Goal: Task Accomplishment & Management: Complete application form

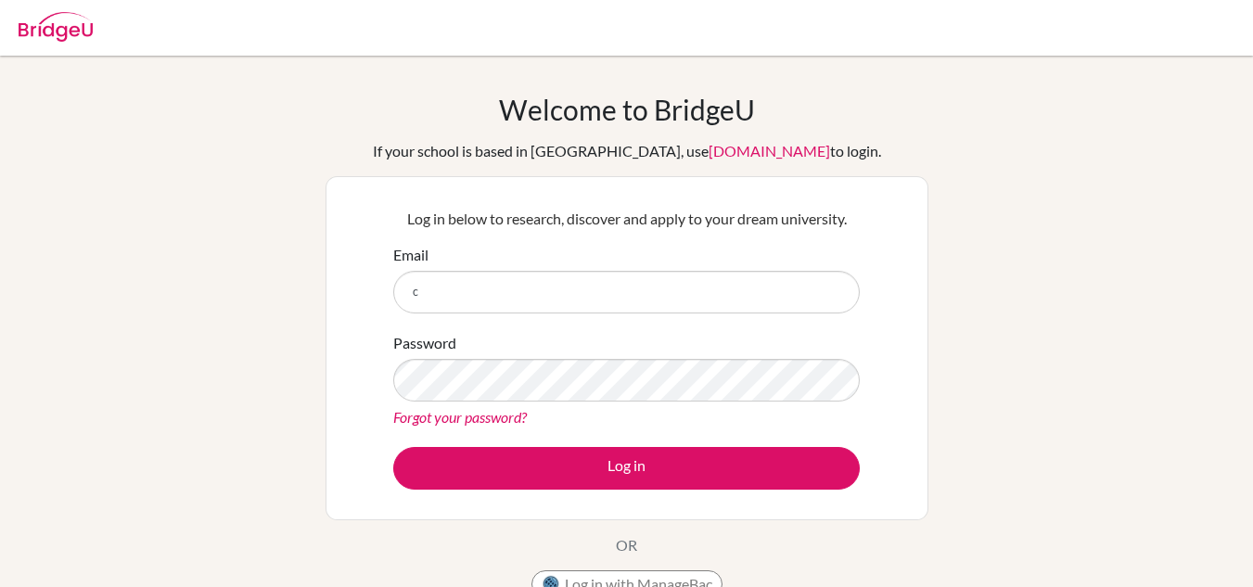
type input "[EMAIL_ADDRESS][DOMAIN_NAME]"
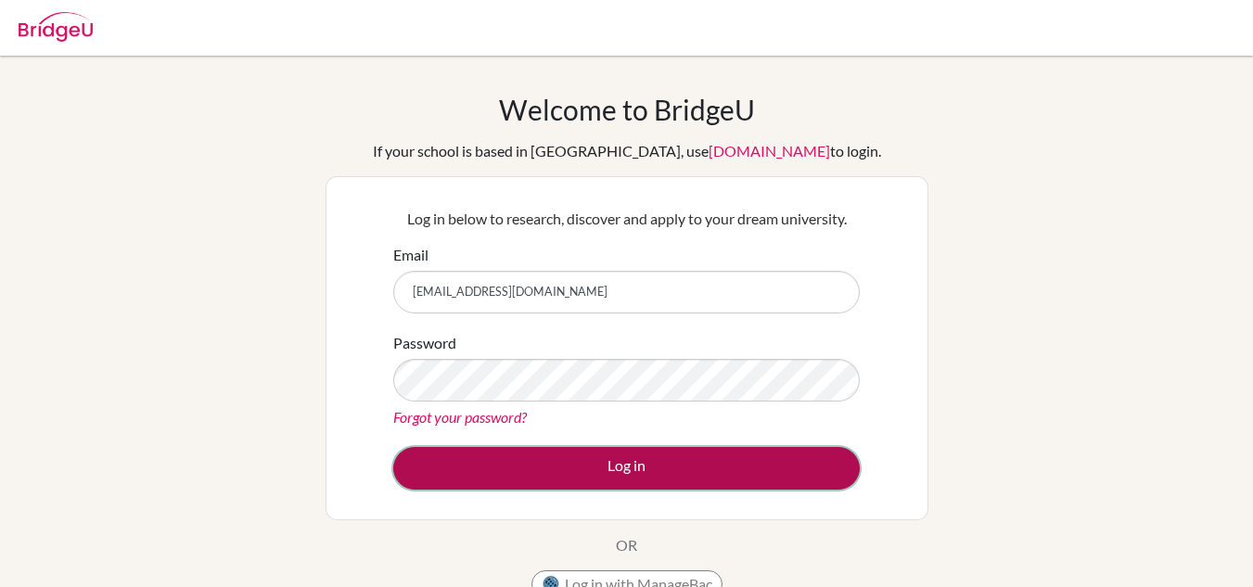
click at [581, 461] on button "Log in" at bounding box center [626, 468] width 466 height 43
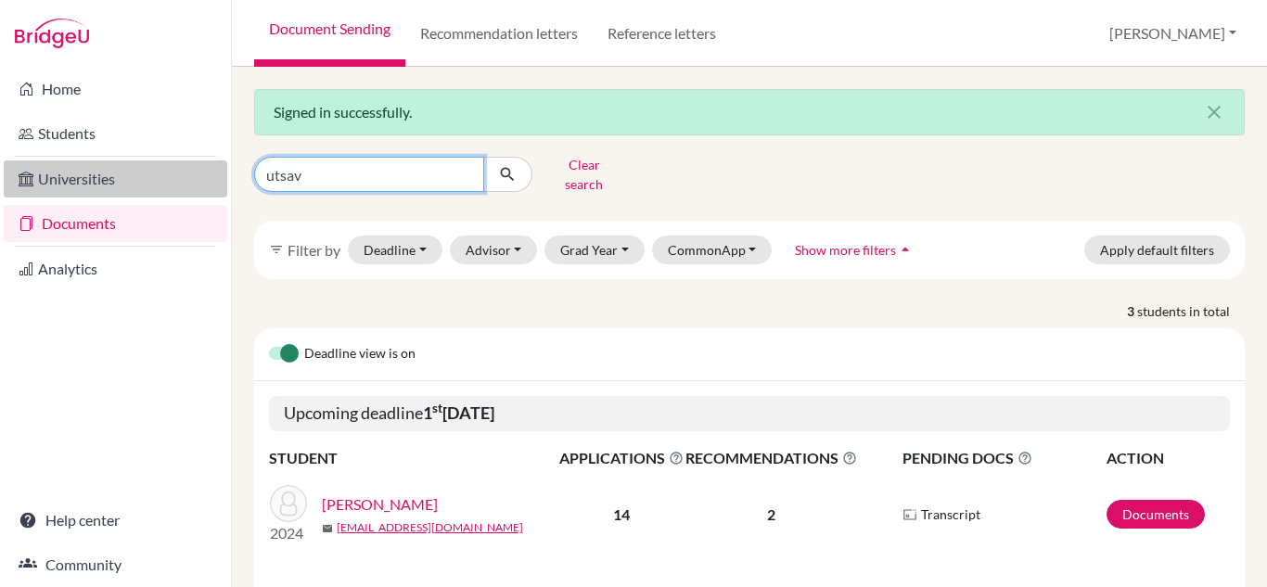
drag, startPoint x: 306, startPoint y: 172, endPoint x: 209, endPoint y: 172, distance: 97.4
click at [209, 172] on div "Home Students Universities Documents Analytics Help center Community Document S…" at bounding box center [633, 293] width 1267 height 587
type input "sushant pangeni"
click button "submit" at bounding box center [507, 174] width 49 height 35
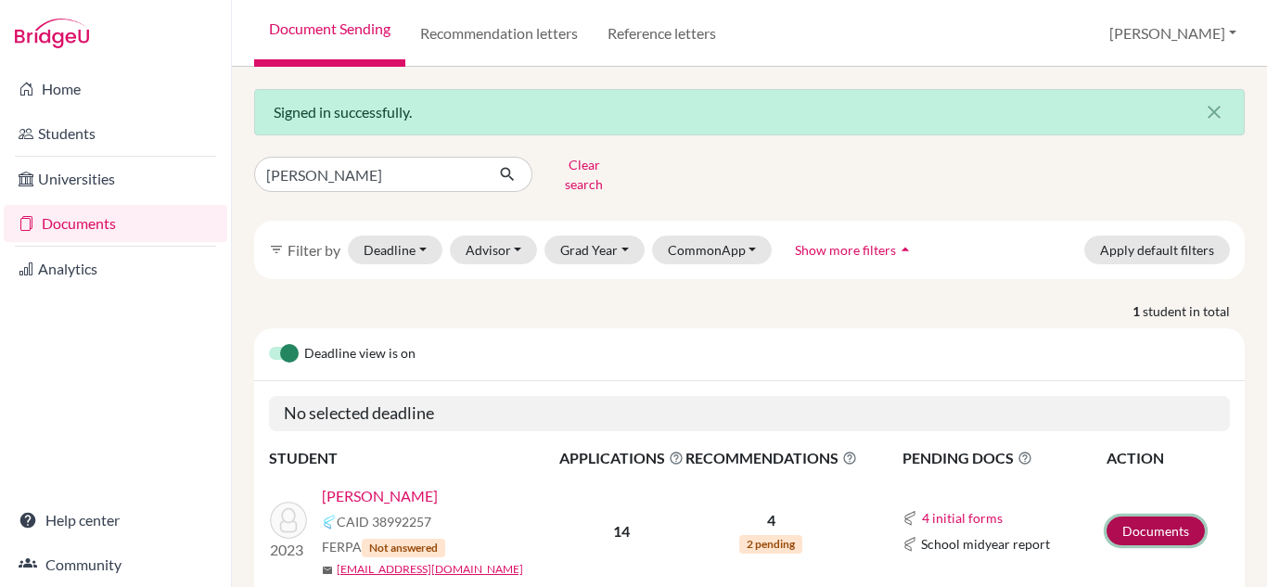
click at [1152, 516] on link "Documents" at bounding box center [1155, 530] width 98 height 29
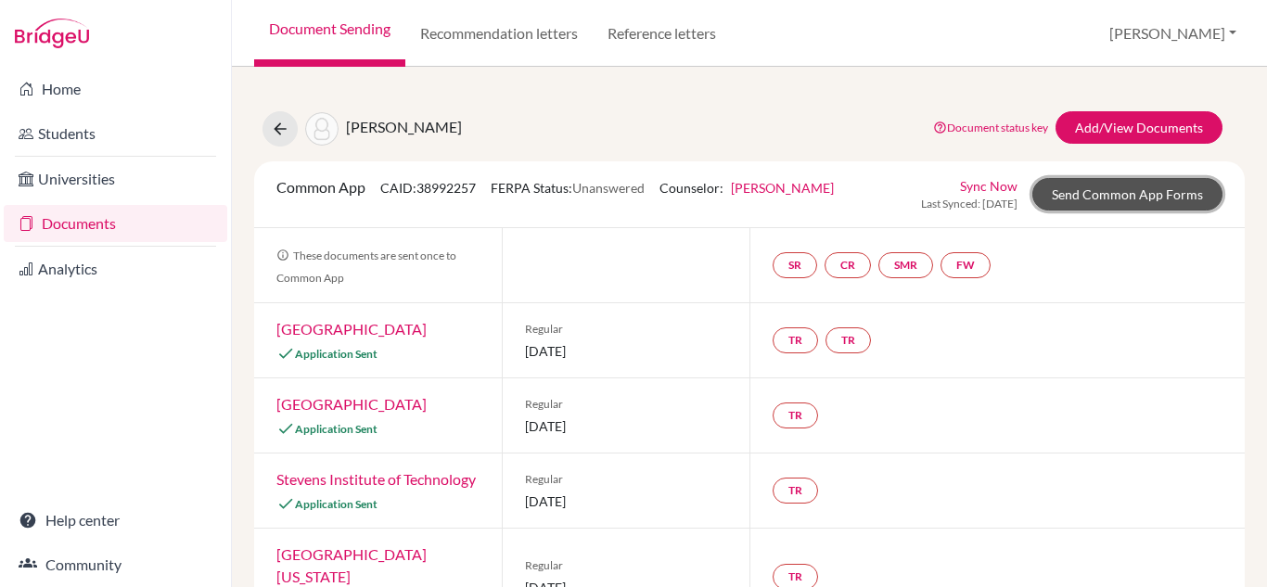
click at [1099, 197] on link "Send Common App Forms" at bounding box center [1127, 194] width 190 height 32
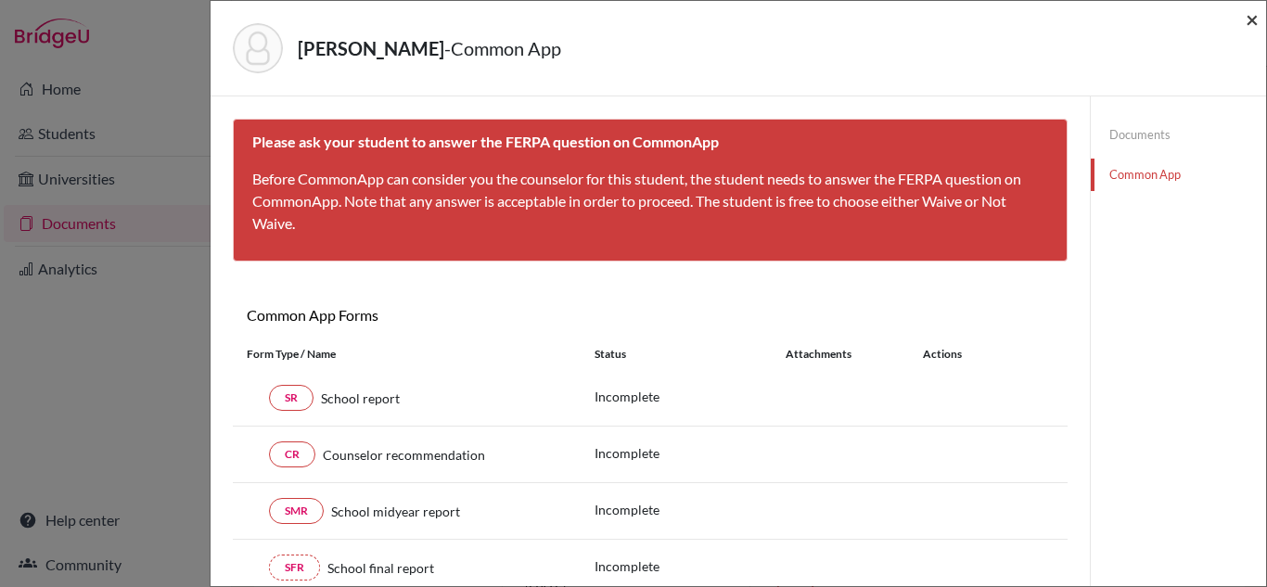
click at [1250, 19] on span "×" at bounding box center [1251, 19] width 13 height 27
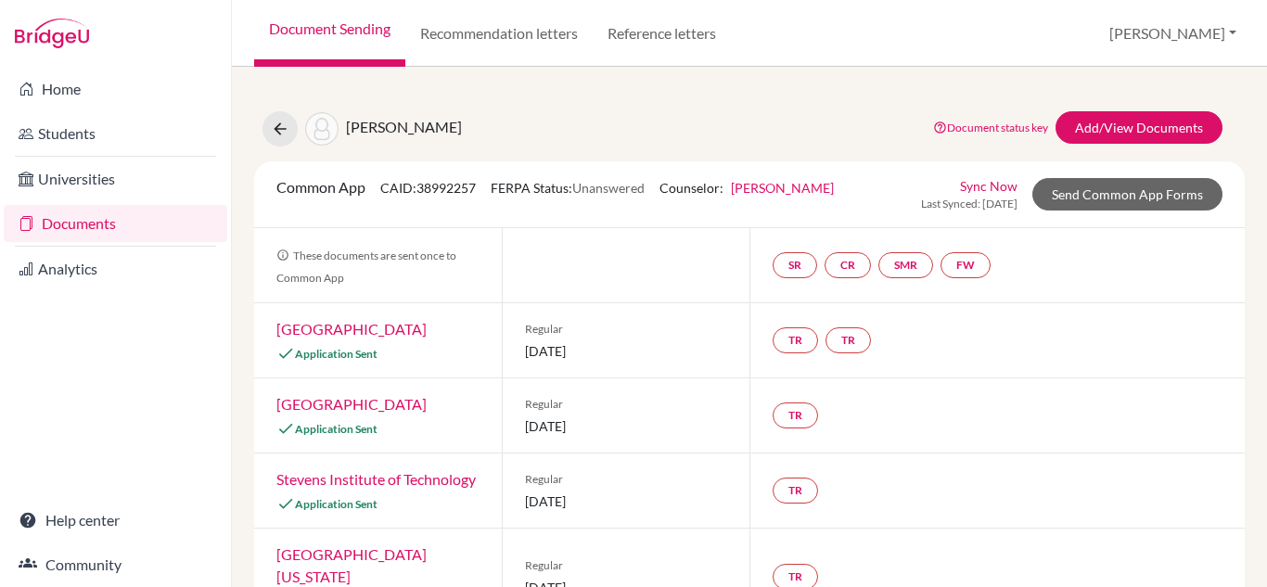
drag, startPoint x: 70, startPoint y: 230, endPoint x: 81, endPoint y: 203, distance: 29.1
click at [70, 230] on link "Documents" at bounding box center [115, 223] width 223 height 37
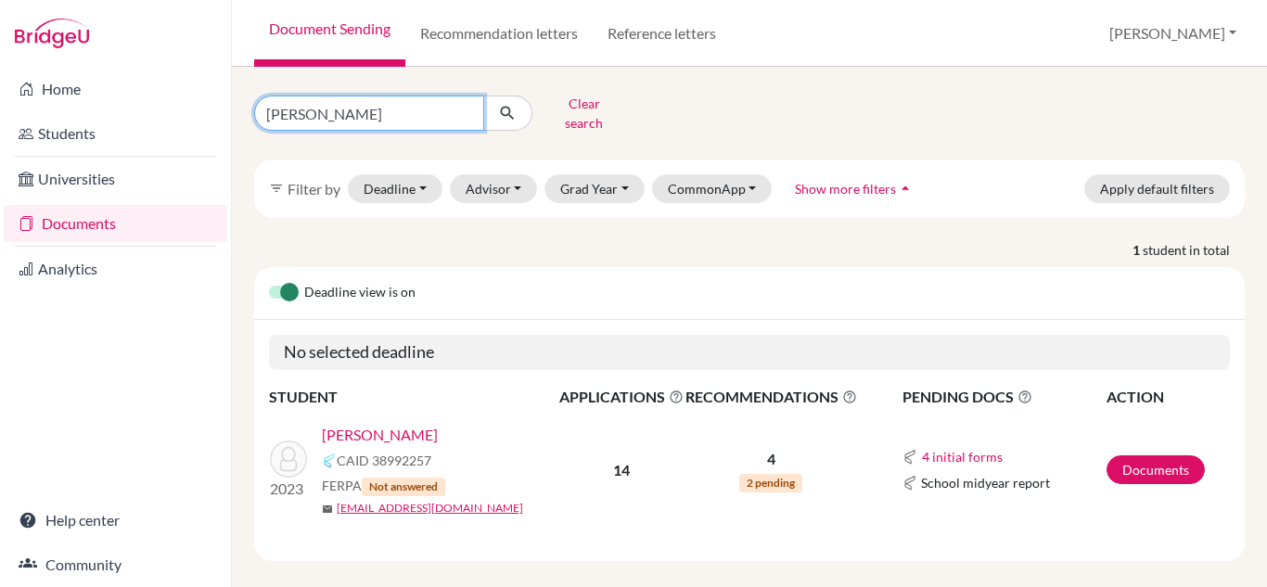
drag, startPoint x: 390, startPoint y: 112, endPoint x: 204, endPoint y: 112, distance: 186.4
click at [204, 112] on div "Home Students Universities Documents Analytics Help center Community Document S…" at bounding box center [633, 293] width 1267 height 587
type input "roshan yadav"
click button "submit" at bounding box center [507, 113] width 49 height 35
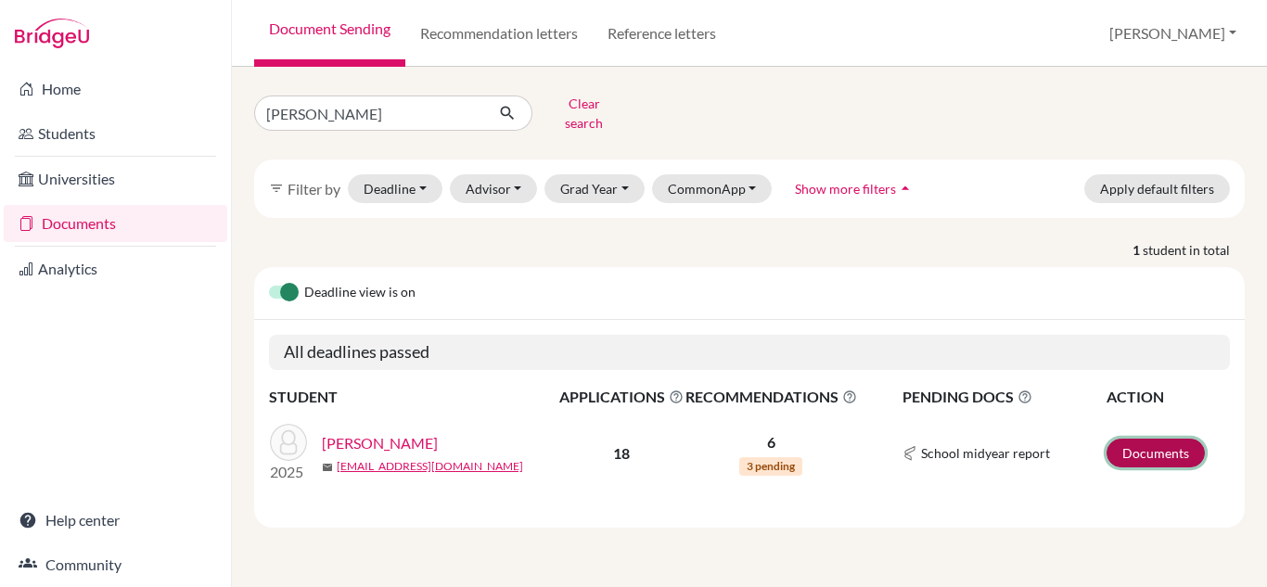
click at [1149, 439] on link "Documents" at bounding box center [1155, 453] width 98 height 29
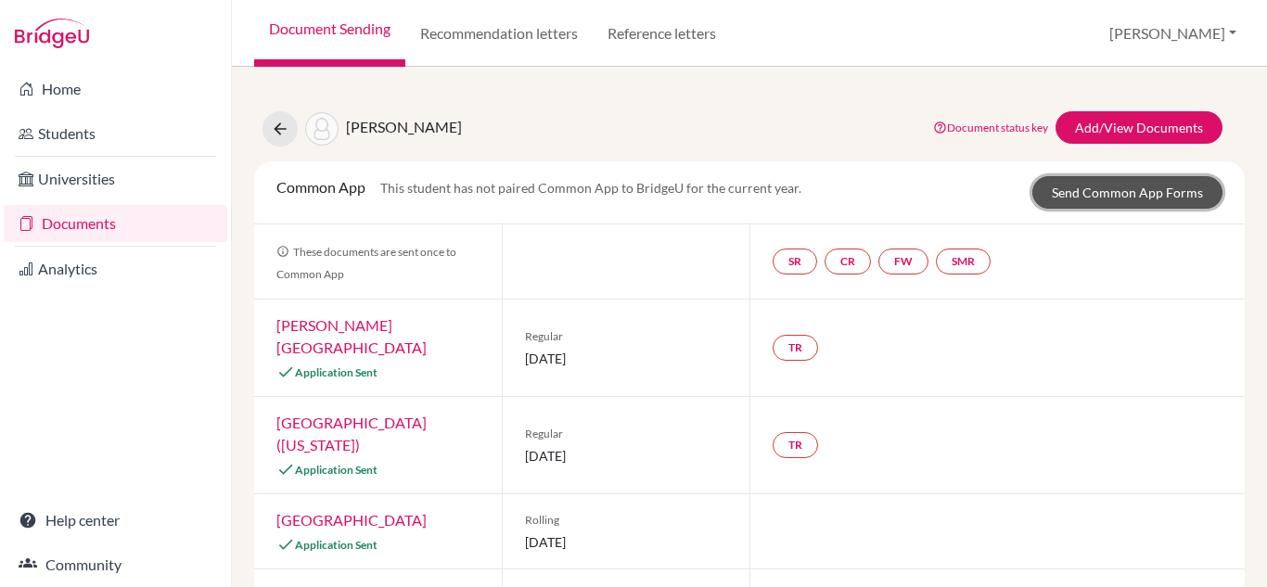
click at [1141, 196] on link "Send Common App Forms" at bounding box center [1127, 192] width 190 height 32
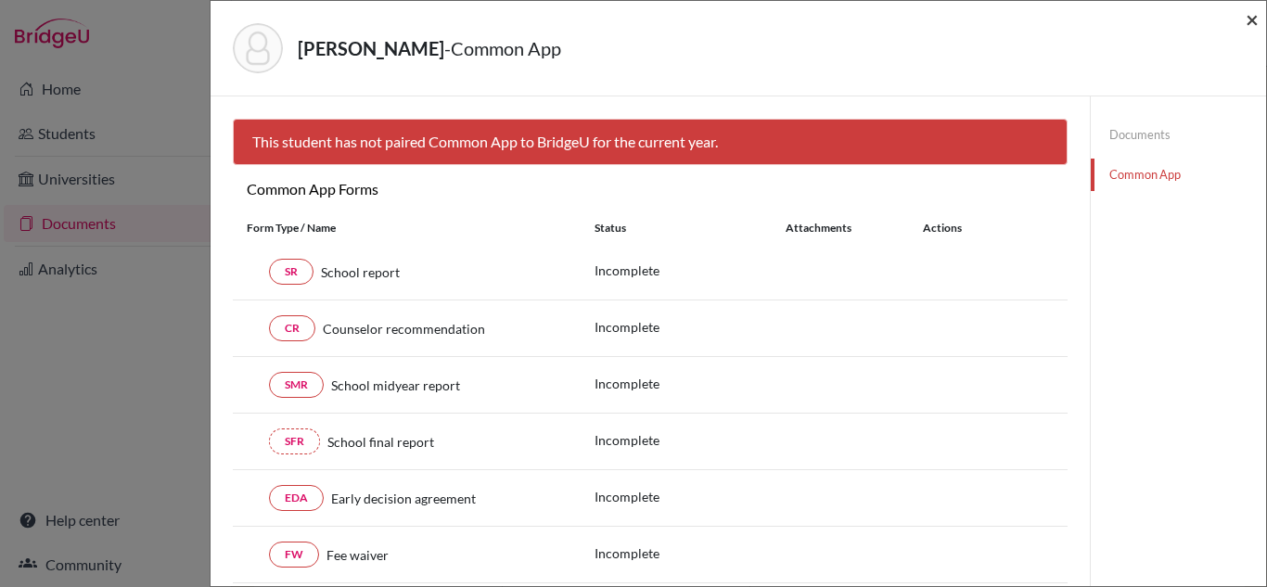
click at [1245, 18] on span "×" at bounding box center [1251, 19] width 13 height 27
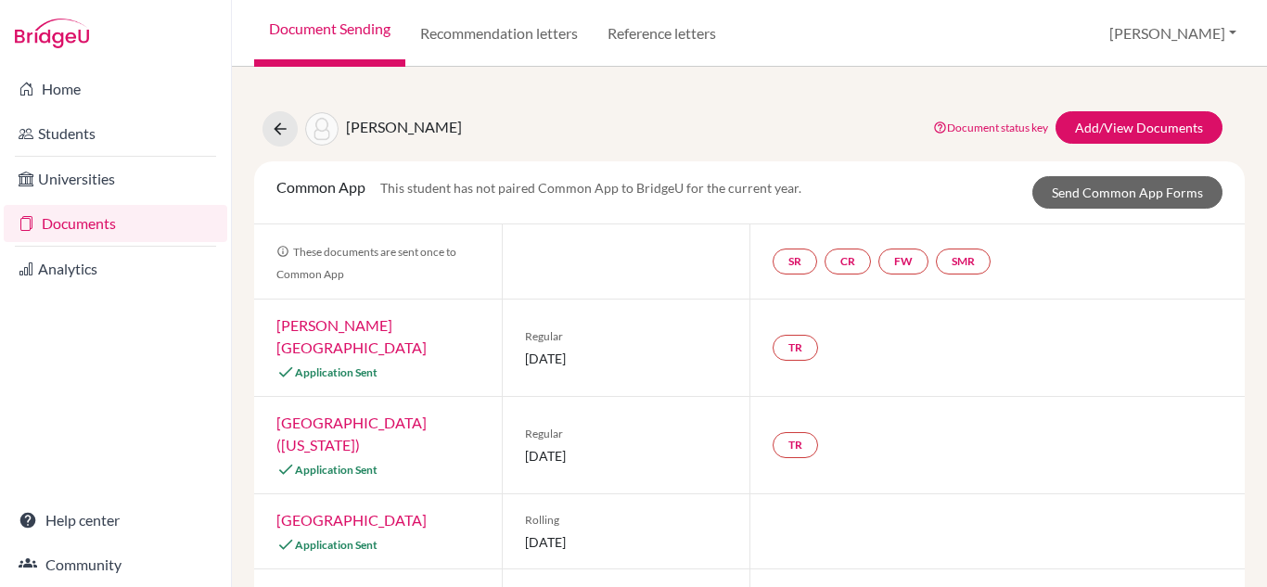
click at [92, 226] on link "Documents" at bounding box center [115, 223] width 223 height 37
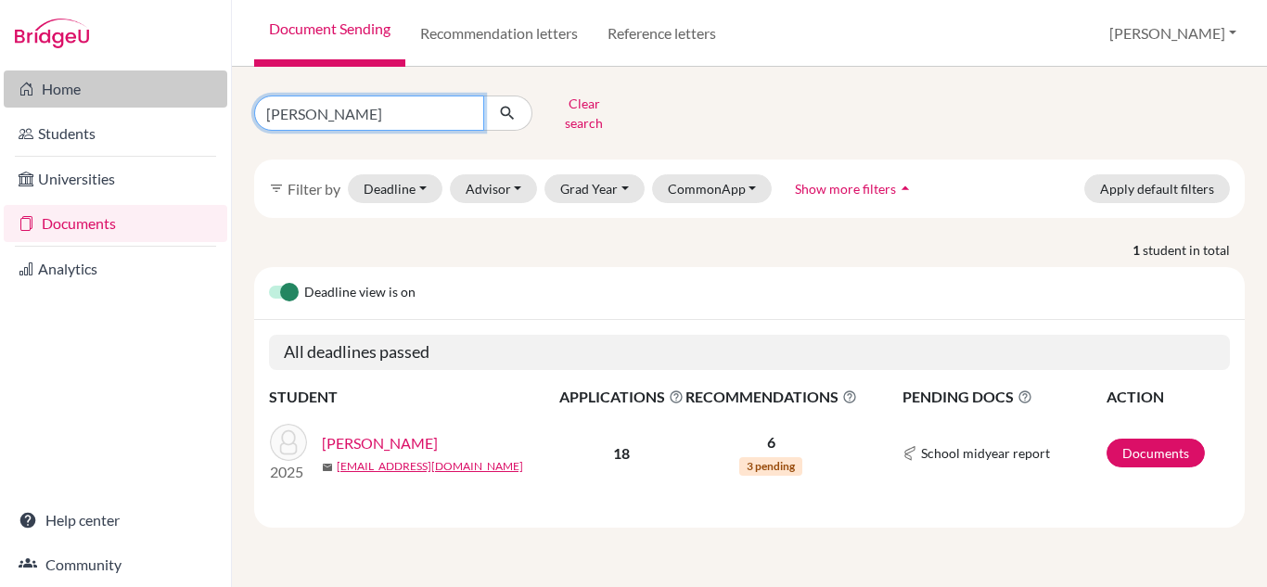
drag, startPoint x: 372, startPoint y: 108, endPoint x: 197, endPoint y: 104, distance: 175.3
click at [197, 104] on div "Home Students Universities Documents Analytics Help center Community Document S…" at bounding box center [633, 293] width 1267 height 587
type input "[PERSON_NAME]"
click button "submit" at bounding box center [507, 113] width 49 height 35
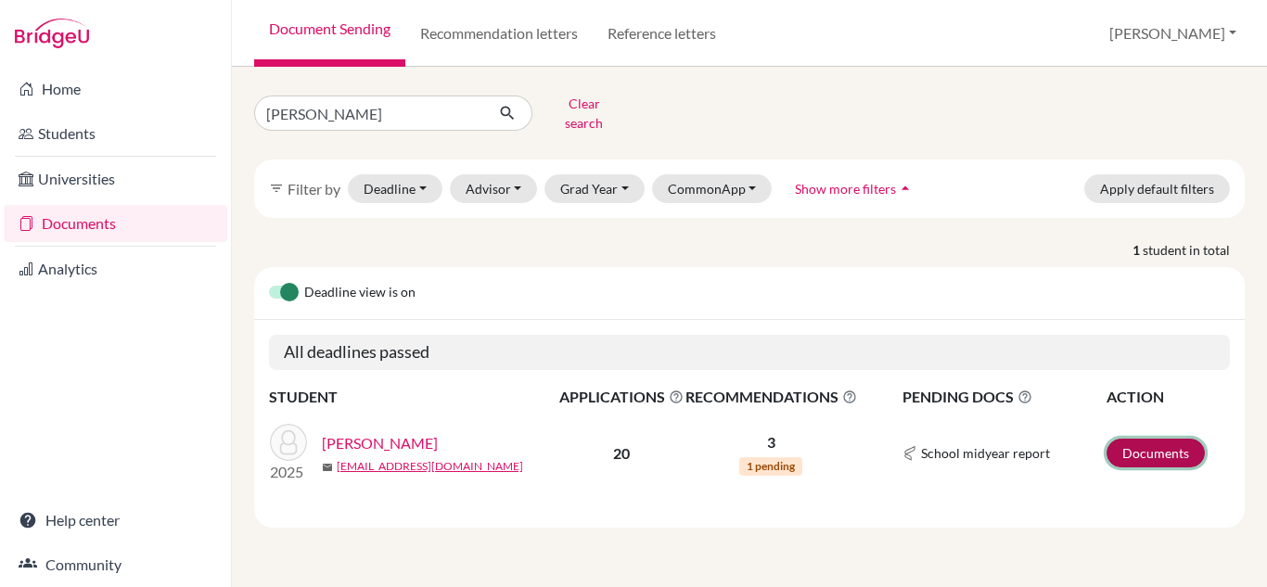
click at [1177, 440] on link "Documents" at bounding box center [1155, 453] width 98 height 29
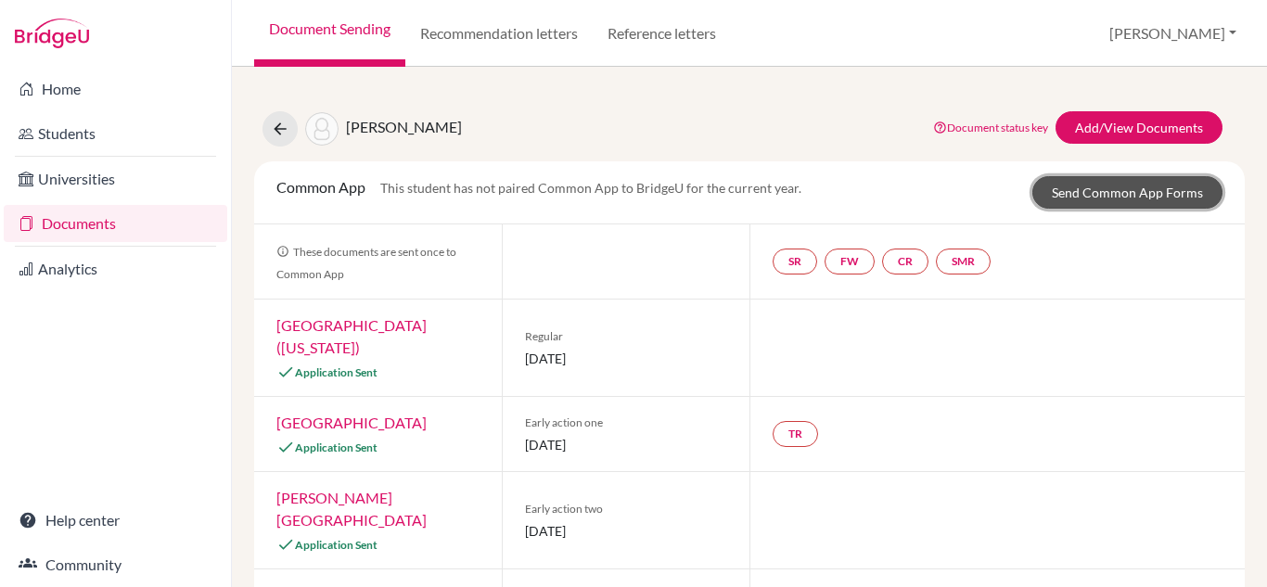
click at [1097, 187] on link "Send Common App Forms" at bounding box center [1127, 192] width 190 height 32
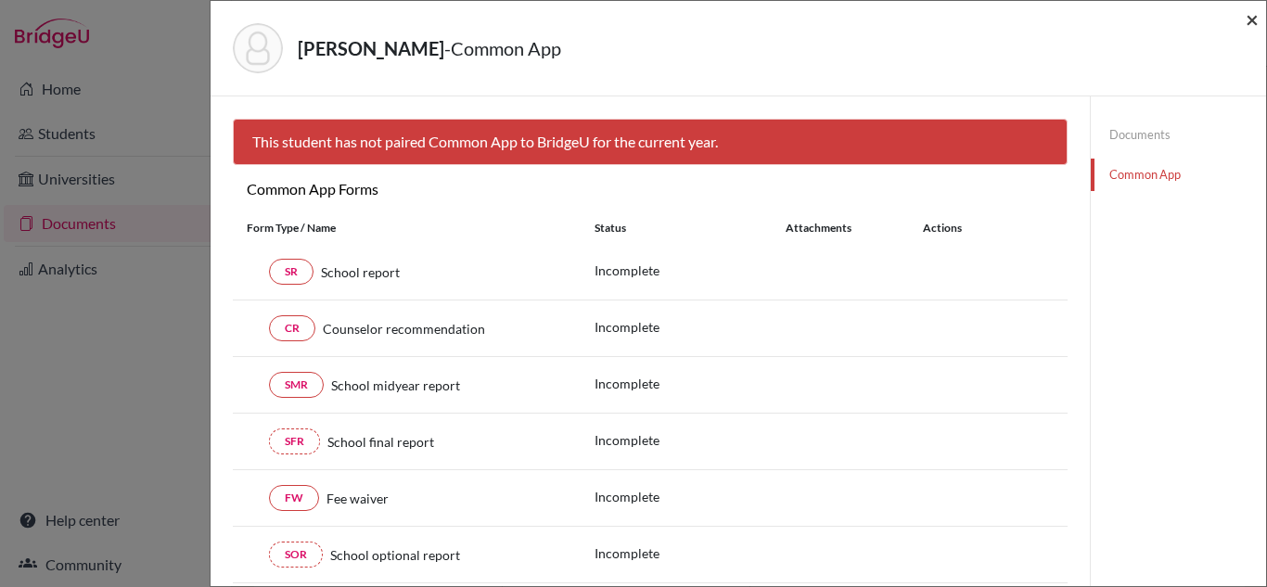
click at [1249, 21] on span "×" at bounding box center [1251, 19] width 13 height 27
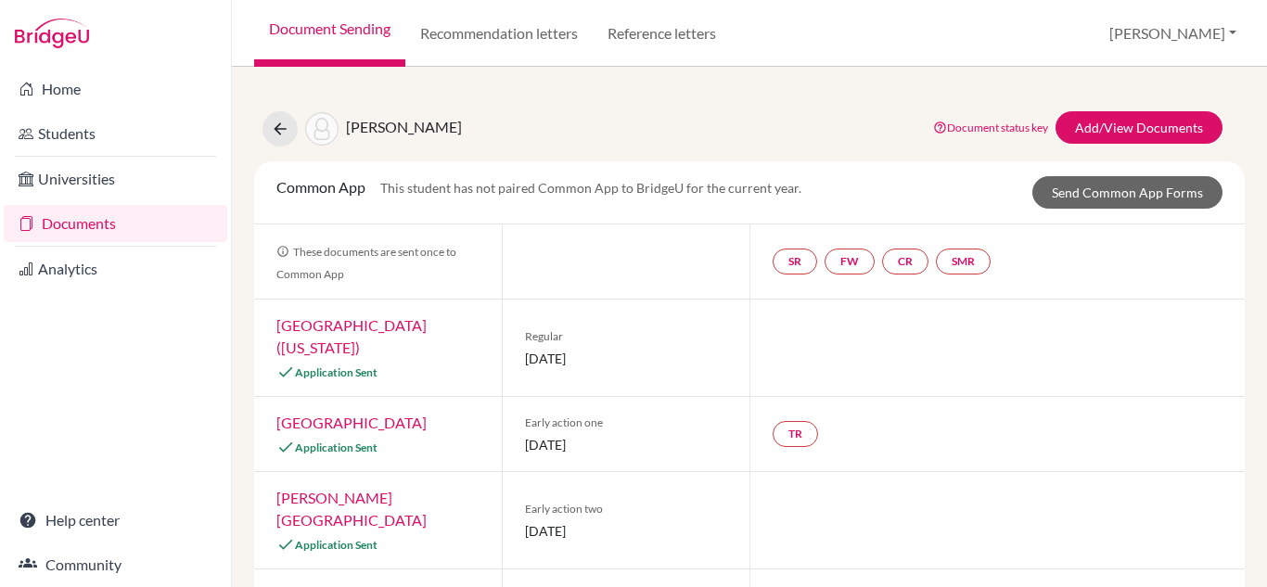
click at [78, 230] on link "Documents" at bounding box center [115, 223] width 223 height 37
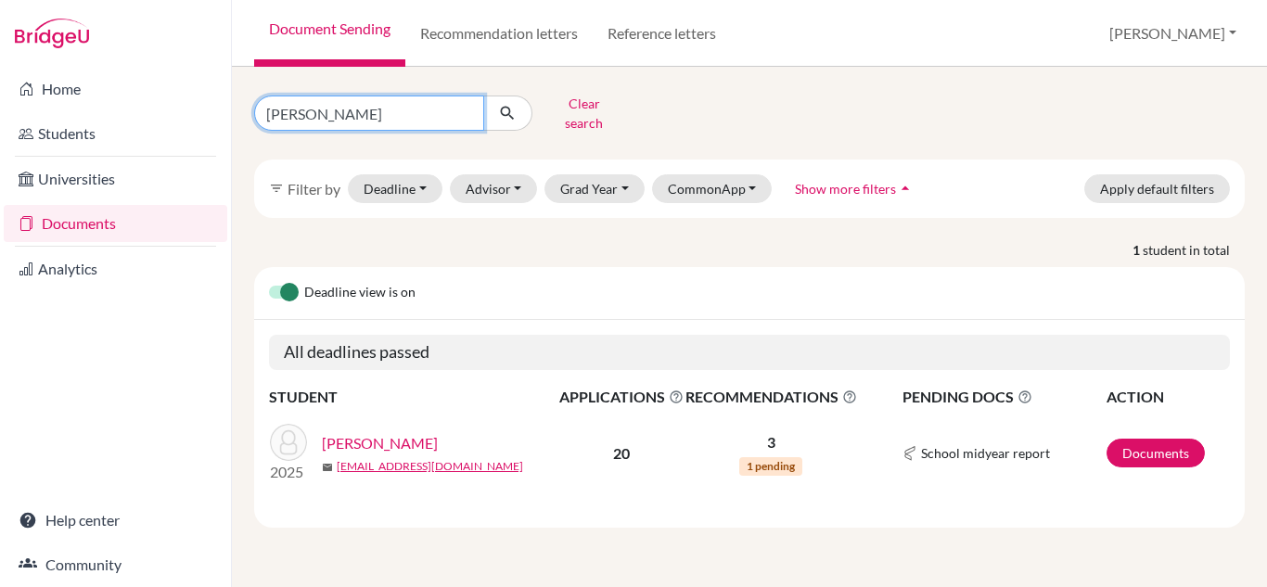
drag, startPoint x: 426, startPoint y: 113, endPoint x: 232, endPoint y: 99, distance: 194.3
click at [232, 99] on div "[PERSON_NAME] Clear search filter_list Filter by Deadline - Select a date range…" at bounding box center [749, 327] width 1035 height 520
type input "[PERSON_NAME]"
click button "submit" at bounding box center [507, 113] width 49 height 35
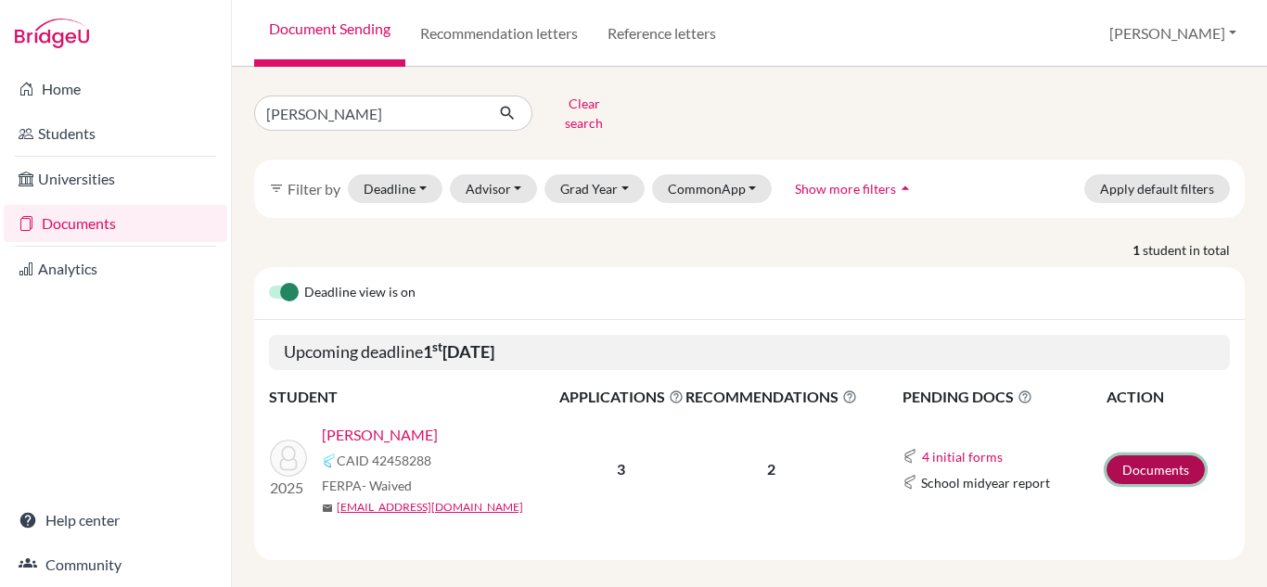
click at [1129, 455] on link "Documents" at bounding box center [1155, 469] width 98 height 29
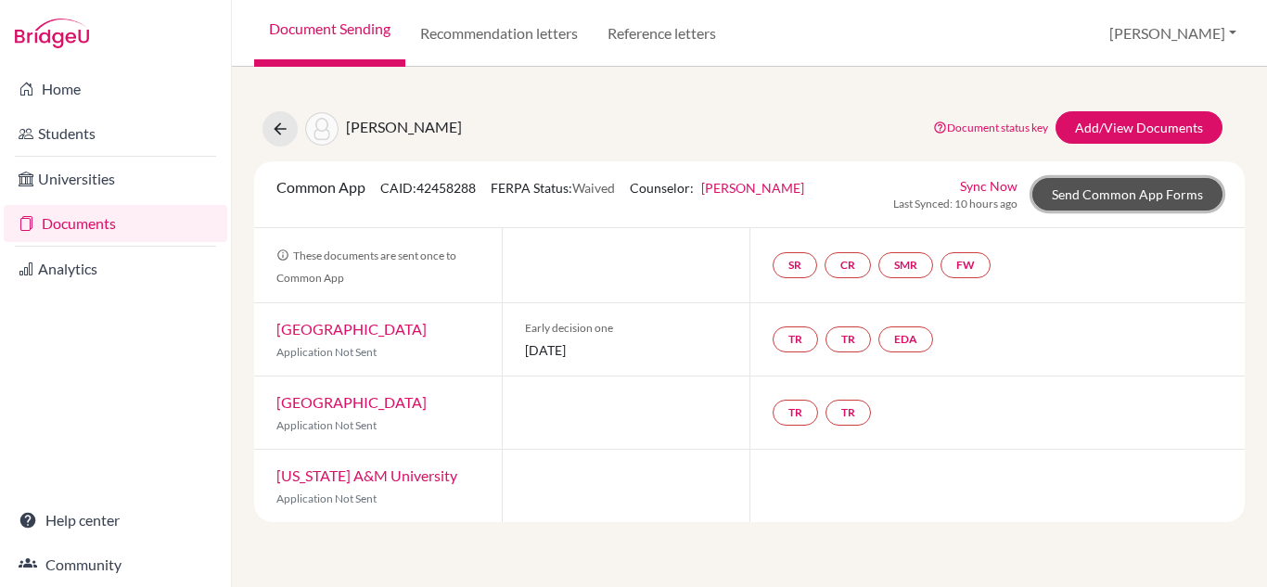
click at [1121, 188] on link "Send Common App Forms" at bounding box center [1127, 194] width 190 height 32
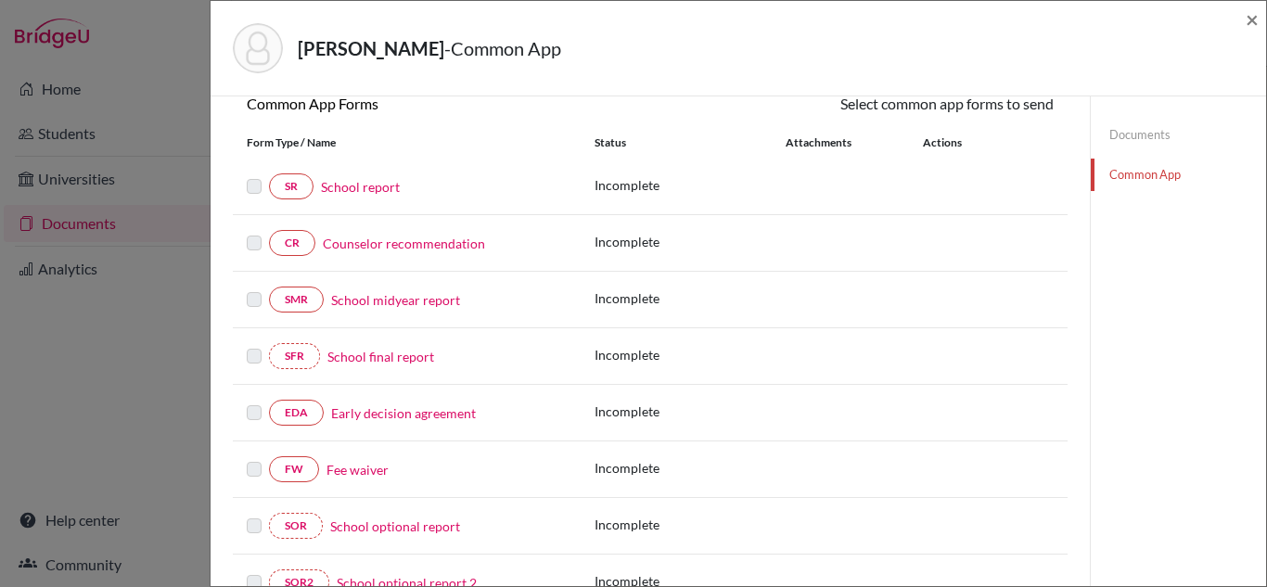
scroll to position [185, 0]
click at [363, 465] on link "Fee waiver" at bounding box center [357, 467] width 62 height 19
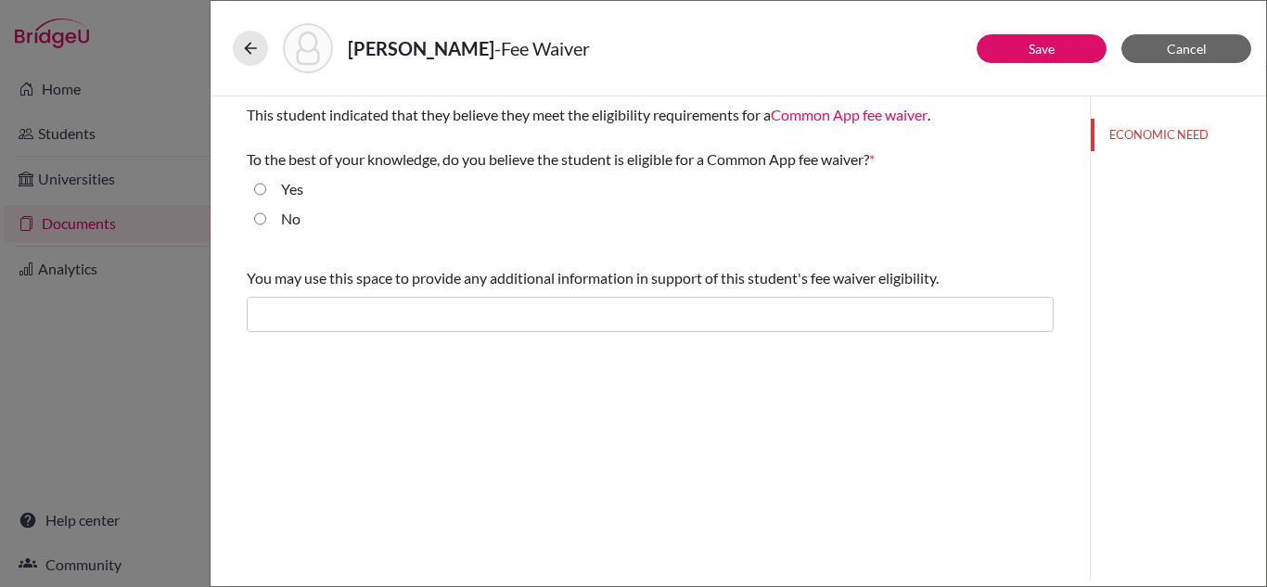
click at [257, 183] on input "Yes" at bounding box center [260, 189] width 12 height 22
radio input "true"
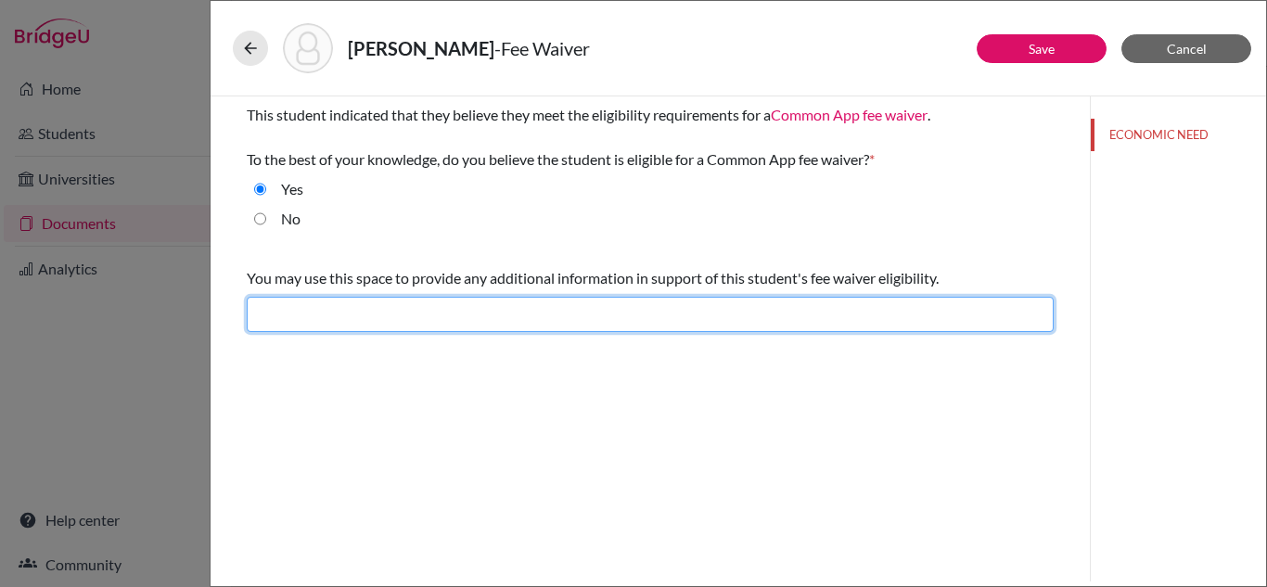
click at [343, 317] on input "text" at bounding box center [650, 314] width 807 height 35
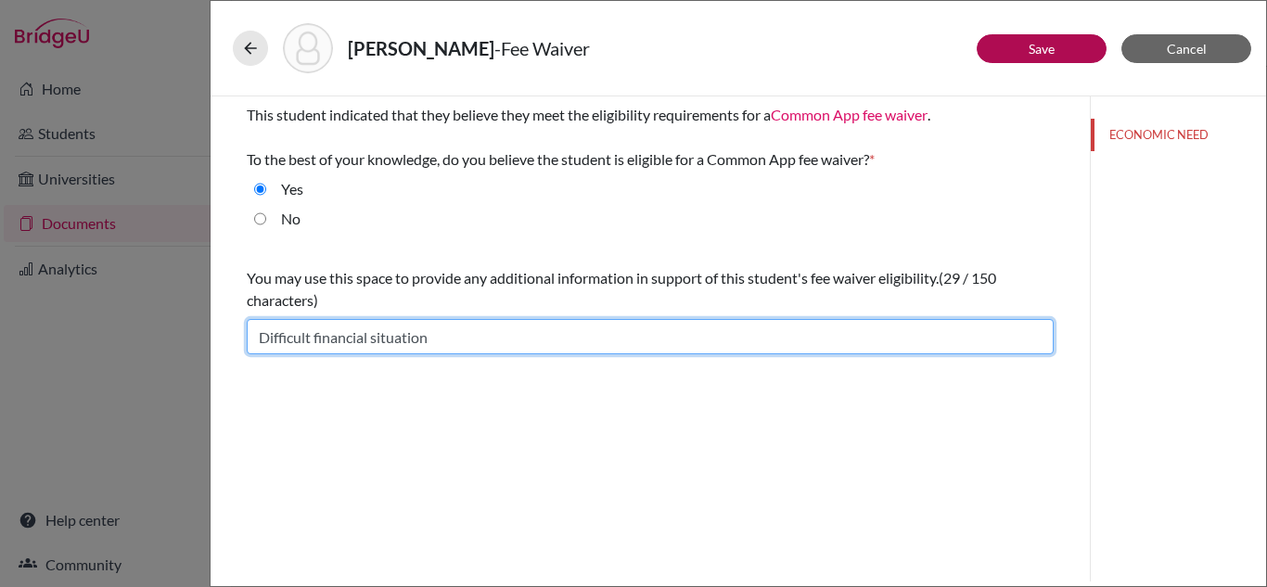
type input "Difficult financial situation"
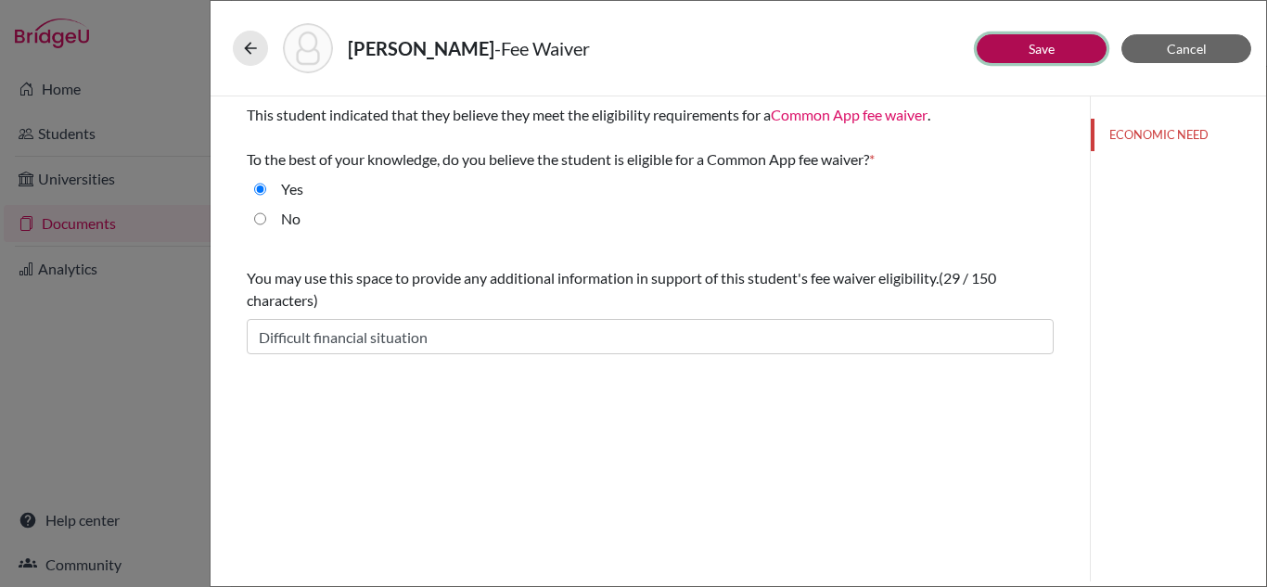
click at [1016, 51] on button "Save" at bounding box center [1041, 48] width 130 height 29
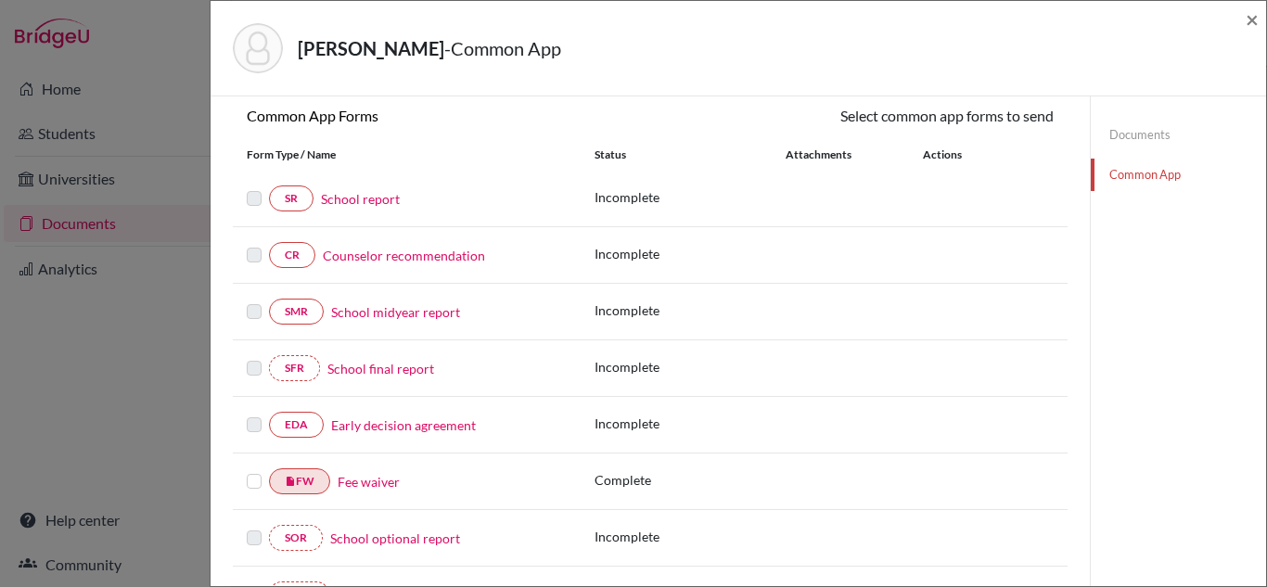
scroll to position [185, 0]
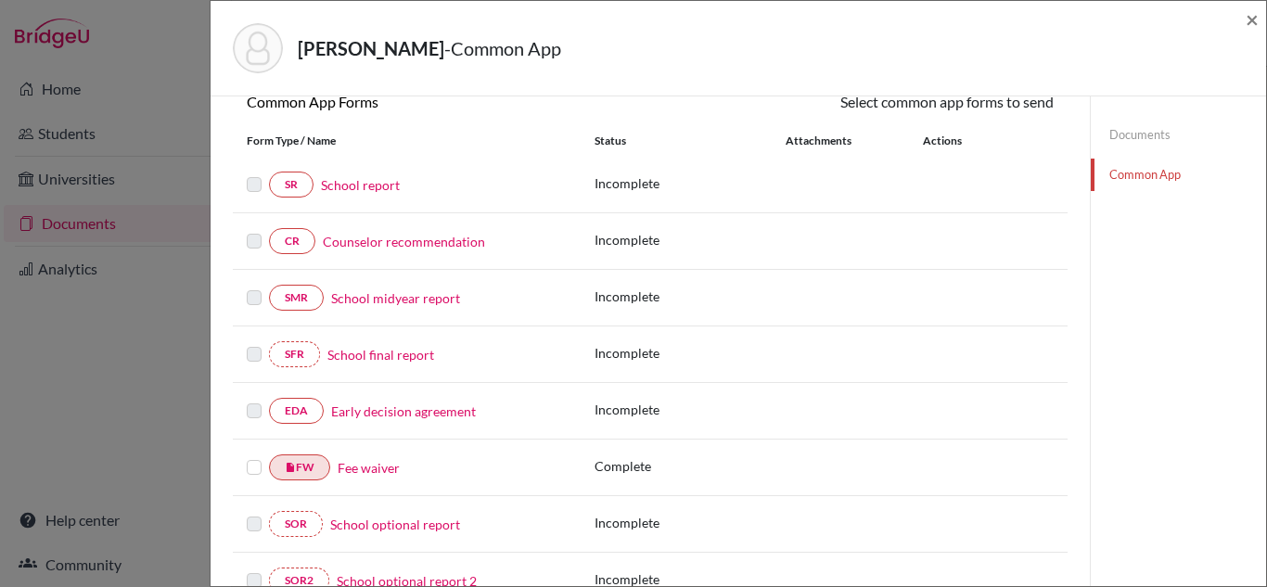
click at [257, 456] on label at bounding box center [254, 456] width 15 height 0
click at [0, 0] on input "checkbox" at bounding box center [0, 0] width 0 height 0
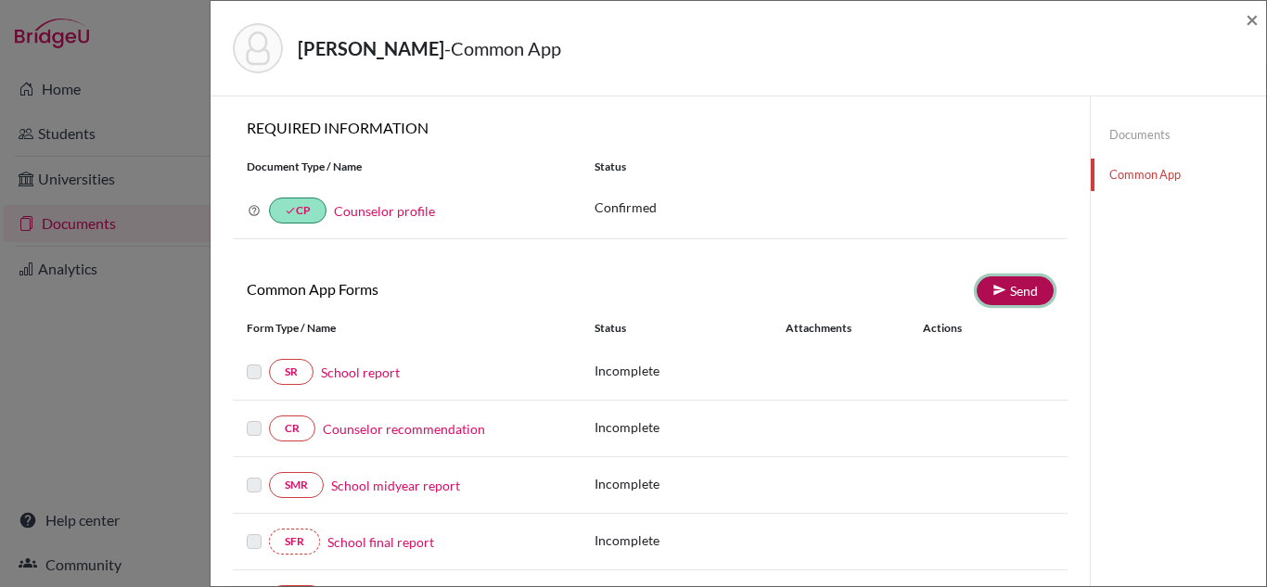
click at [1010, 291] on link "Send" at bounding box center [1014, 290] width 77 height 29
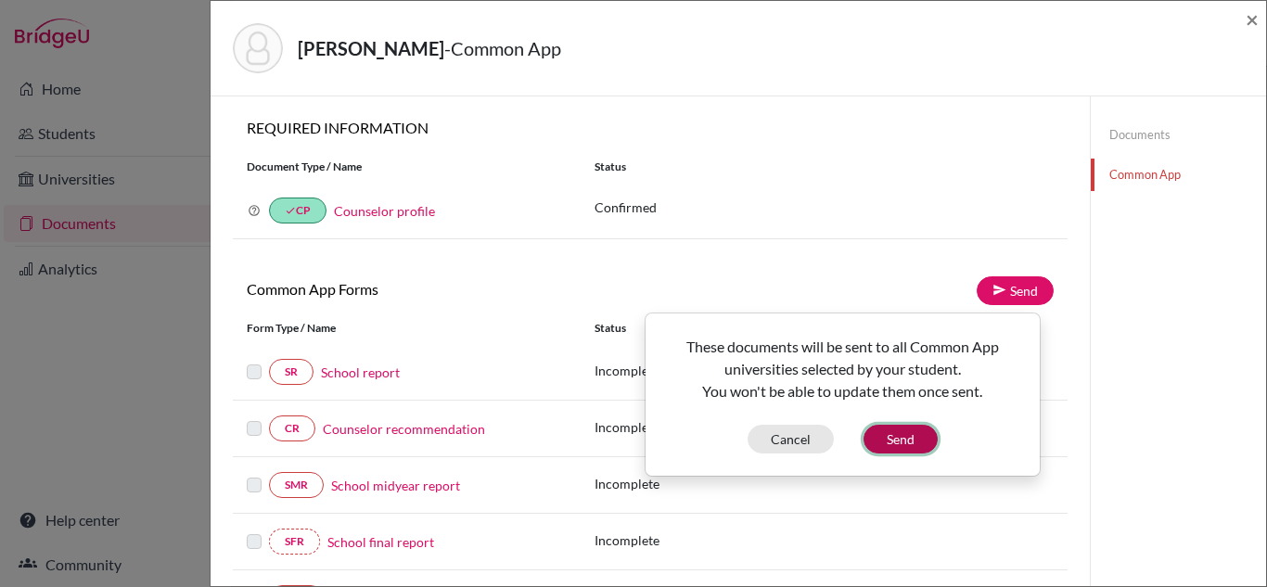
click at [895, 432] on button "Send" at bounding box center [900, 439] width 74 height 29
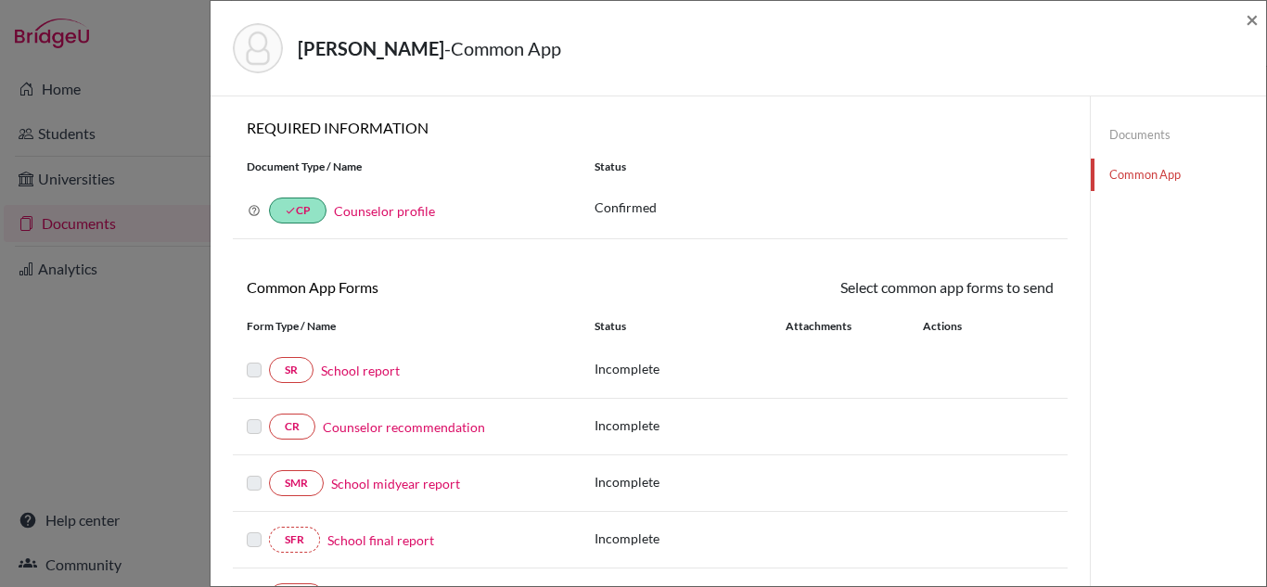
click at [71, 231] on div "Khanal, Akshar - Common App × × REQUIRED INFORMATION Document Type / Name Statu…" at bounding box center [633, 293] width 1267 height 587
click at [89, 222] on div "Khanal, Akshar - Common App × × REQUIRED INFORMATION Document Type / Name Statu…" at bounding box center [633, 293] width 1267 height 587
click at [140, 226] on div "Khanal, Akshar - Common App × × REQUIRED INFORMATION Document Type / Name Statu…" at bounding box center [633, 293] width 1267 height 587
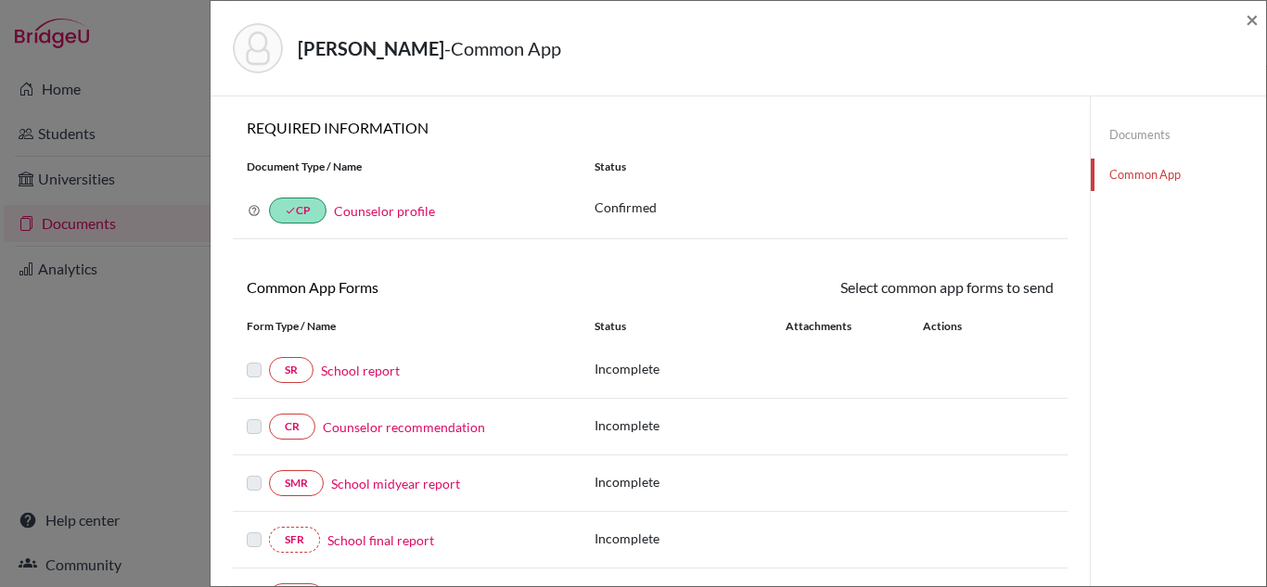
click at [140, 226] on div "Khanal, Akshar - Common App × × REQUIRED INFORMATION Document Type / Name Statu…" at bounding box center [633, 293] width 1267 height 587
click at [1246, 19] on span "×" at bounding box center [1251, 19] width 13 height 27
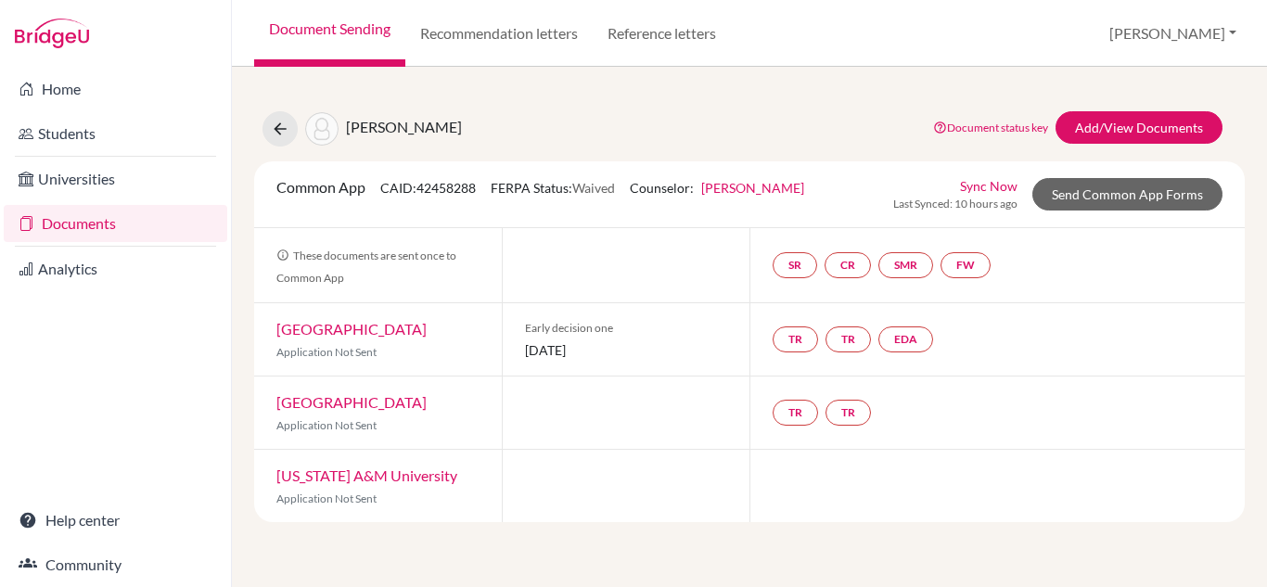
click at [87, 228] on link "Documents" at bounding box center [115, 223] width 223 height 37
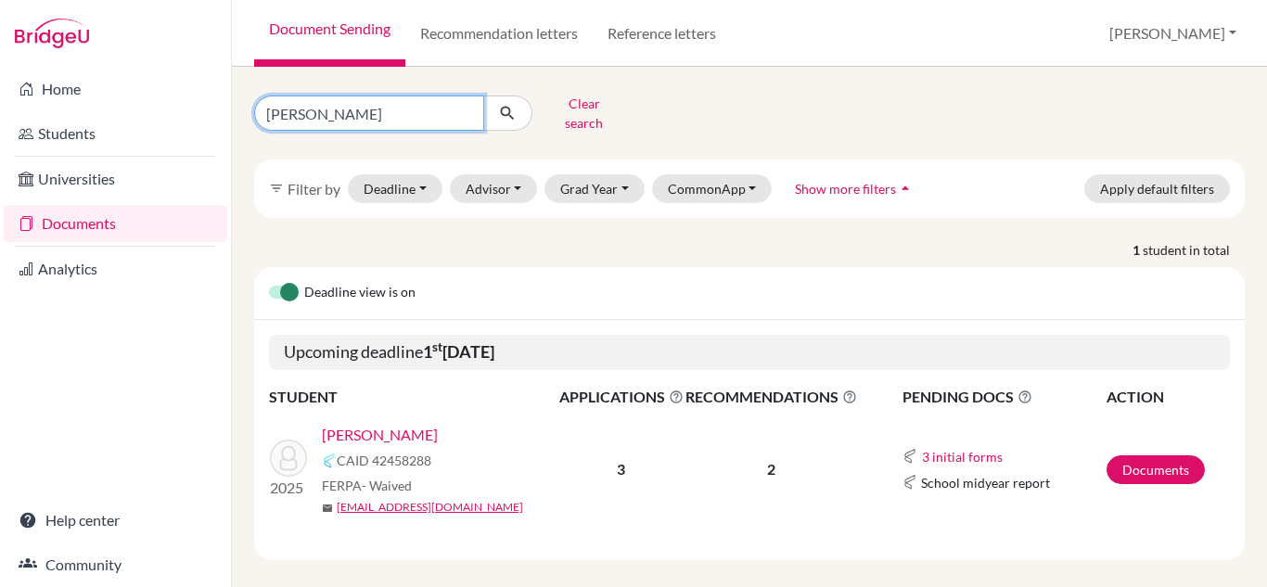
drag, startPoint x: 384, startPoint y: 114, endPoint x: 209, endPoint y: 110, distance: 175.3
click at [209, 110] on div "Home Students Universities Documents Analytics Help center Community Document S…" at bounding box center [633, 293] width 1267 height 587
type input "[PERSON_NAME]"
click button "submit" at bounding box center [507, 113] width 49 height 35
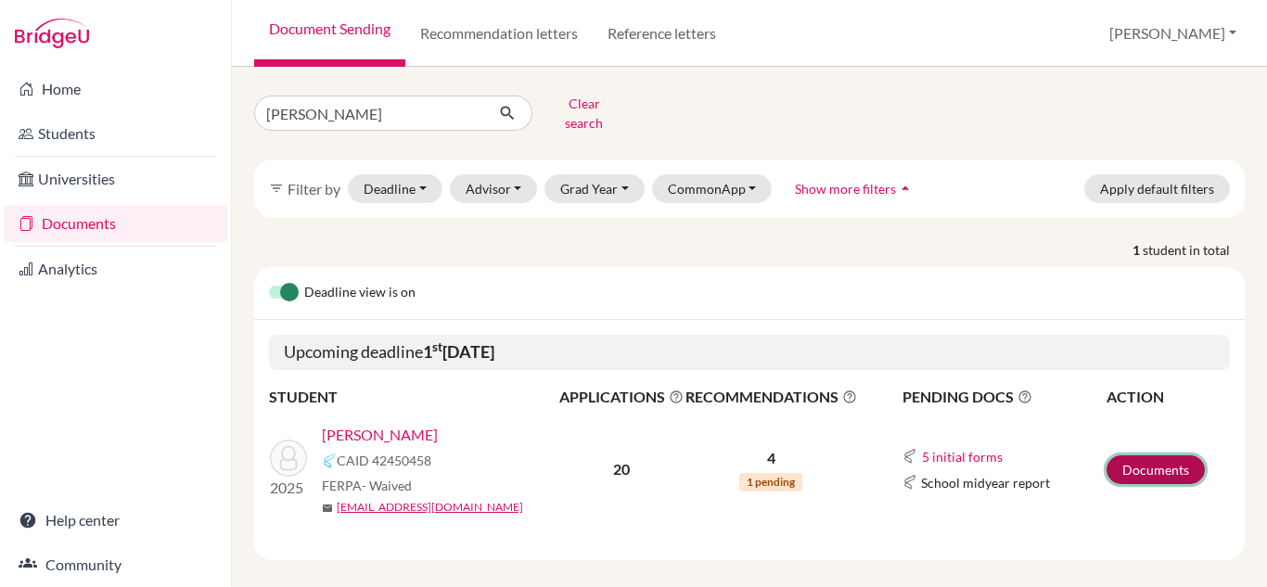
click at [1122, 457] on link "Documents" at bounding box center [1155, 469] width 98 height 29
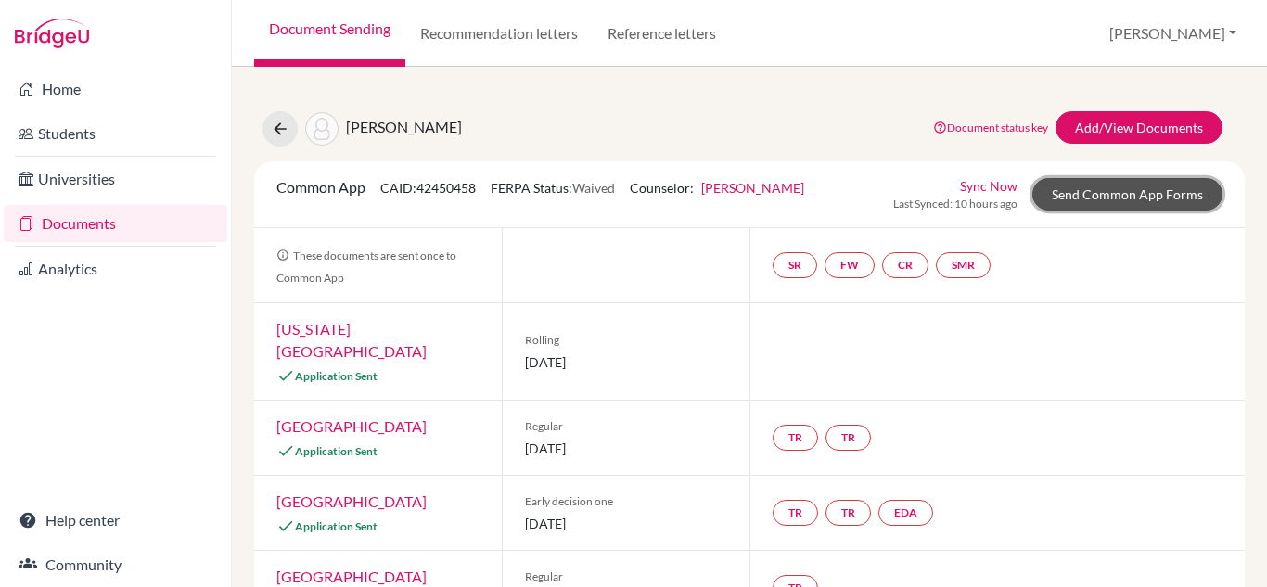
click at [1069, 197] on link "Send Common App Forms" at bounding box center [1127, 194] width 190 height 32
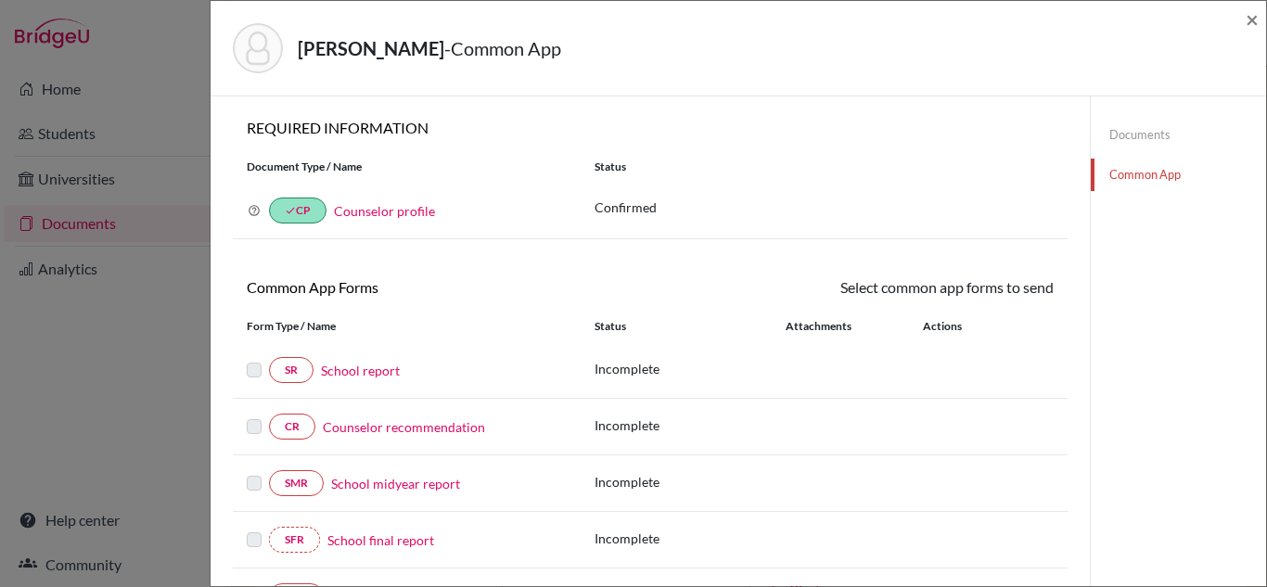
scroll to position [185, 0]
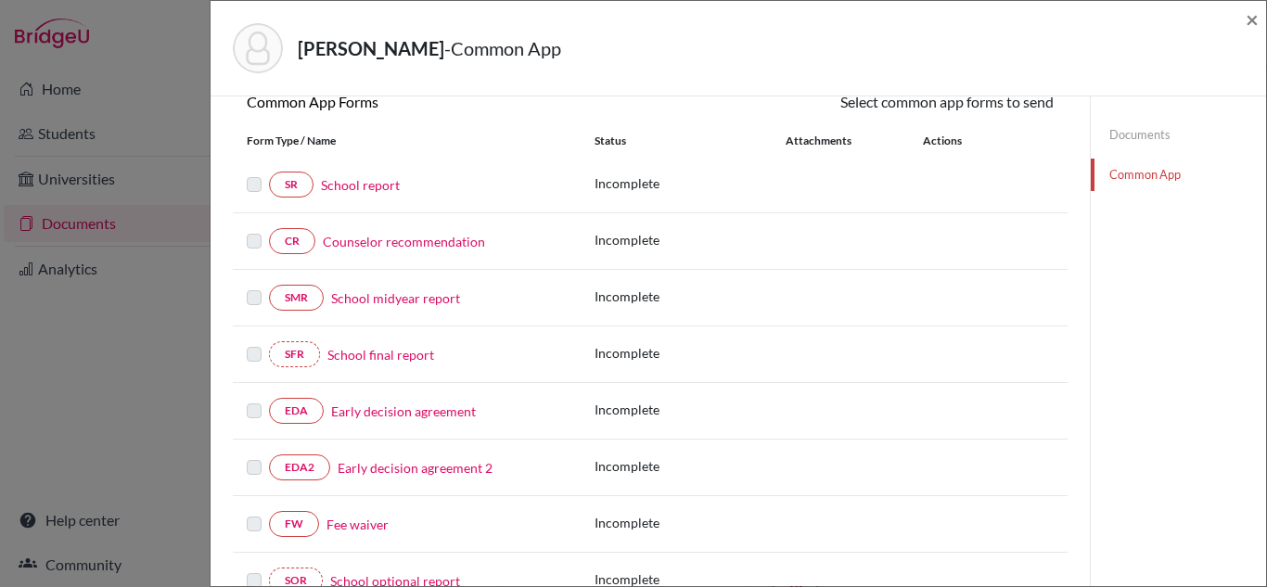
click at [348, 524] on link "Fee waiver" at bounding box center [357, 524] width 62 height 19
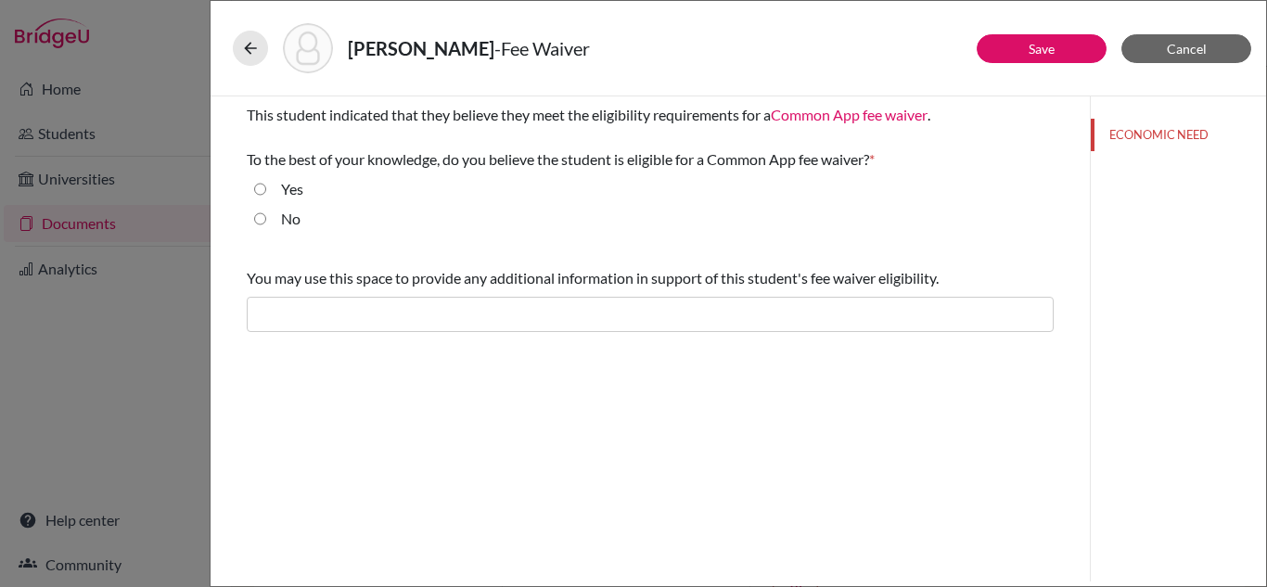
click at [264, 188] on input "Yes" at bounding box center [260, 189] width 12 height 22
radio input "true"
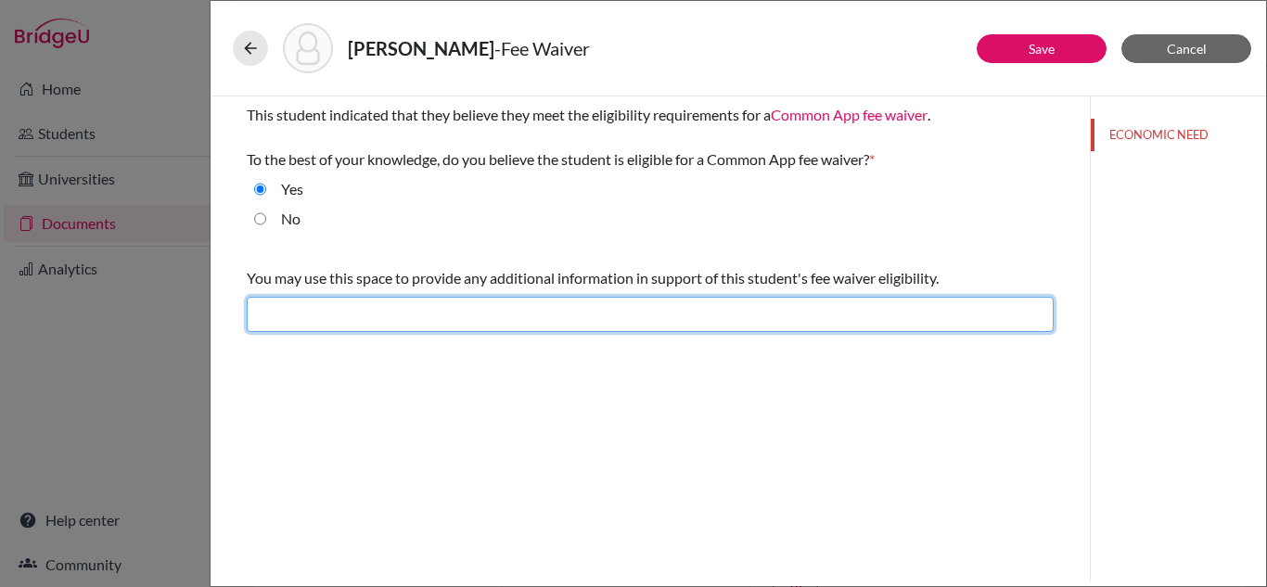
click at [314, 323] on input "text" at bounding box center [650, 314] width 807 height 35
type input "Difficult financial situation"
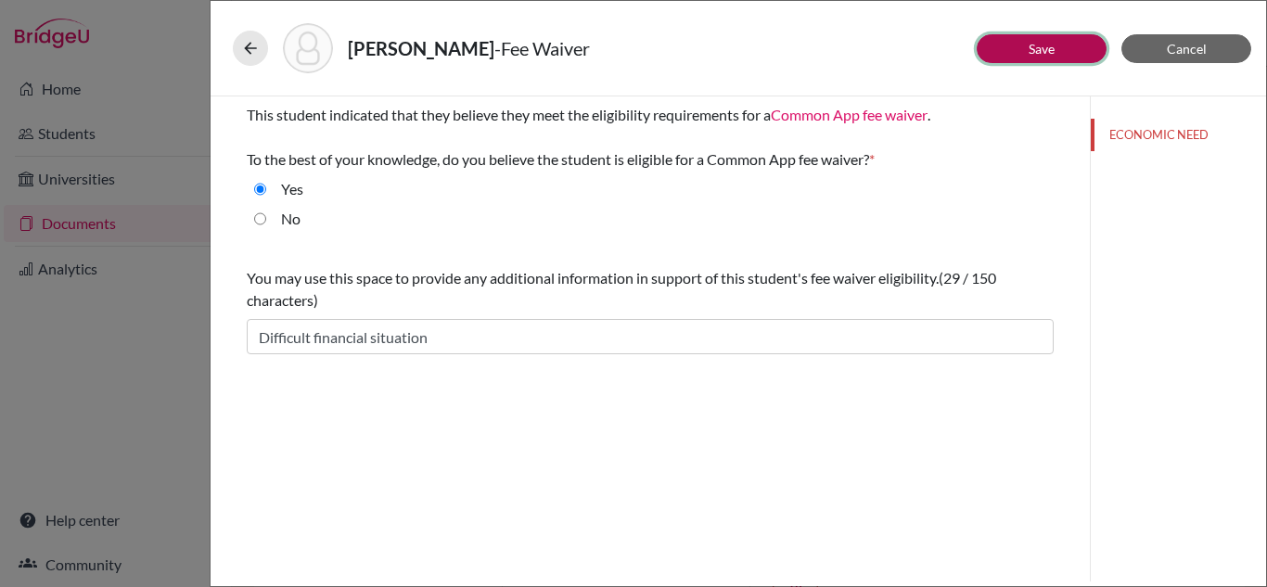
click at [1046, 46] on link "Save" at bounding box center [1041, 49] width 26 height 16
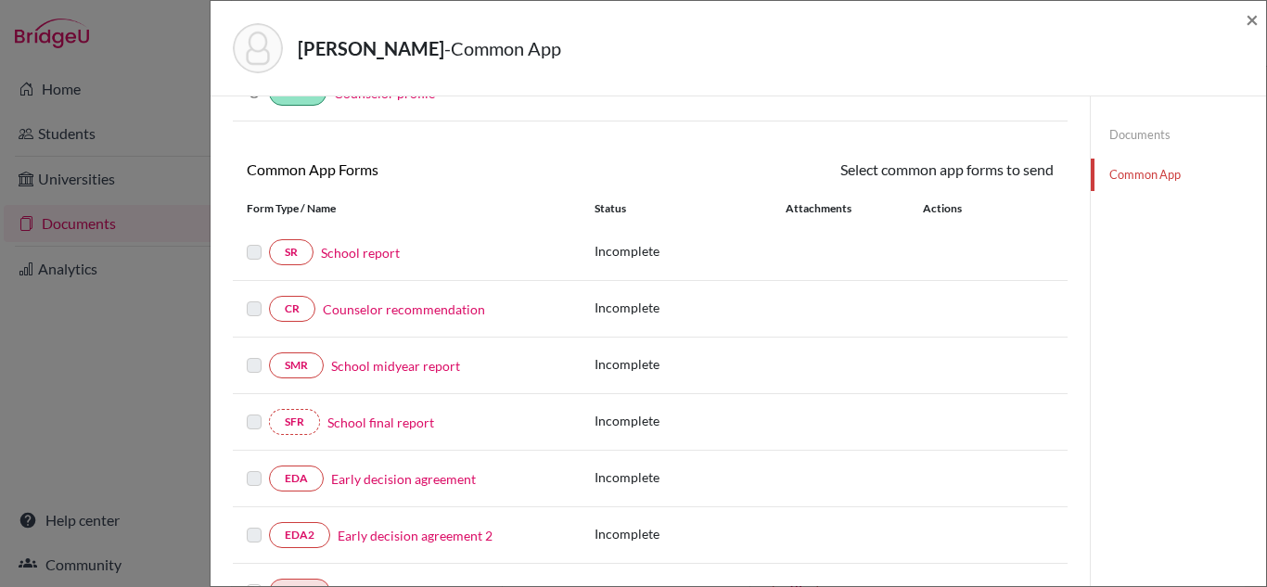
scroll to position [278, 0]
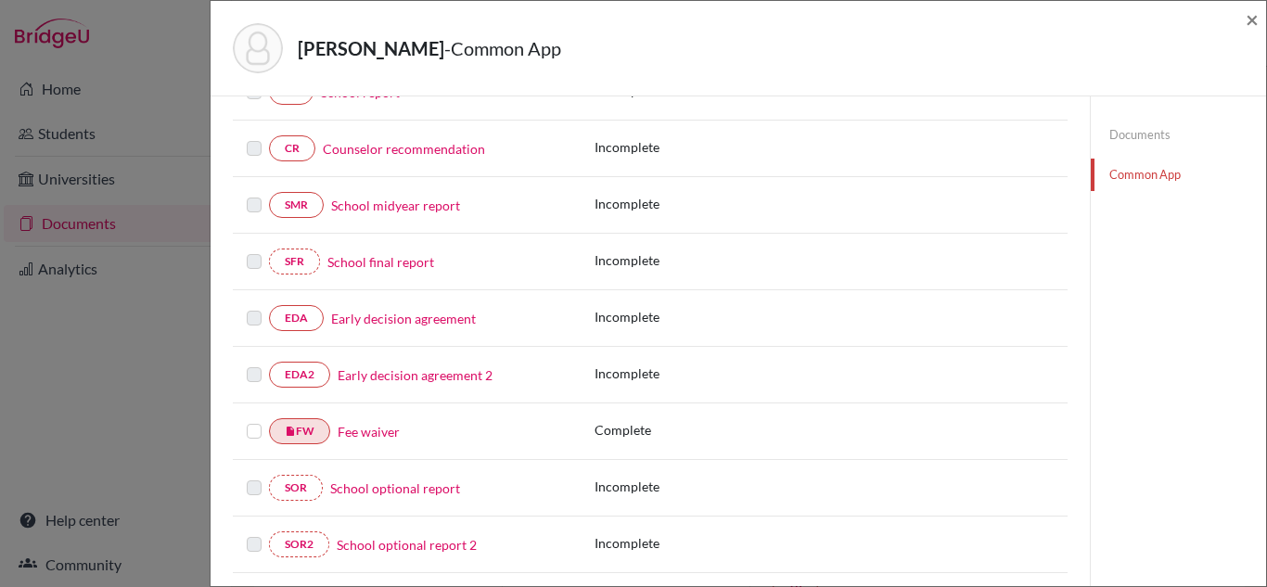
click at [257, 420] on label at bounding box center [254, 420] width 15 height 0
click at [0, 0] on input "checkbox" at bounding box center [0, 0] width 0 height 0
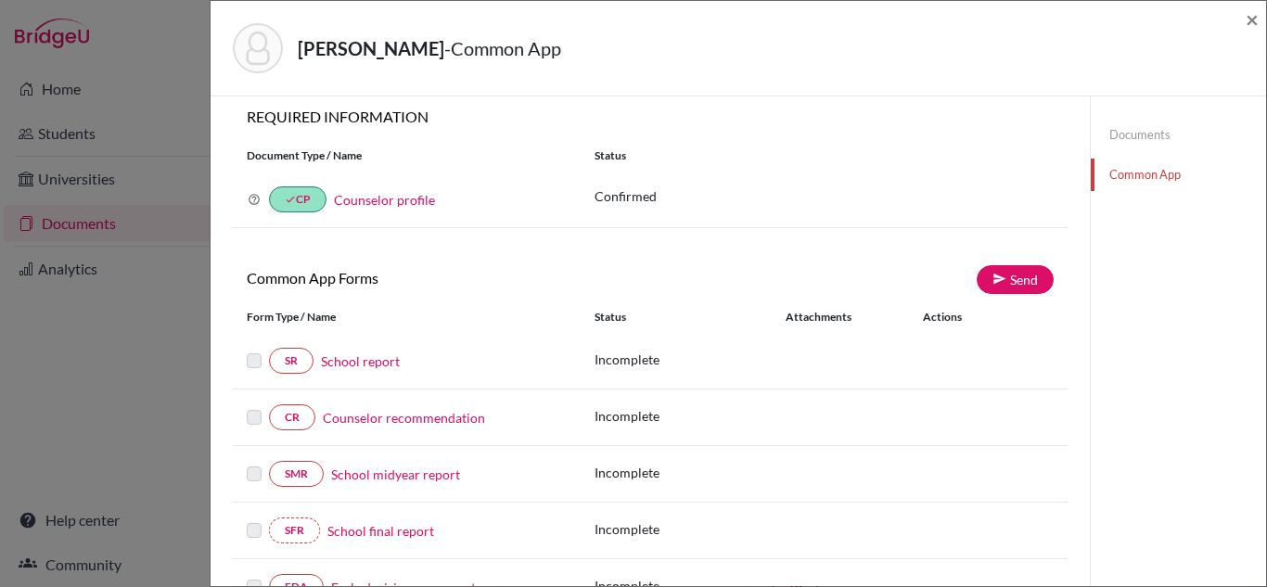
scroll to position [0, 0]
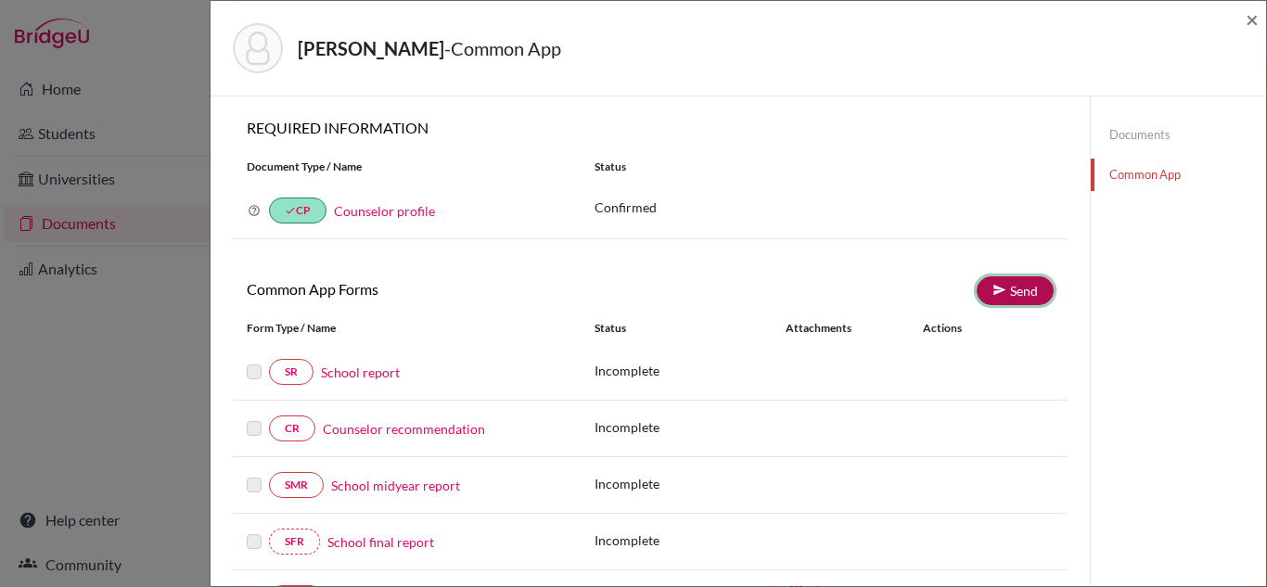
click at [1010, 289] on link "Send" at bounding box center [1014, 290] width 77 height 29
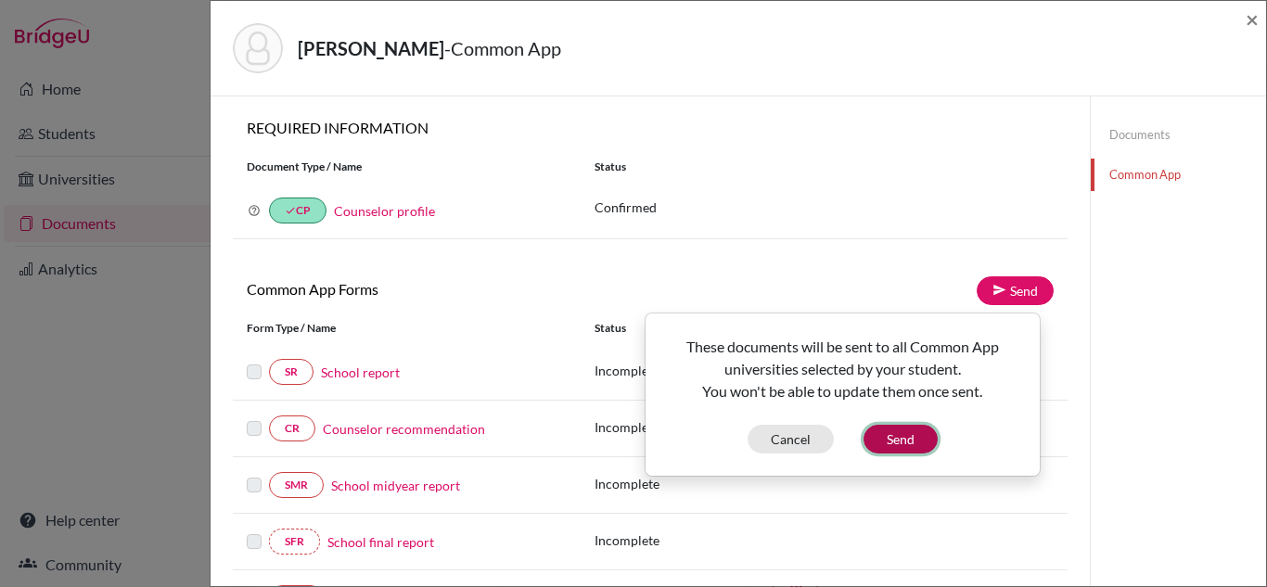
click at [887, 444] on button "Send" at bounding box center [900, 439] width 74 height 29
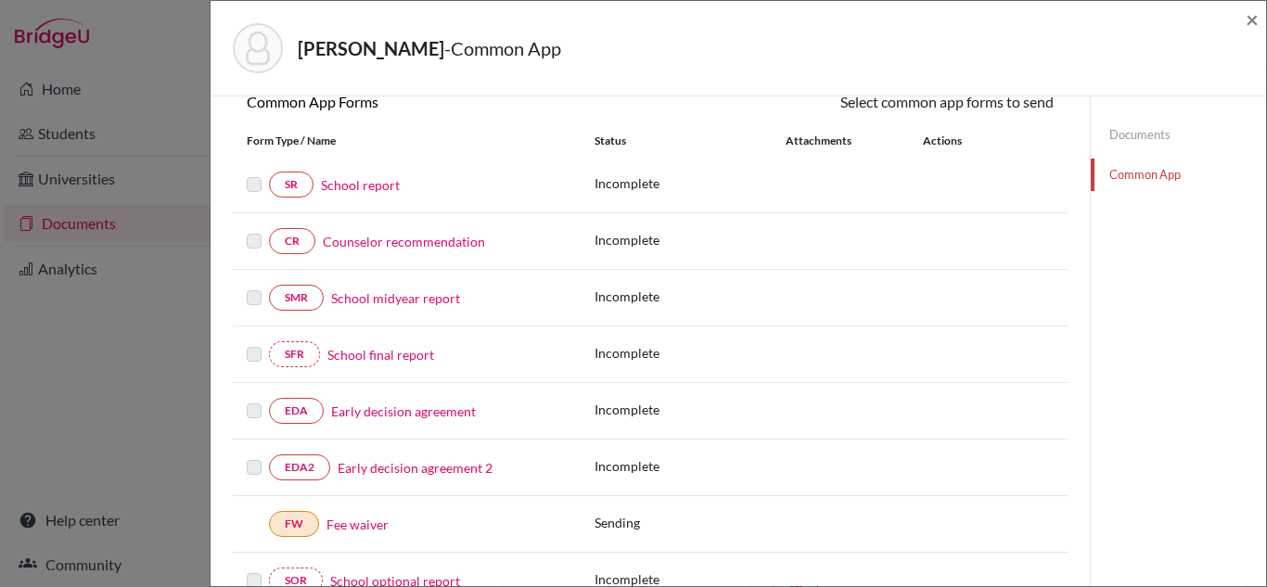
scroll to position [278, 0]
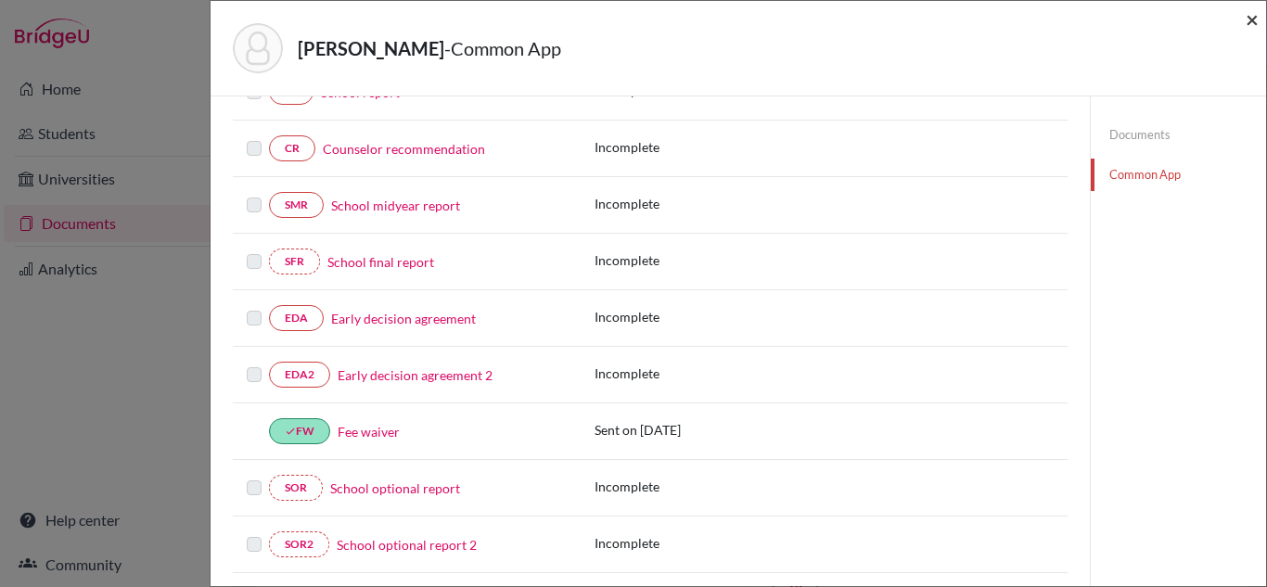
click at [1254, 22] on span "×" at bounding box center [1251, 19] width 13 height 27
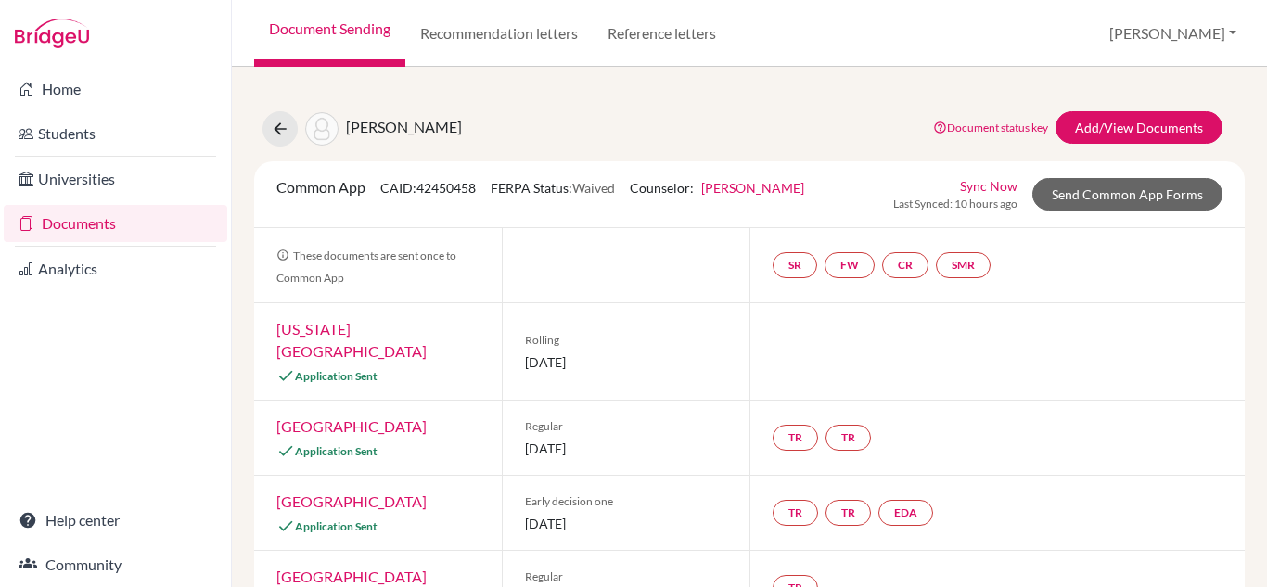
click at [105, 217] on link "Documents" at bounding box center [115, 223] width 223 height 37
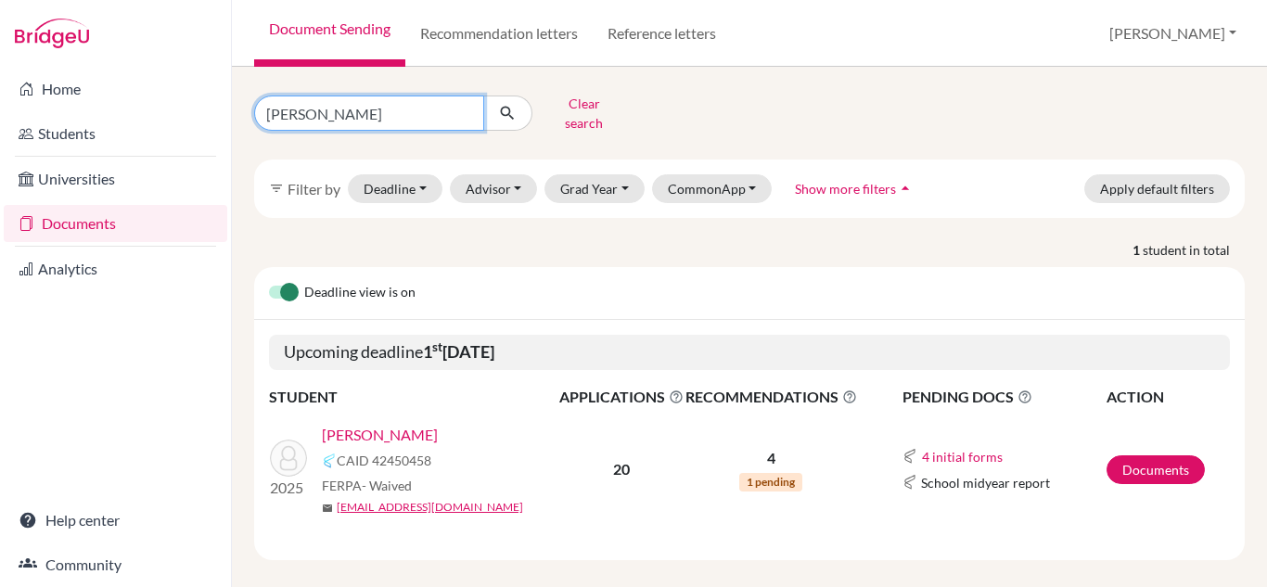
drag, startPoint x: 389, startPoint y: 111, endPoint x: 174, endPoint y: 108, distance: 215.1
click at [174, 108] on div "Home Students Universities Documents Analytics Help center Community Document S…" at bounding box center [633, 293] width 1267 height 587
type input "adarsh jaiswal"
click button "submit" at bounding box center [507, 113] width 49 height 35
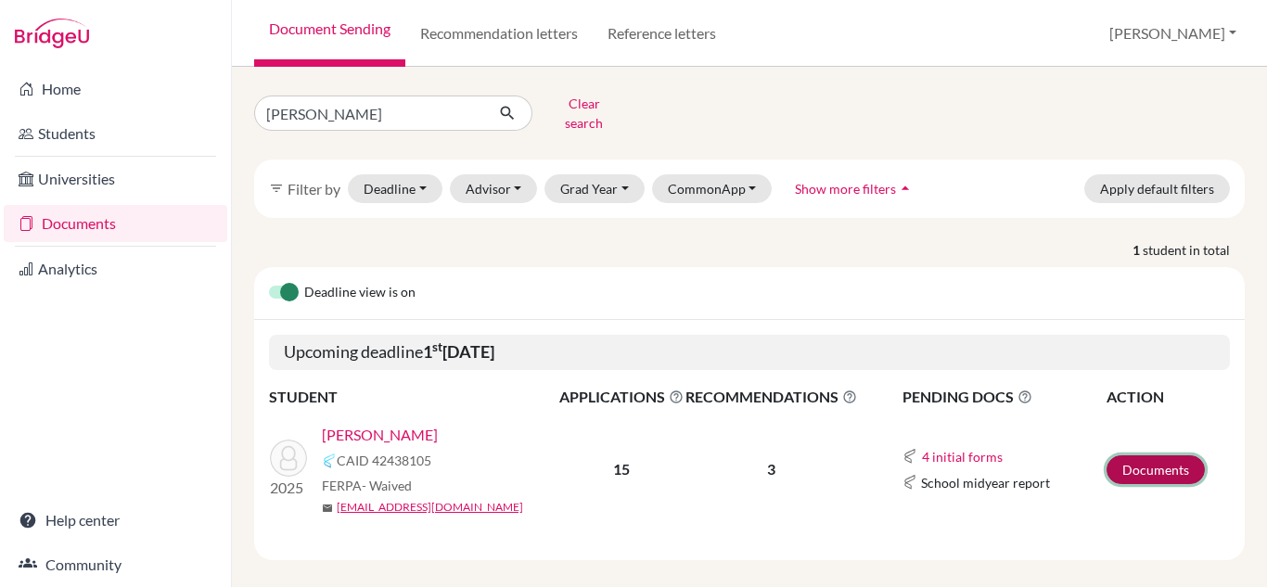
click at [1153, 455] on link "Documents" at bounding box center [1155, 469] width 98 height 29
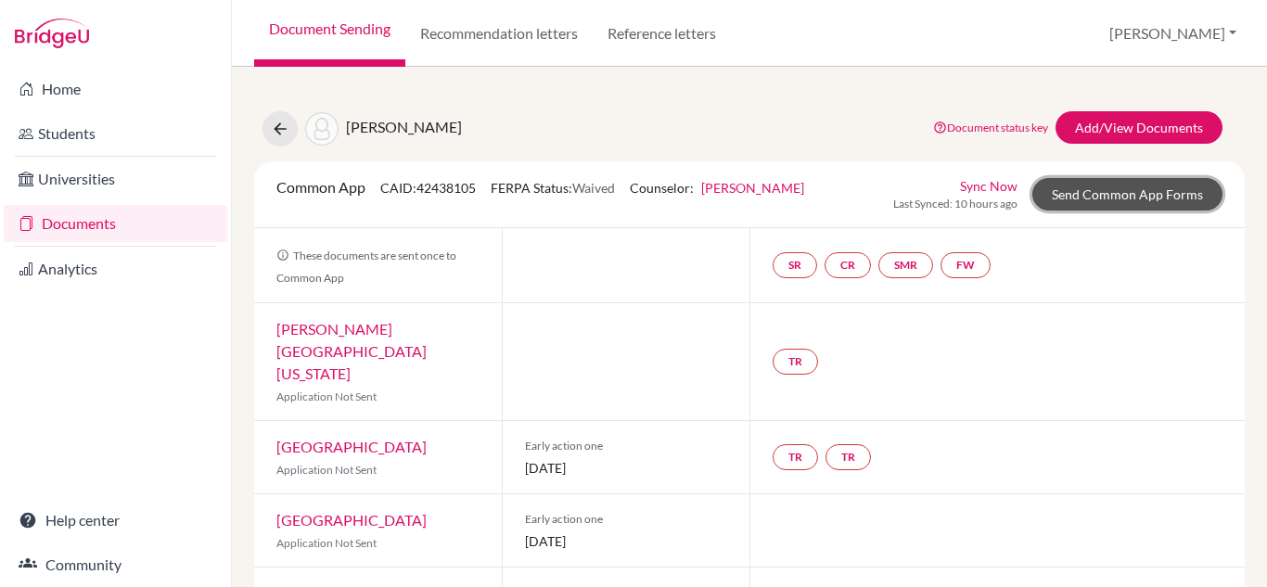
click at [1078, 188] on link "Send Common App Forms" at bounding box center [1127, 194] width 190 height 32
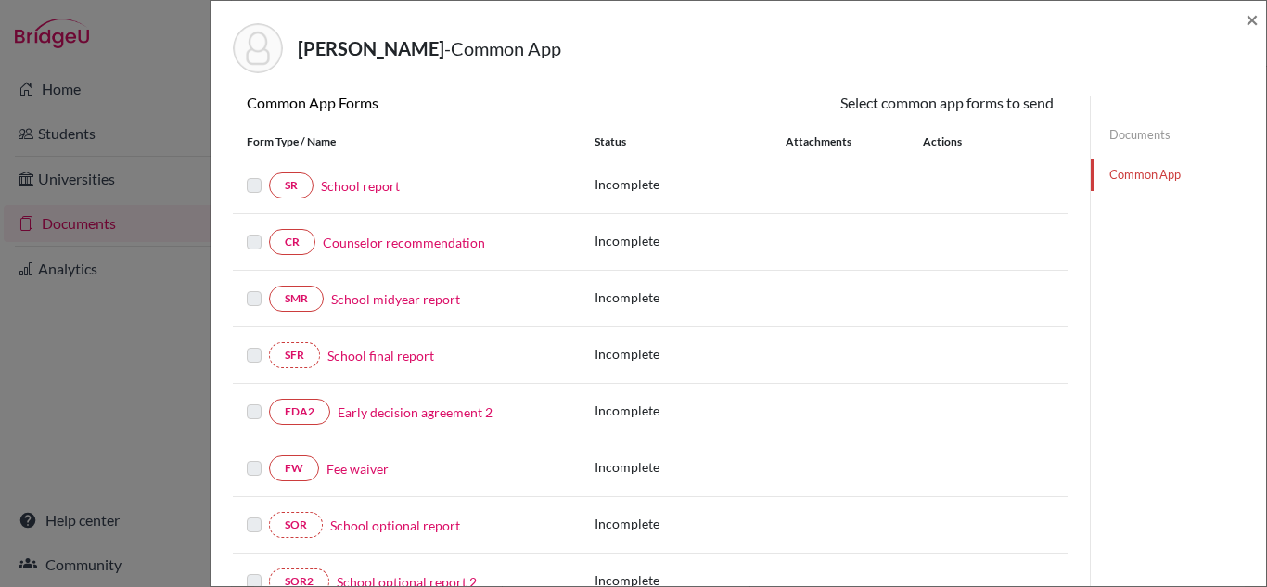
scroll to position [185, 0]
click at [350, 469] on link "Fee waiver" at bounding box center [357, 467] width 62 height 19
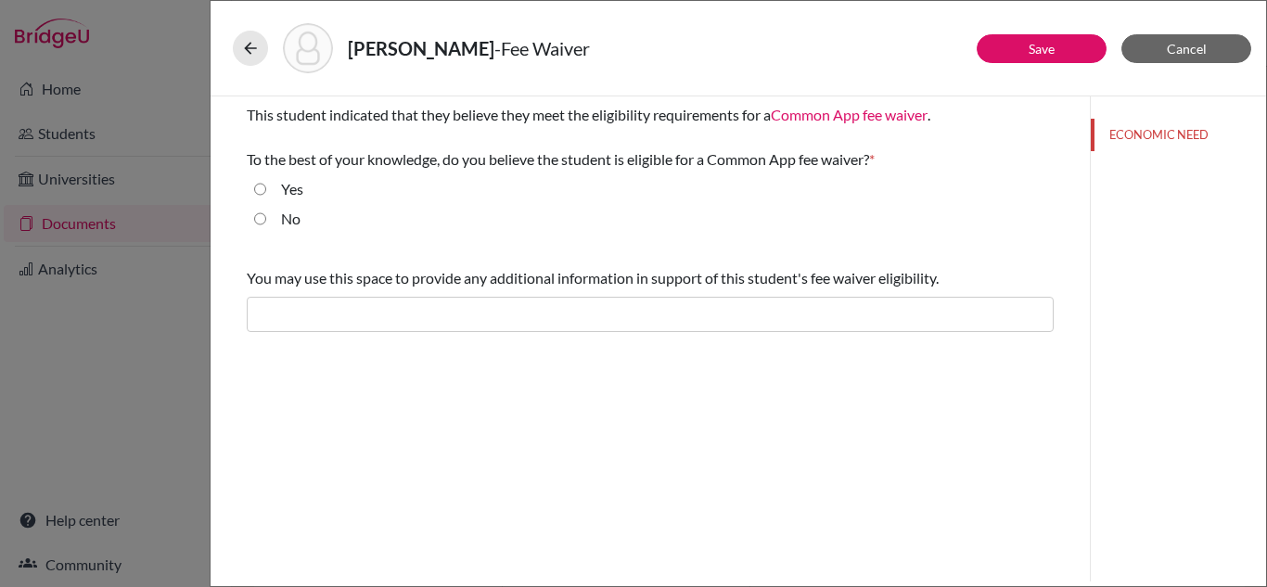
click at [261, 188] on input "Yes" at bounding box center [260, 189] width 12 height 22
radio input "true"
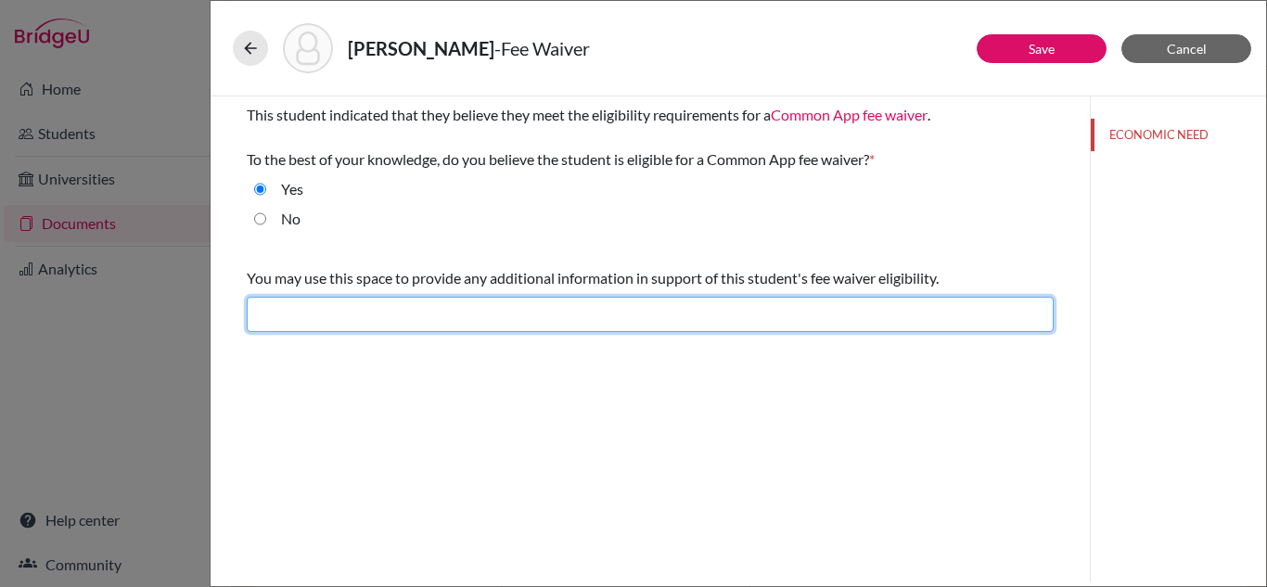
click at [348, 305] on input "text" at bounding box center [650, 314] width 807 height 35
type input "Difficult financial situation"
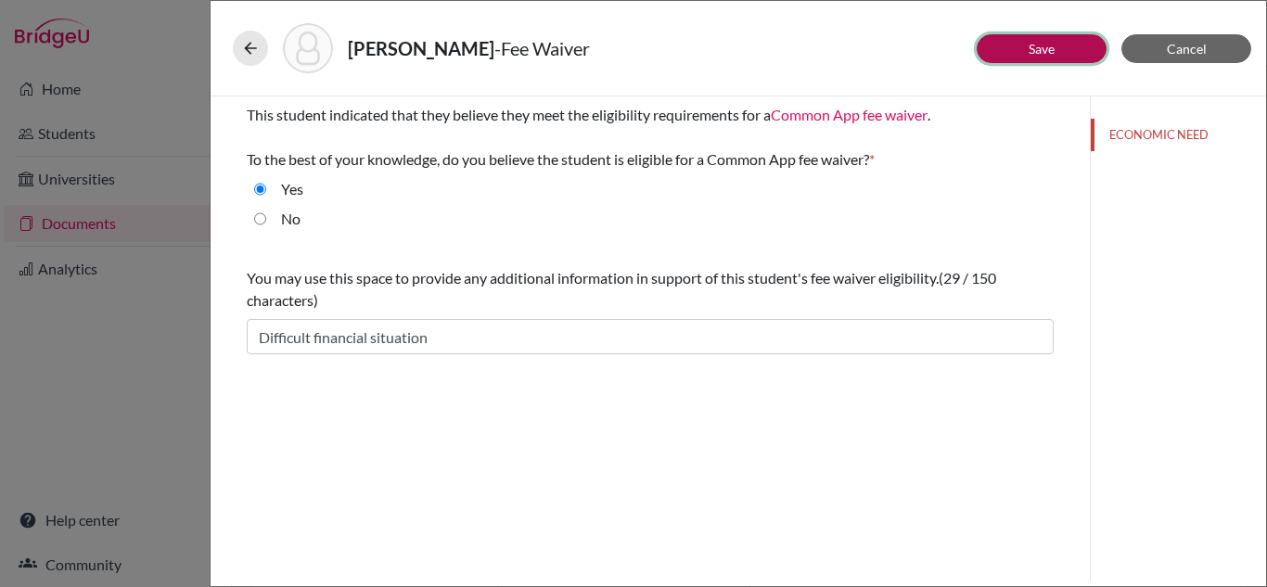
click at [1034, 48] on link "Save" at bounding box center [1041, 49] width 26 height 16
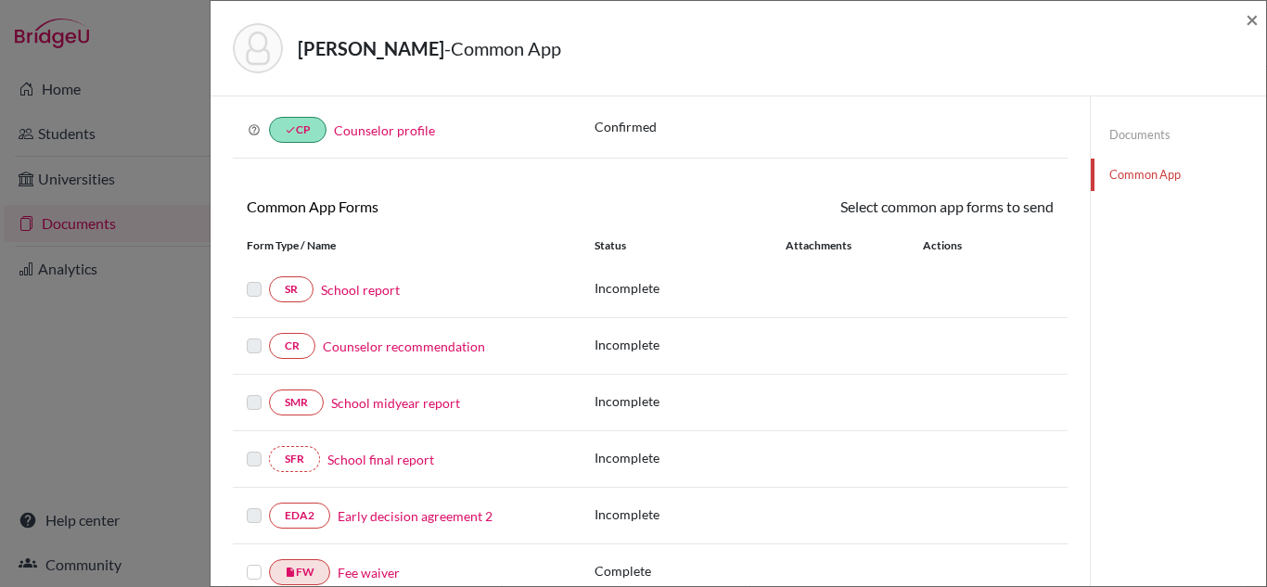
scroll to position [185, 0]
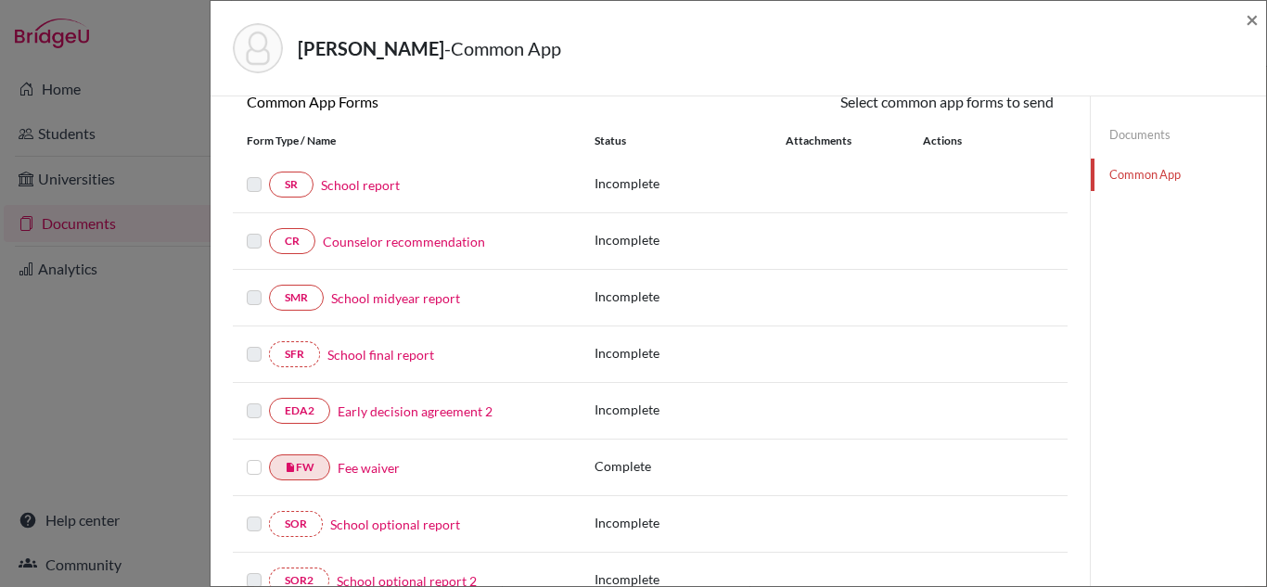
click at [255, 456] on label at bounding box center [254, 456] width 15 height 0
click at [0, 0] on input "checkbox" at bounding box center [0, 0] width 0 height 0
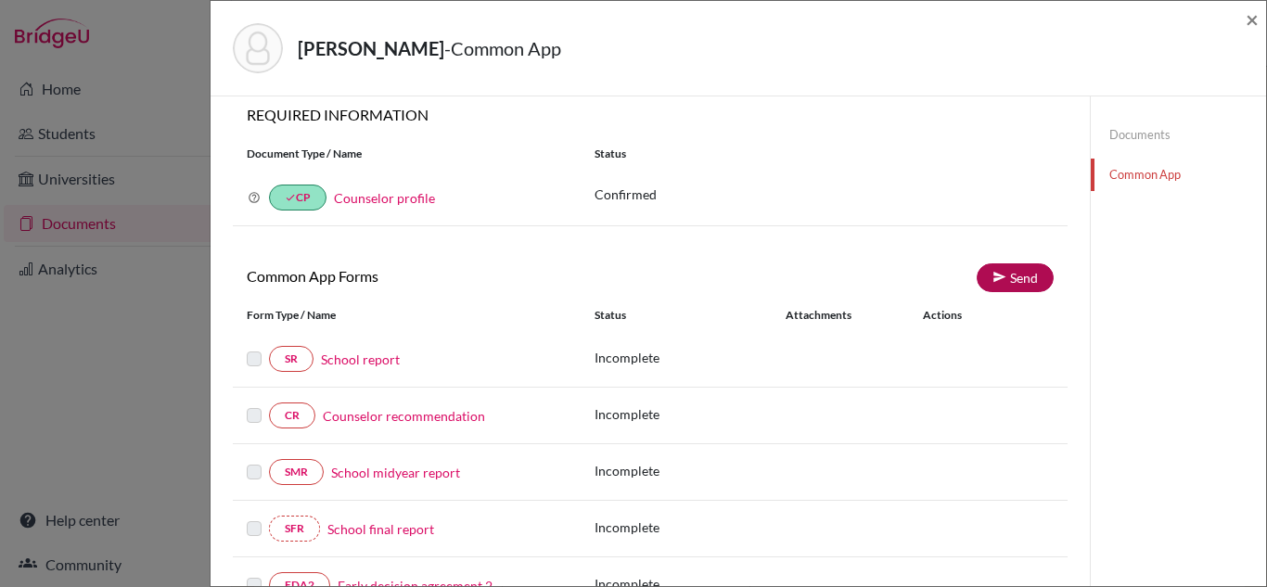
scroll to position [0, 0]
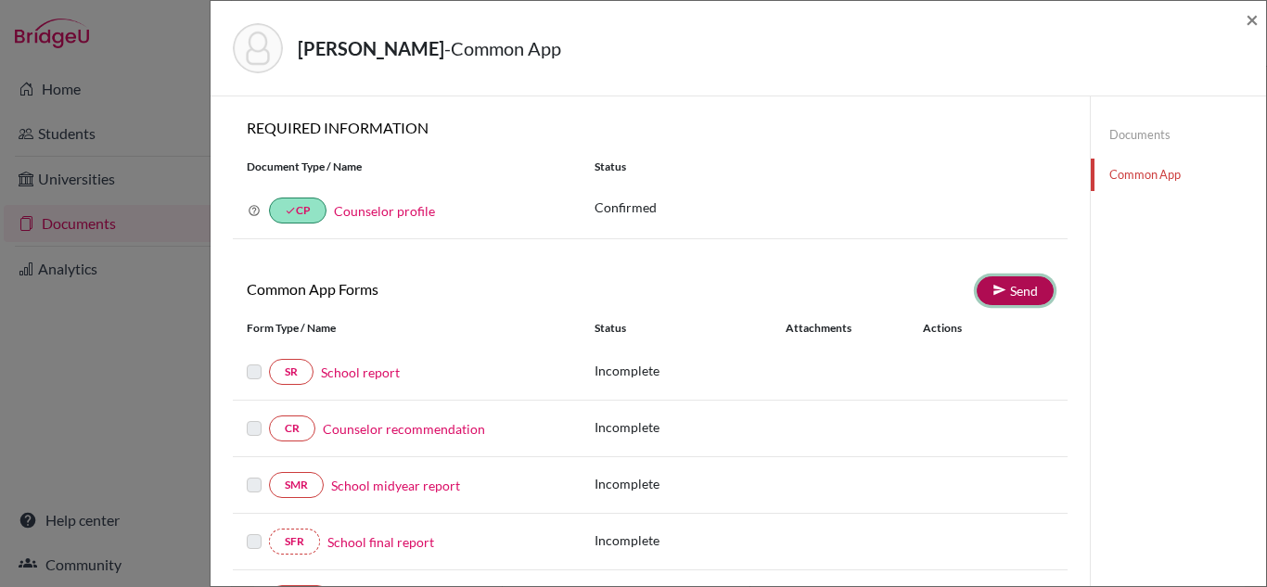
click at [1015, 284] on link "Send" at bounding box center [1014, 290] width 77 height 29
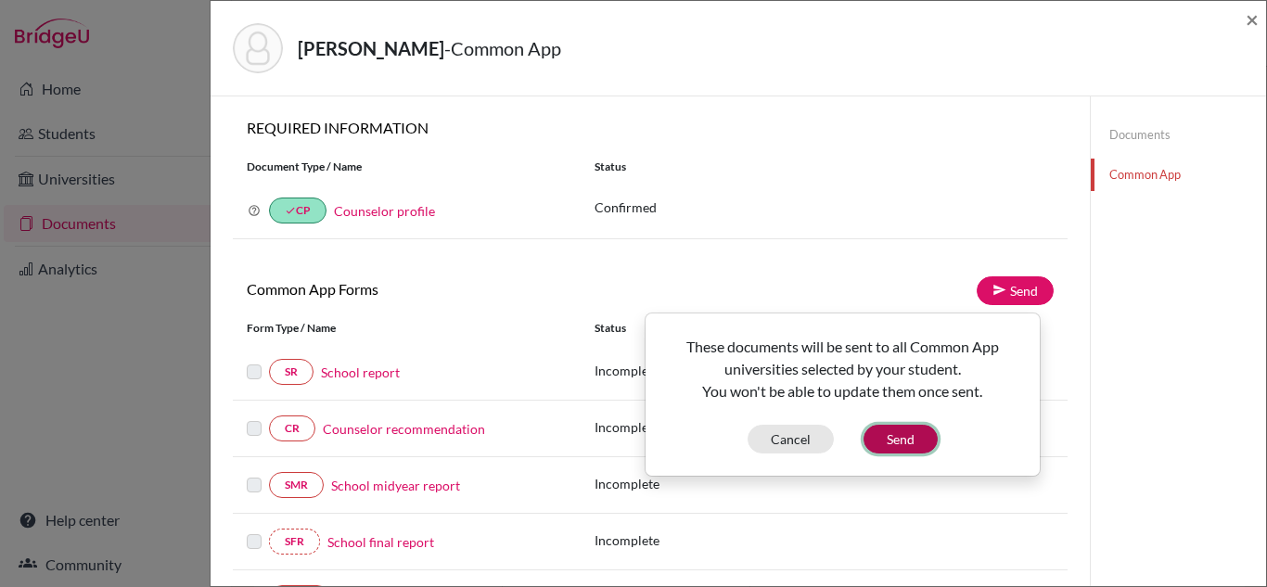
click at [893, 441] on button "Send" at bounding box center [900, 439] width 74 height 29
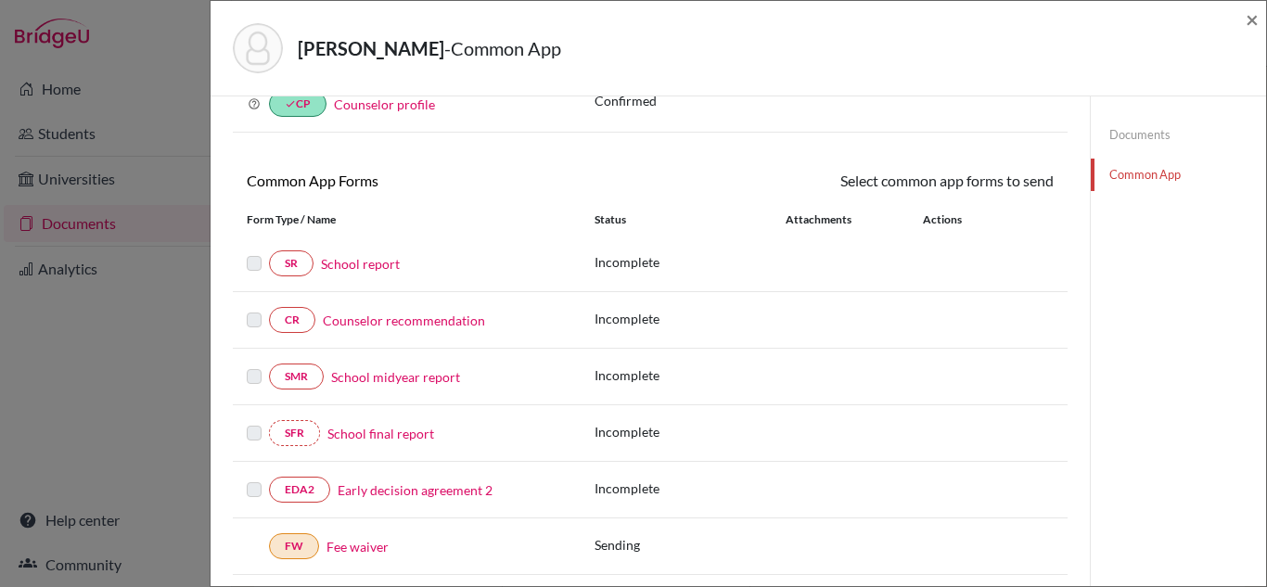
scroll to position [93, 0]
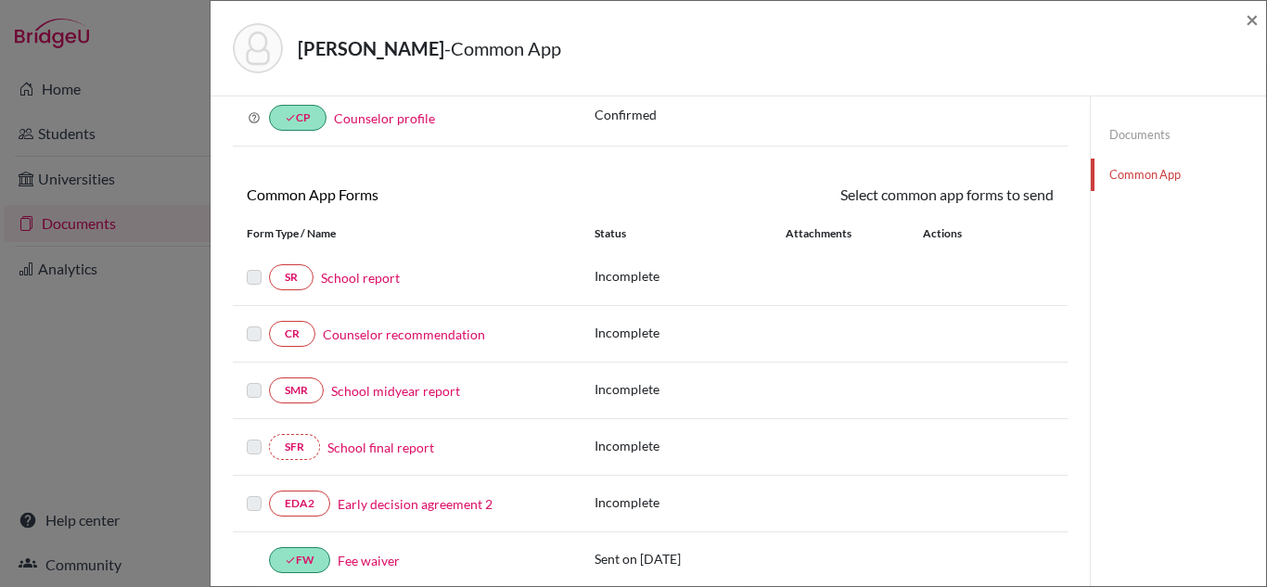
click at [76, 221] on div "Jaiswal, Adarsh - Common App × × REQUIRED INFORMATION Document Type / Name Stat…" at bounding box center [633, 293] width 1267 height 587
click at [1250, 17] on span "×" at bounding box center [1251, 19] width 13 height 27
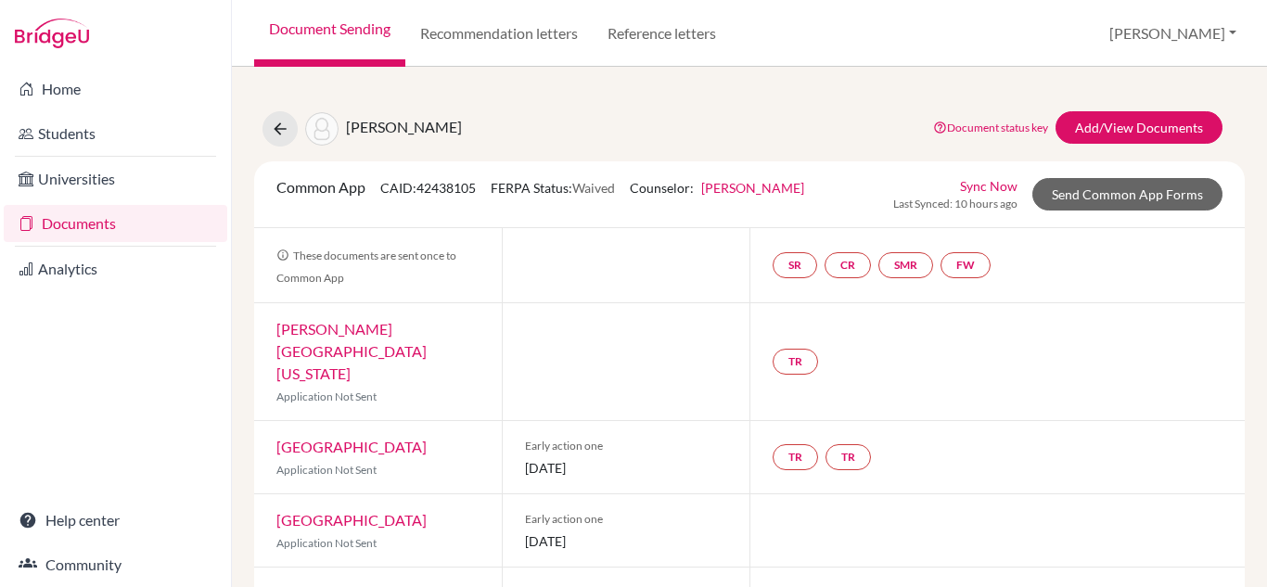
click at [84, 226] on link "Documents" at bounding box center [115, 223] width 223 height 37
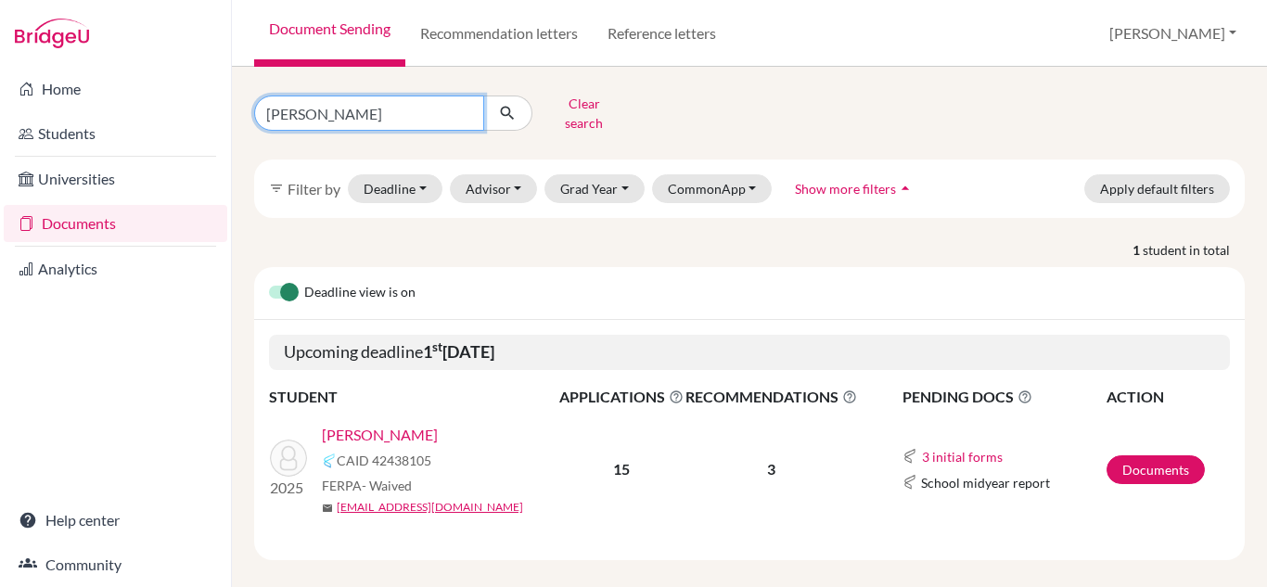
drag, startPoint x: 370, startPoint y: 107, endPoint x: 184, endPoint y: 108, distance: 186.4
click at [184, 108] on div "Home Students Universities Documents Analytics Help center Community Document S…" at bounding box center [633, 293] width 1267 height 587
type input "[PERSON_NAME]"
click button "submit" at bounding box center [507, 113] width 49 height 35
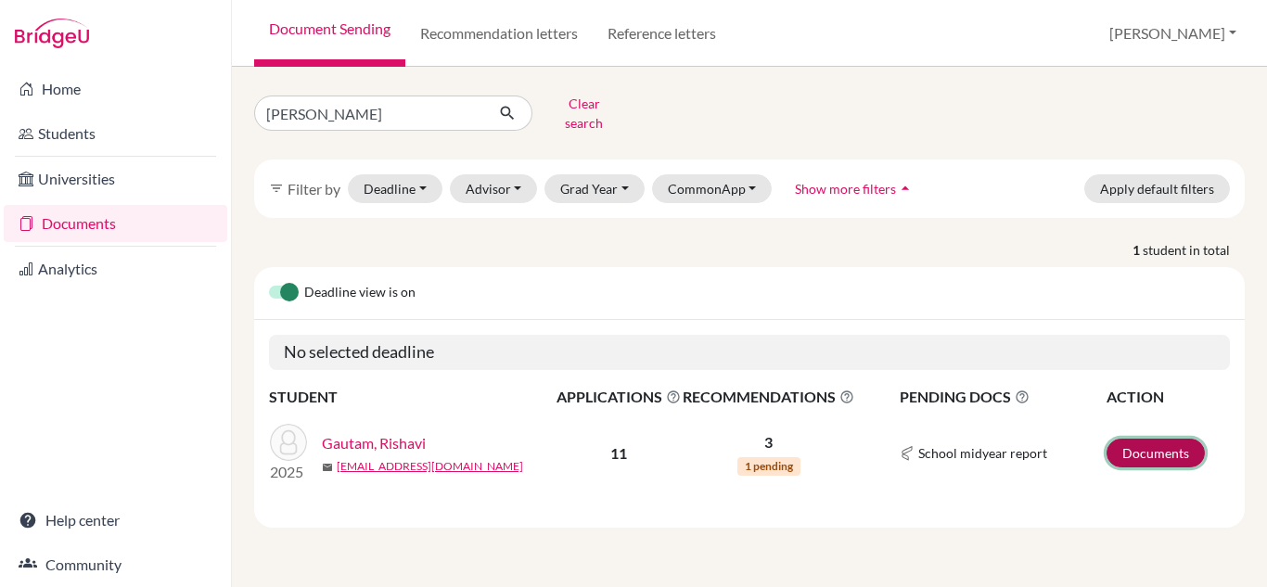
click at [1174, 439] on link "Documents" at bounding box center [1155, 453] width 98 height 29
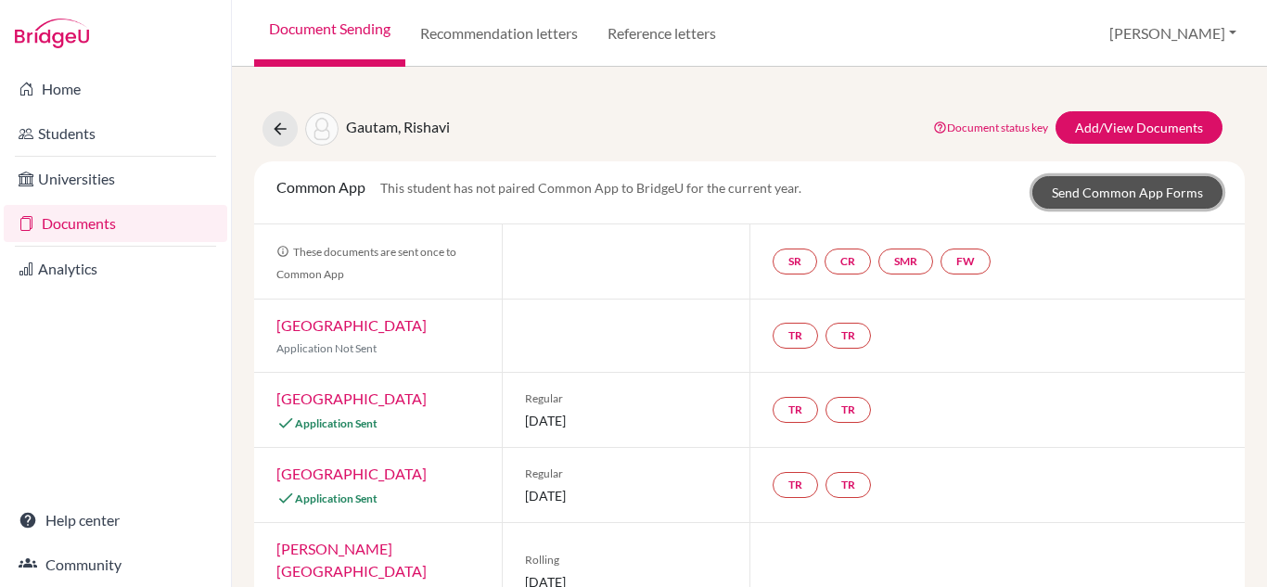
click at [1078, 191] on link "Send Common App Forms" at bounding box center [1127, 192] width 190 height 32
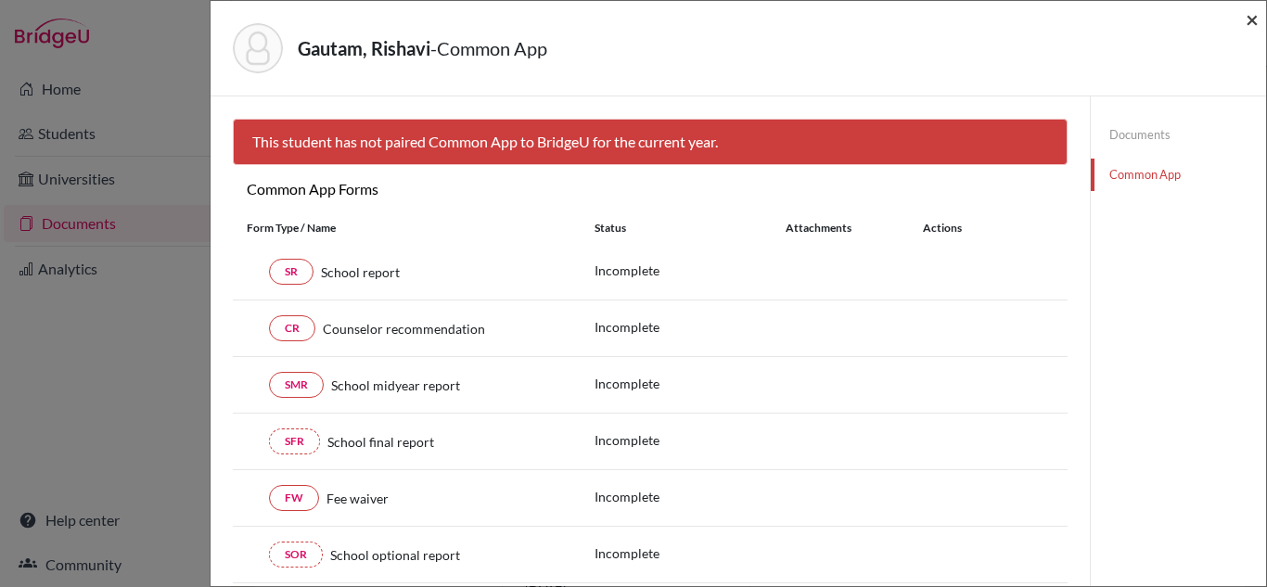
click at [1254, 18] on span "×" at bounding box center [1251, 19] width 13 height 27
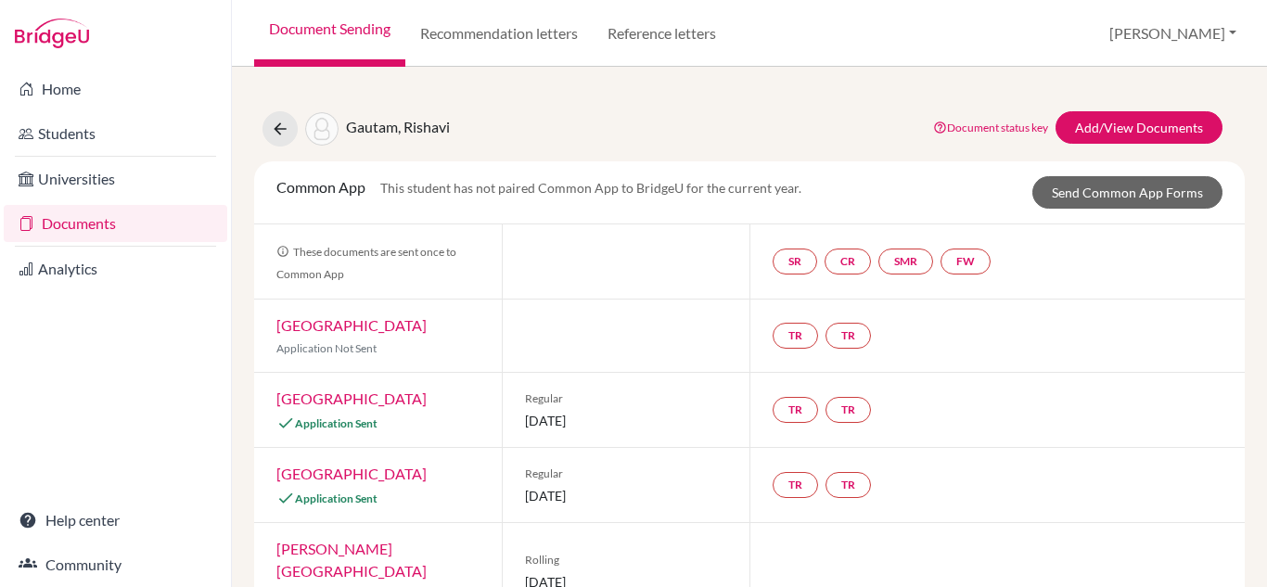
click at [104, 227] on link "Documents" at bounding box center [115, 223] width 223 height 37
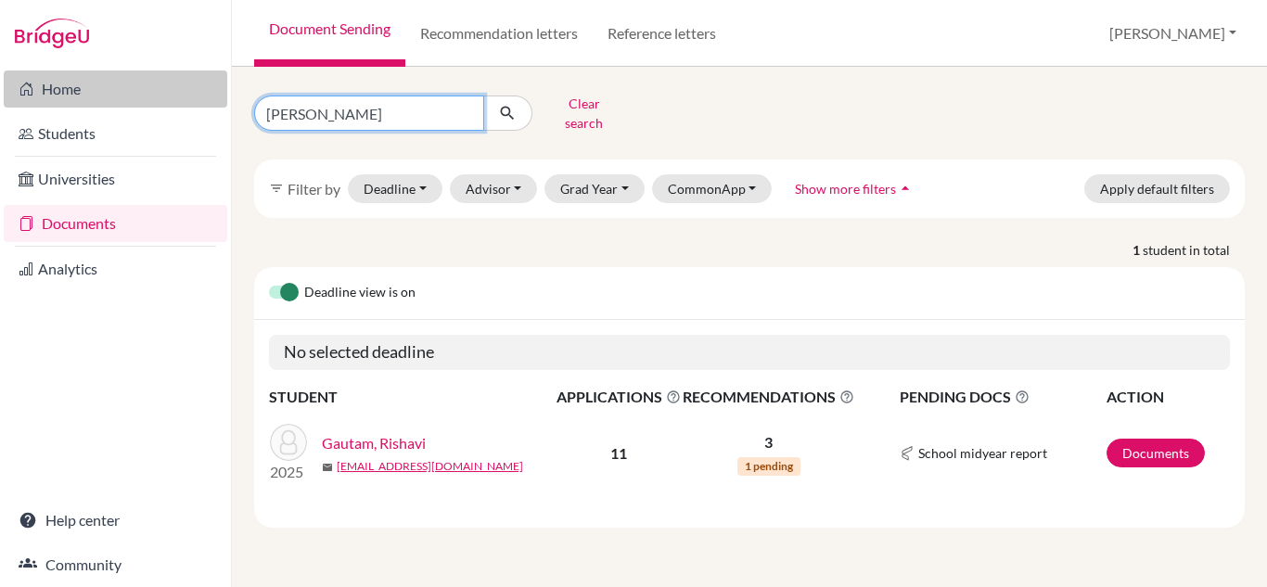
drag, startPoint x: 400, startPoint y: 105, endPoint x: 151, endPoint y: 107, distance: 248.5
click at [151, 107] on div "Home Students Universities Documents Analytics Help center Community Document S…" at bounding box center [633, 293] width 1267 height 587
type input "[PERSON_NAME]"
click button "submit" at bounding box center [507, 113] width 49 height 35
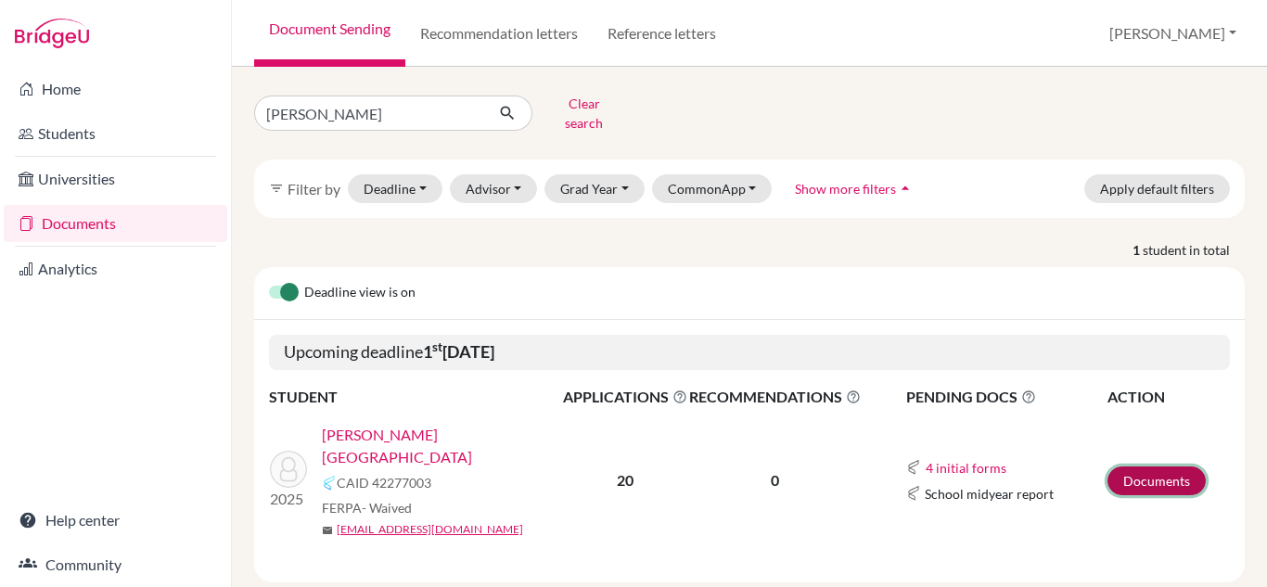
click at [1133, 466] on link "Documents" at bounding box center [1156, 480] width 98 height 29
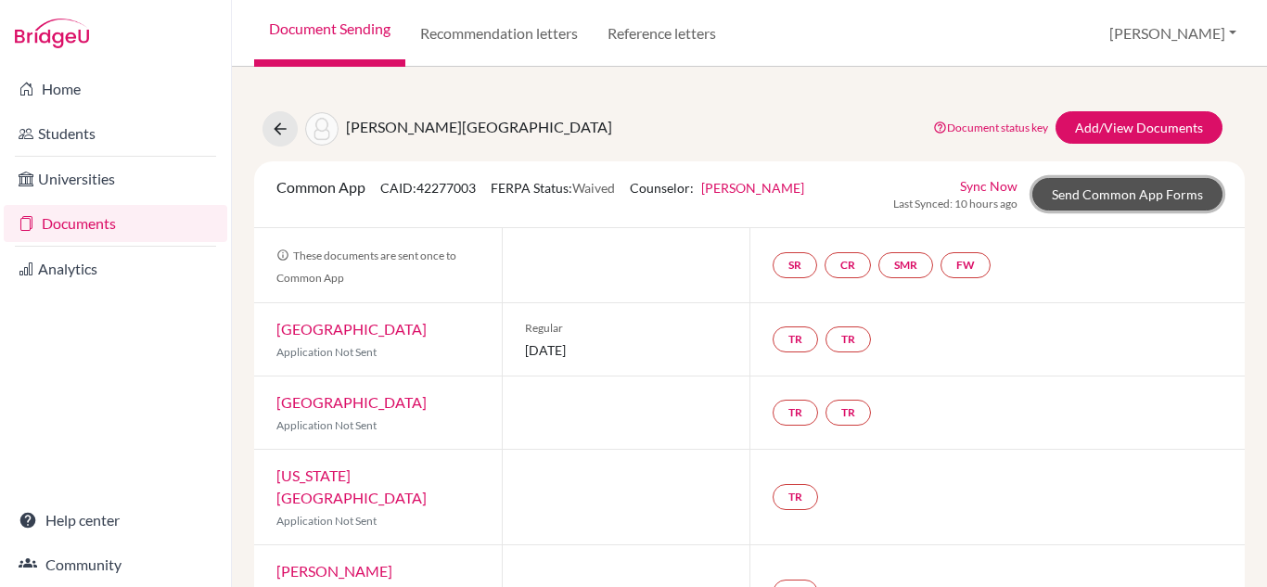
click at [1108, 189] on link "Send Common App Forms" at bounding box center [1127, 194] width 190 height 32
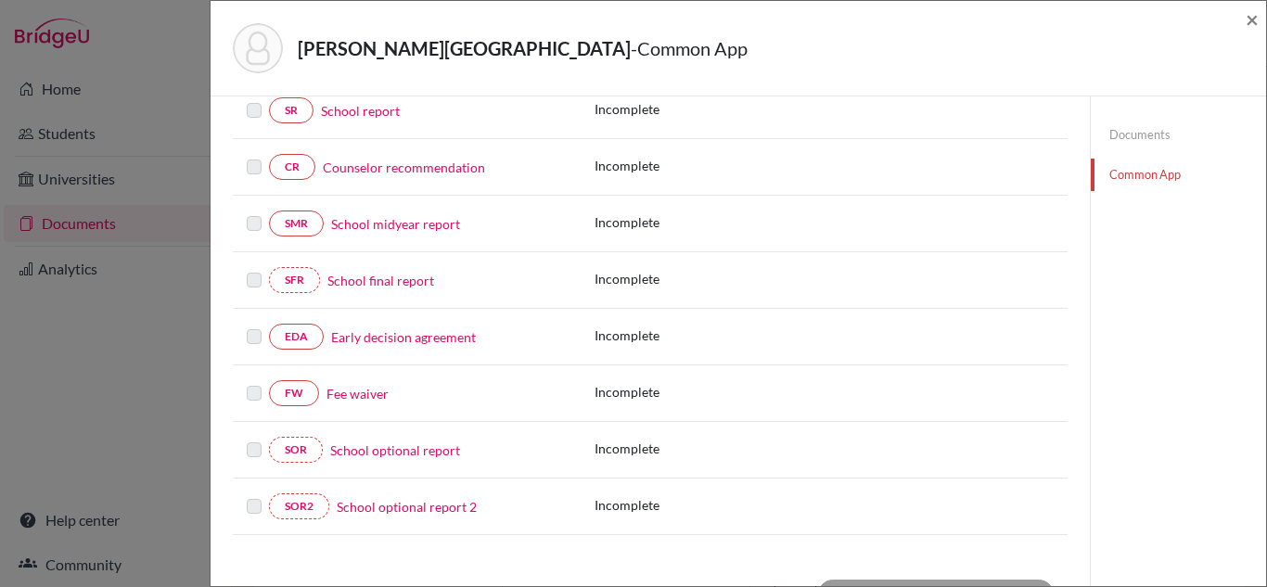
scroll to position [278, 0]
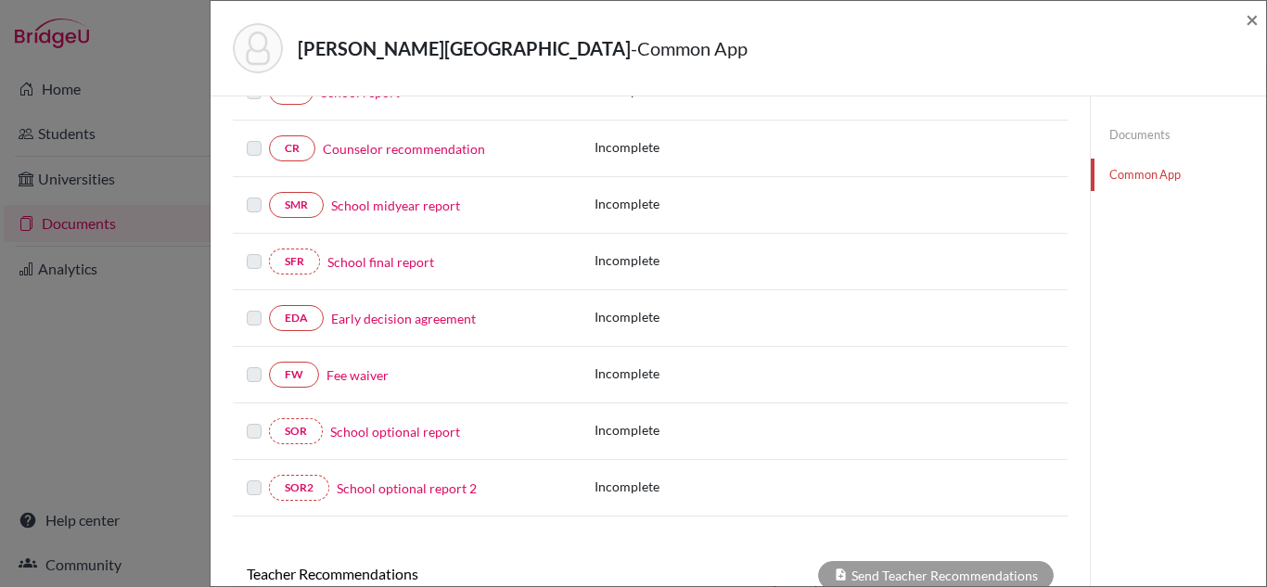
click at [380, 371] on link "Fee waiver" at bounding box center [357, 374] width 62 height 19
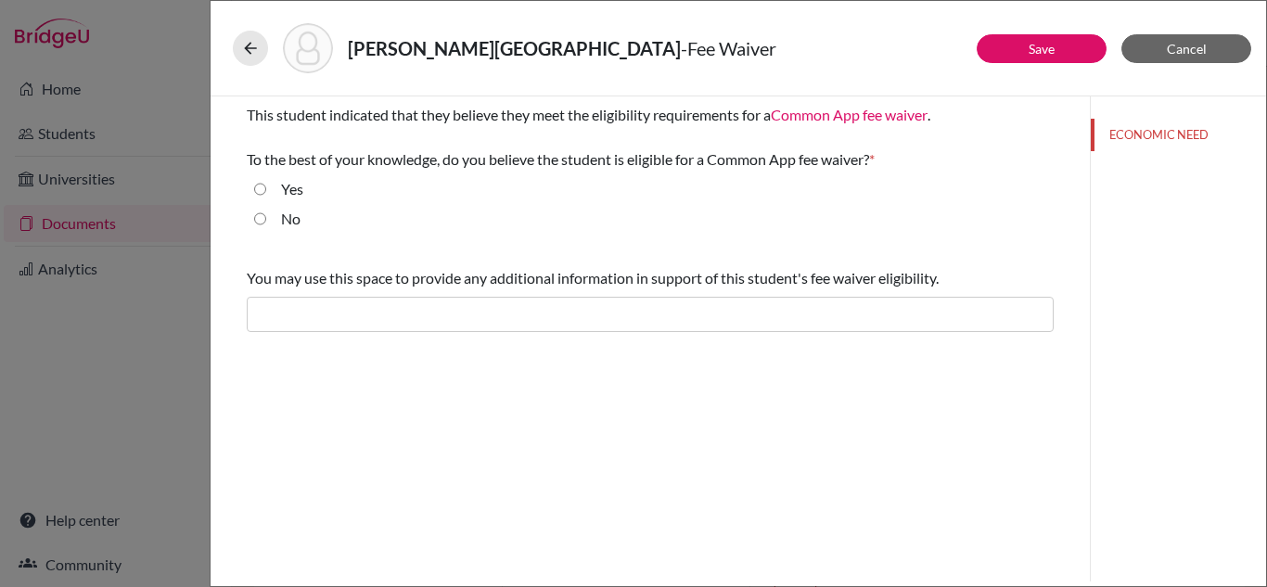
click at [257, 188] on input "Yes" at bounding box center [260, 189] width 12 height 22
radio input "true"
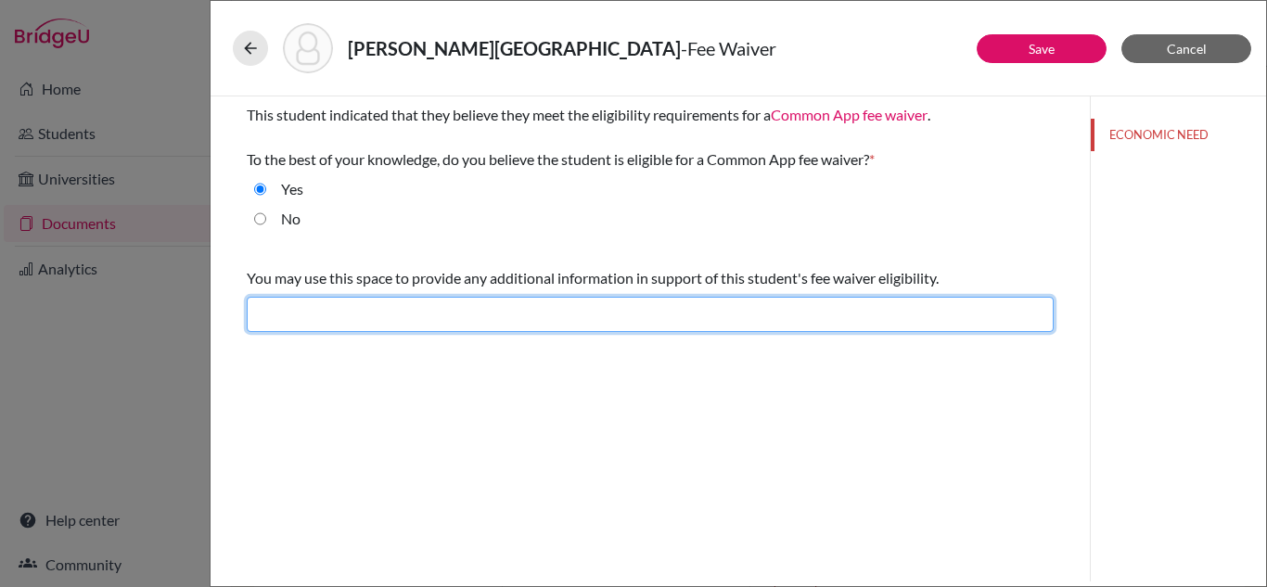
click at [330, 313] on input "text" at bounding box center [650, 314] width 807 height 35
type input "Difficult financial situation"
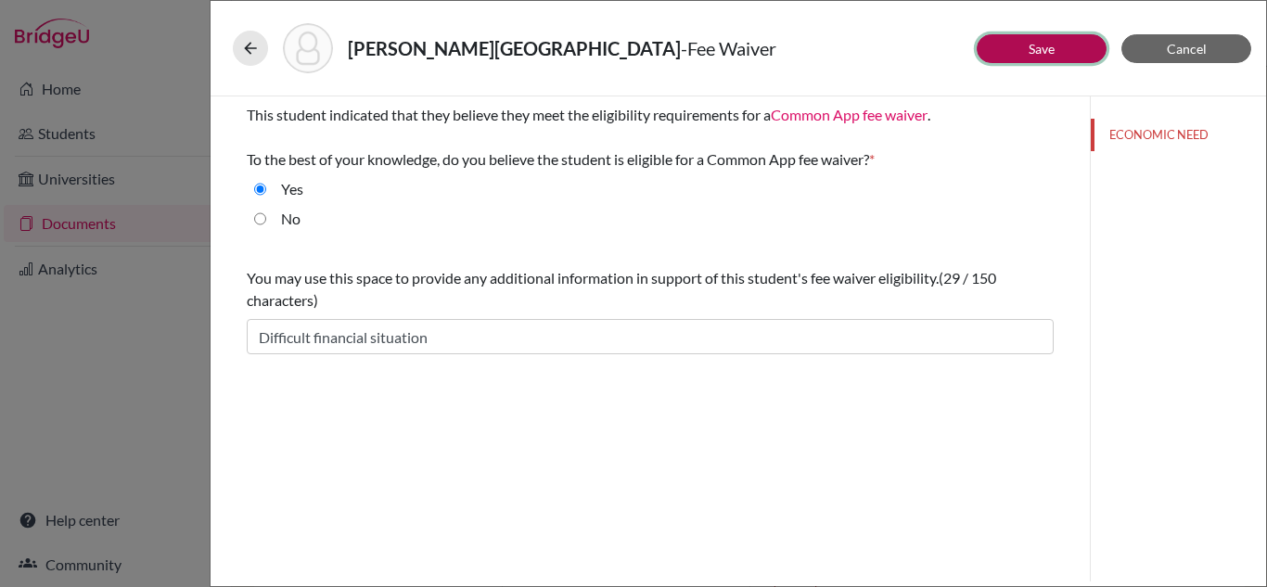
click at [1045, 47] on link "Save" at bounding box center [1041, 49] width 26 height 16
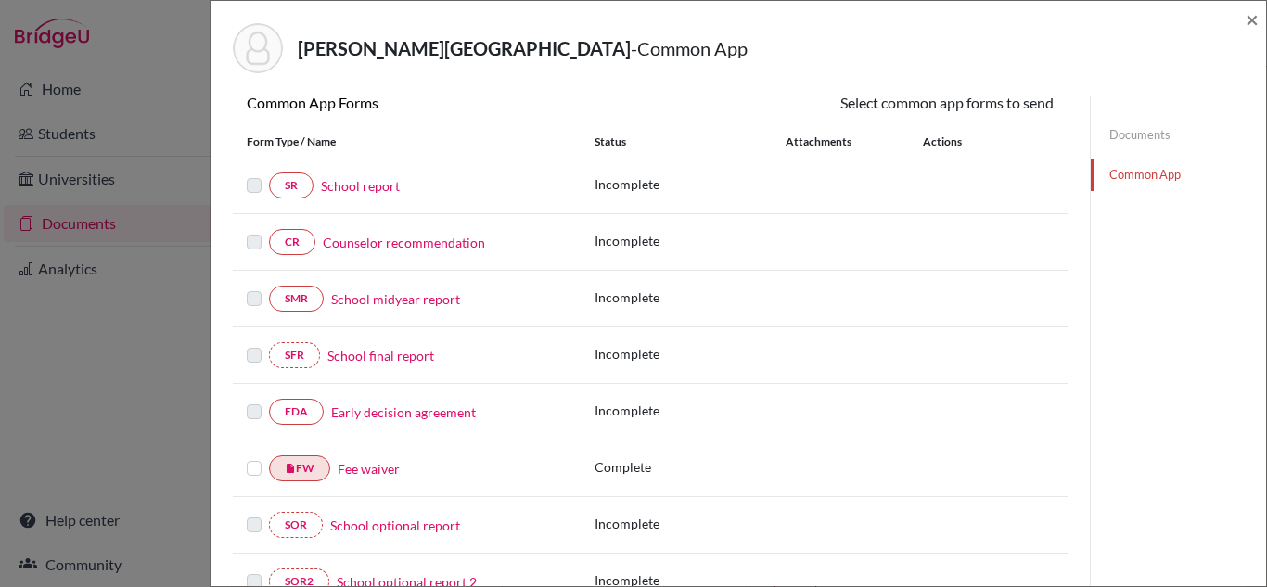
scroll to position [185, 0]
click at [252, 456] on label at bounding box center [254, 456] width 15 height 0
click at [0, 0] on input "checkbox" at bounding box center [0, 0] width 0 height 0
click at [1033, 107] on link "Send" at bounding box center [1014, 103] width 77 height 29
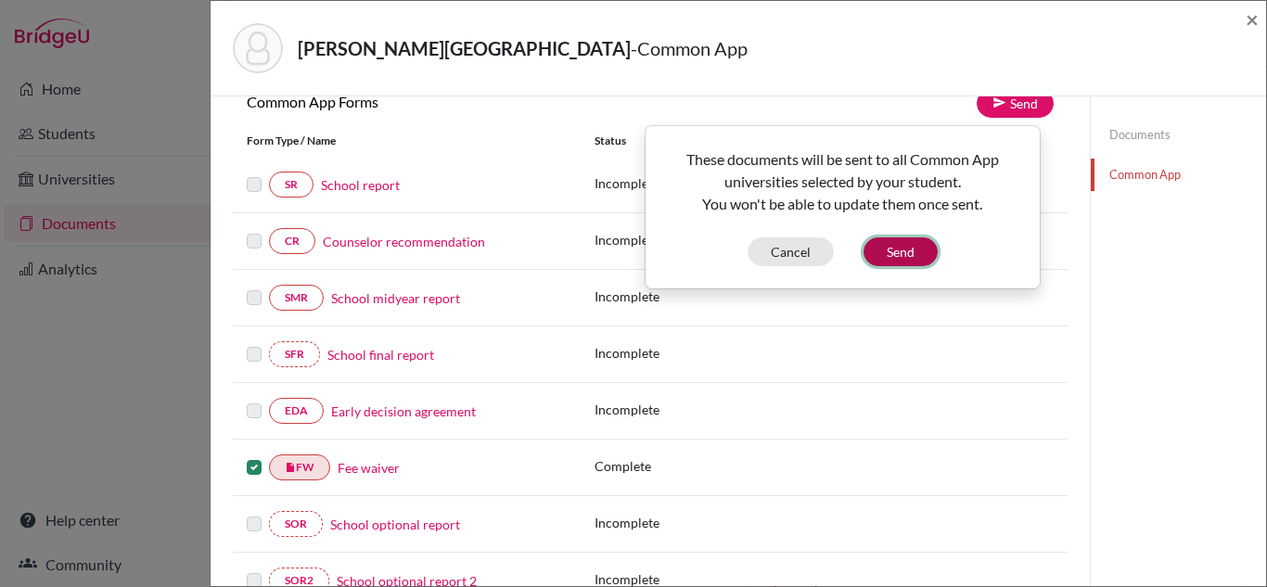
click at [899, 250] on button "Send" at bounding box center [900, 251] width 74 height 29
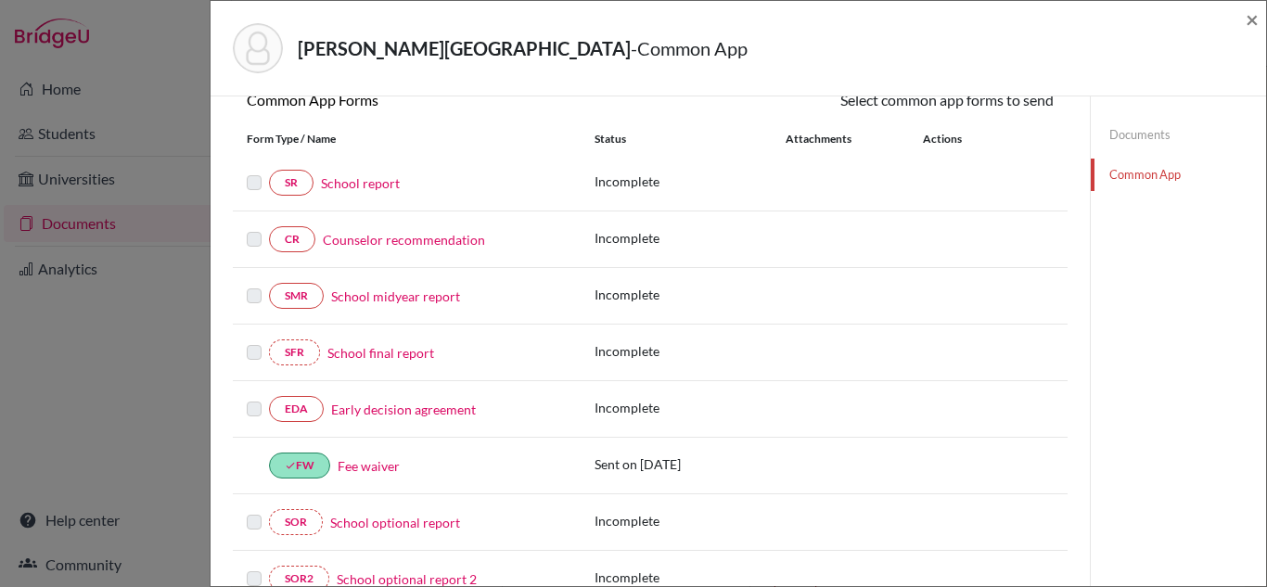
scroll to position [185, 0]
click at [1253, 20] on span "×" at bounding box center [1251, 19] width 13 height 27
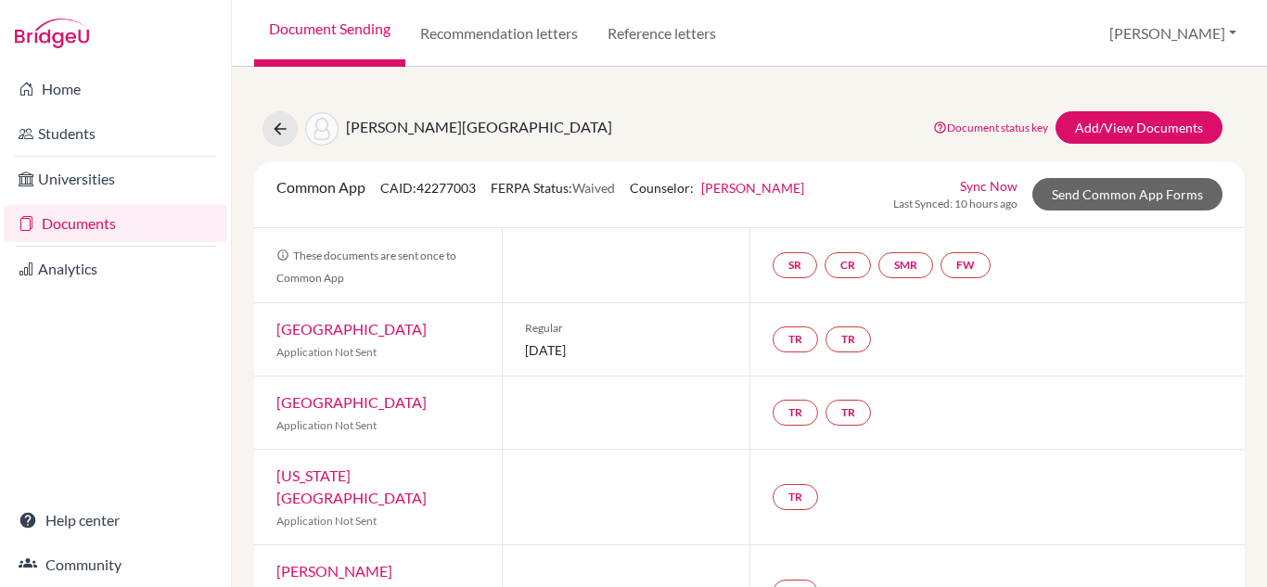
click at [108, 229] on link "Documents" at bounding box center [115, 223] width 223 height 37
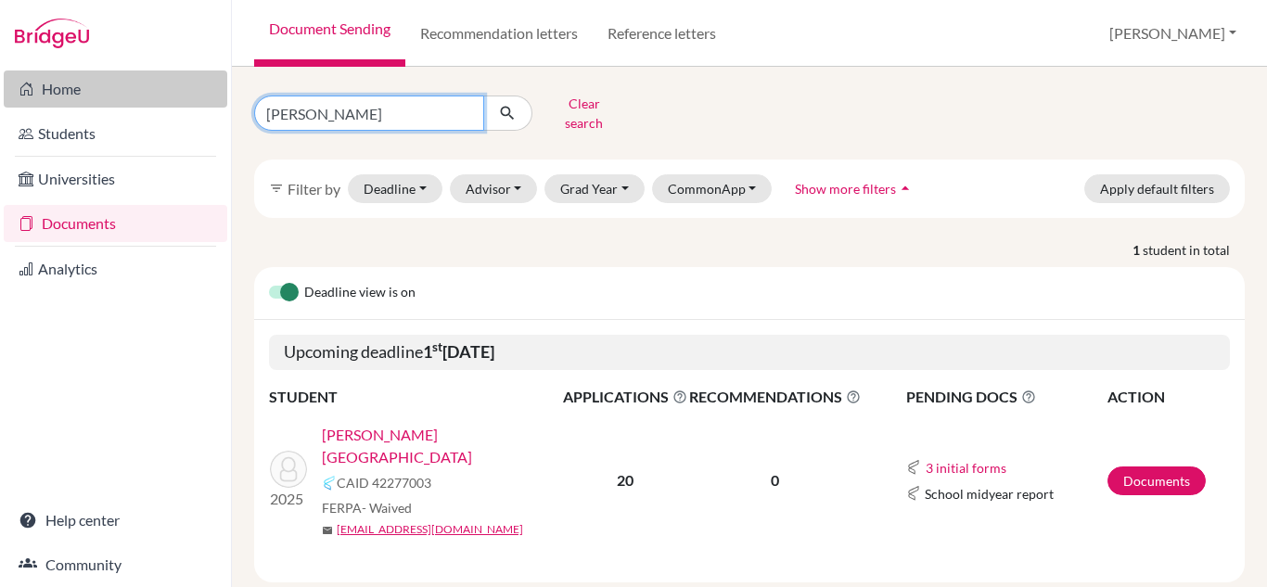
drag, startPoint x: 392, startPoint y: 109, endPoint x: 199, endPoint y: 83, distance: 194.7
click at [199, 83] on div "Home Students Universities Documents Analytics Help center Community Document S…" at bounding box center [633, 293] width 1267 height 587
type input "[PERSON_NAME]"
click button "submit" at bounding box center [507, 113] width 49 height 35
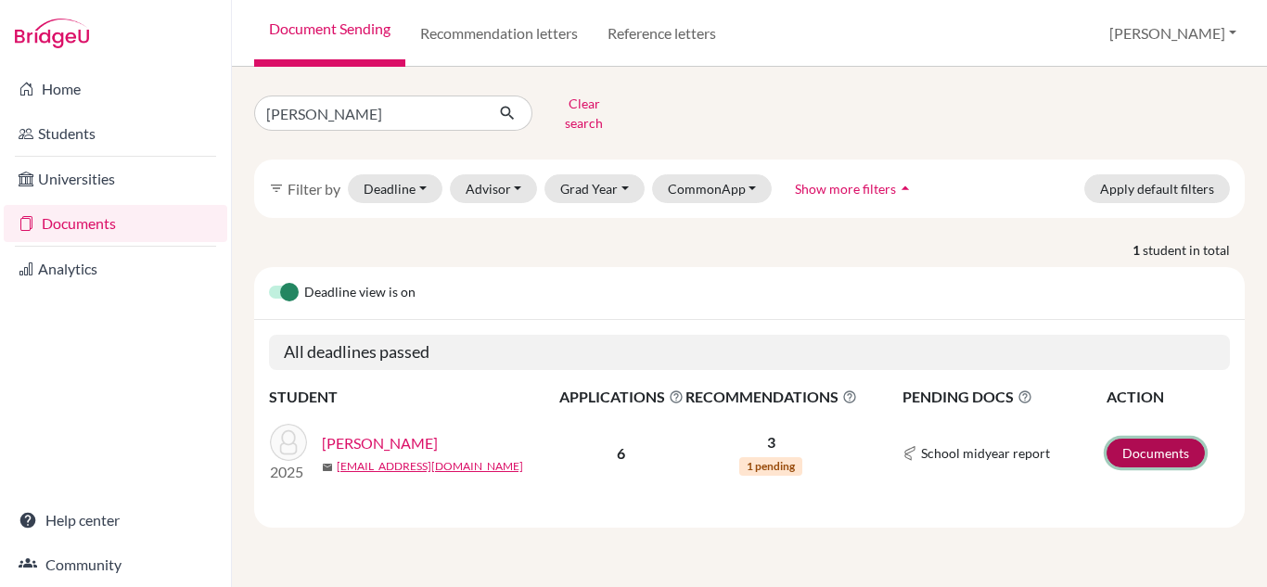
click at [1136, 445] on link "Documents" at bounding box center [1155, 453] width 98 height 29
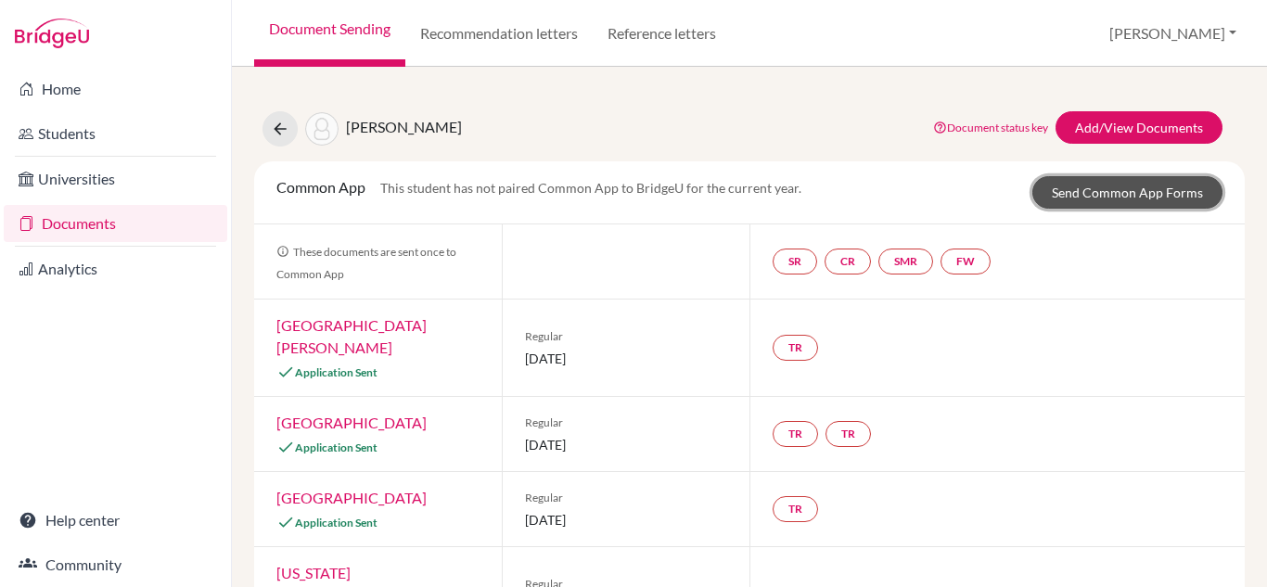
click at [1092, 189] on link "Send Common App Forms" at bounding box center [1127, 192] width 190 height 32
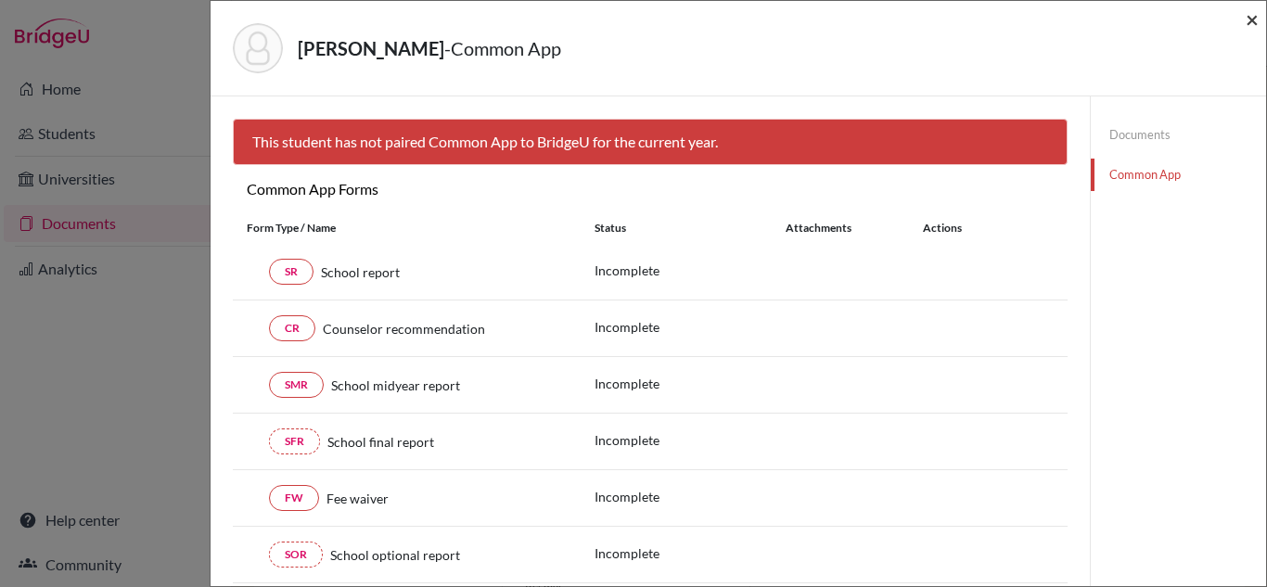
click at [1252, 21] on span "×" at bounding box center [1251, 19] width 13 height 27
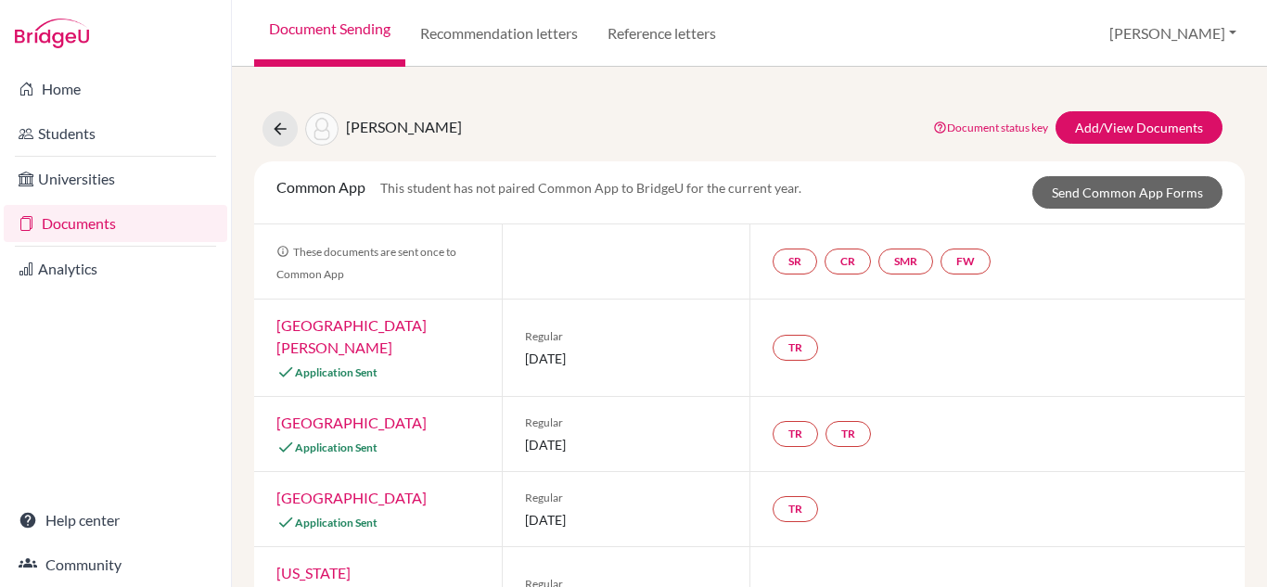
click at [142, 223] on link "Documents" at bounding box center [115, 223] width 223 height 37
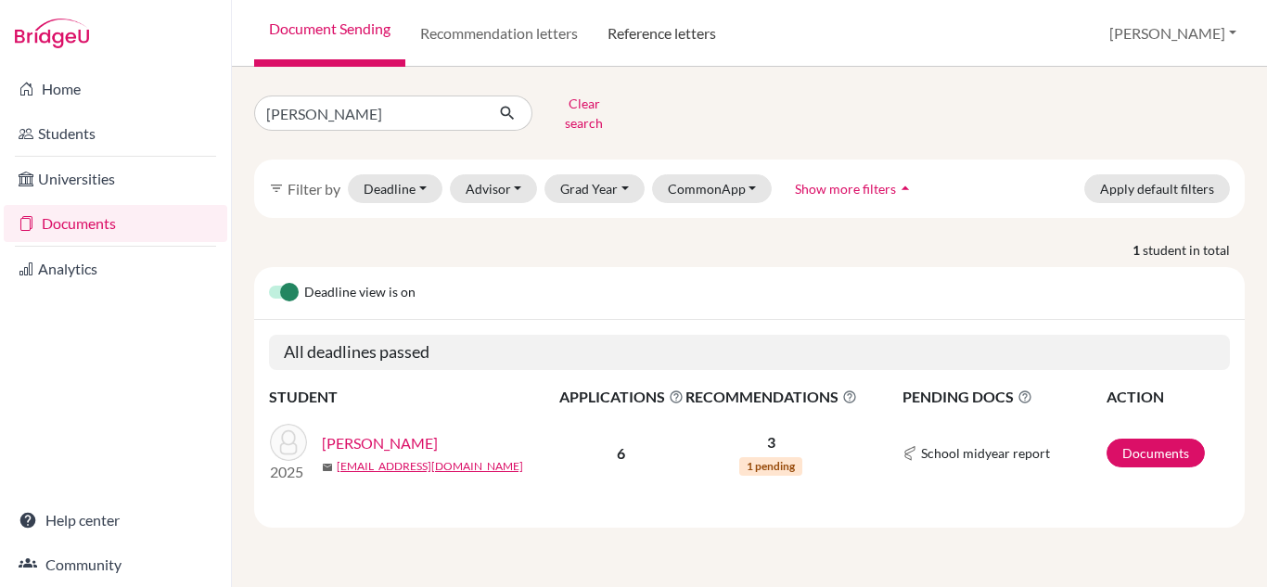
click at [671, 32] on link "Reference letters" at bounding box center [661, 33] width 138 height 67
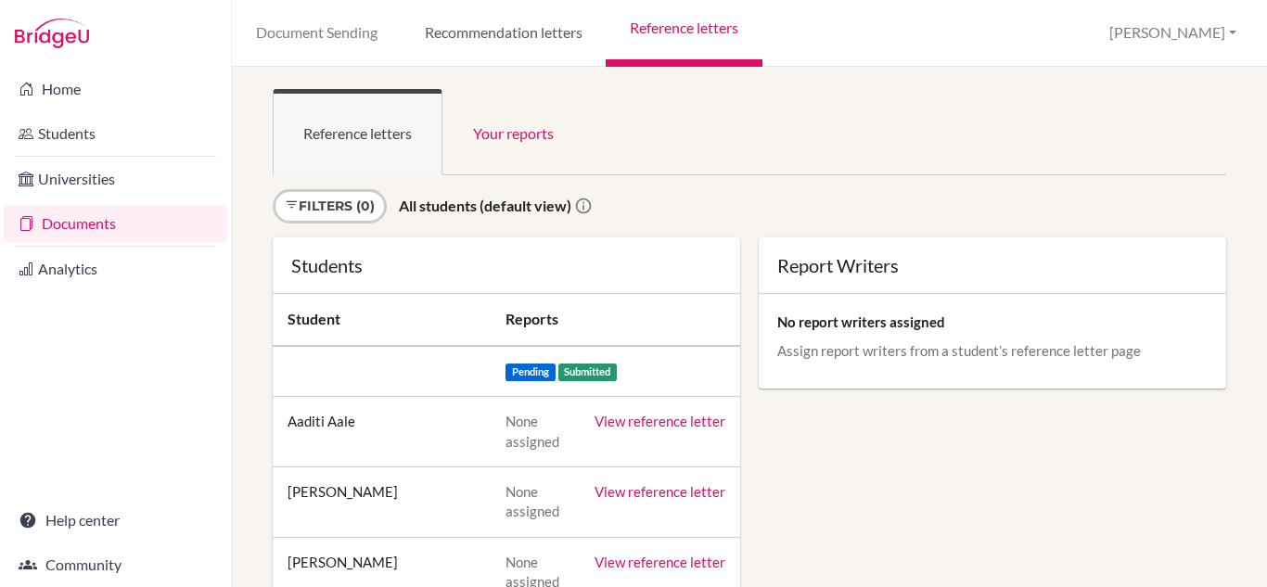
click at [472, 32] on link "Recommendation letters" at bounding box center [503, 33] width 205 height 67
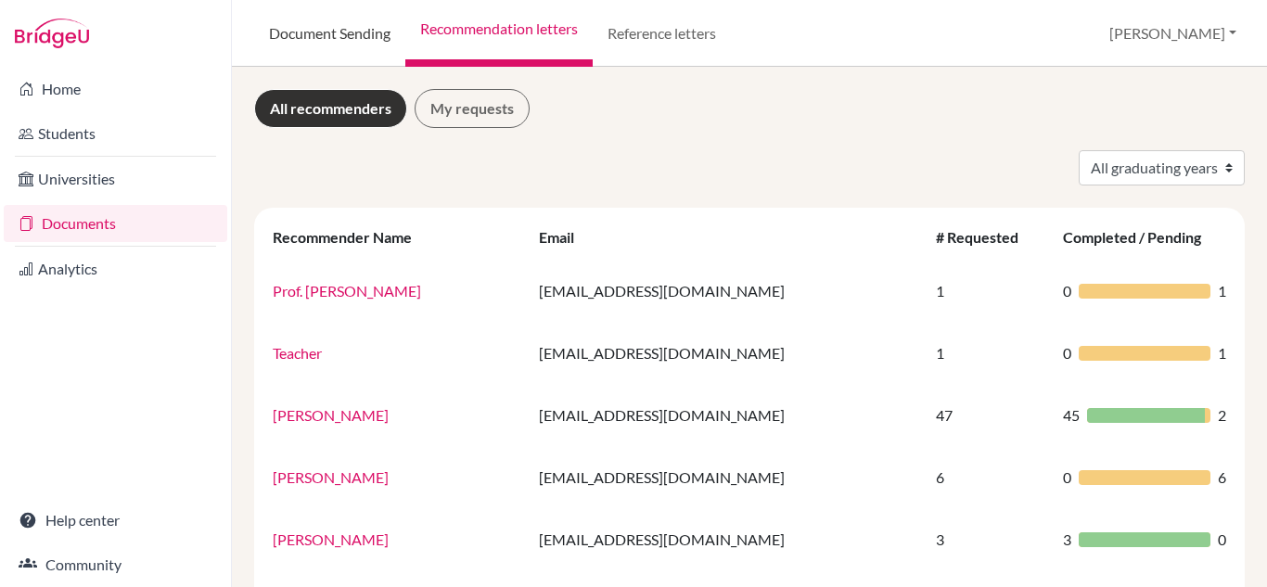
click at [334, 32] on link "Document Sending" at bounding box center [329, 33] width 151 height 67
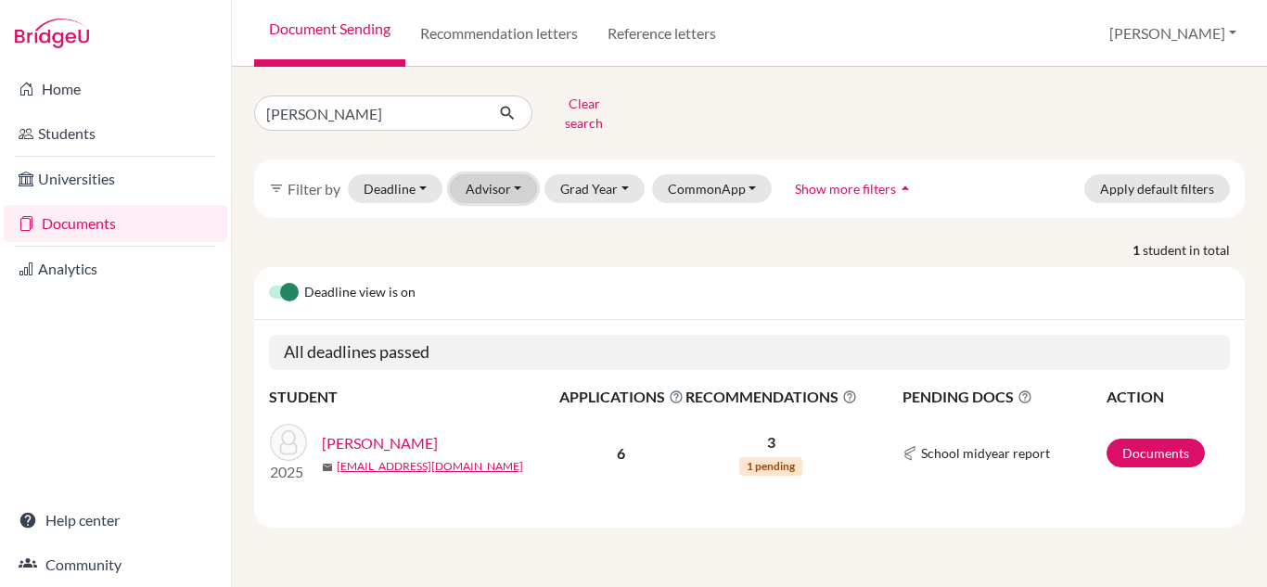
click at [515, 177] on button "Advisor" at bounding box center [494, 188] width 88 height 29
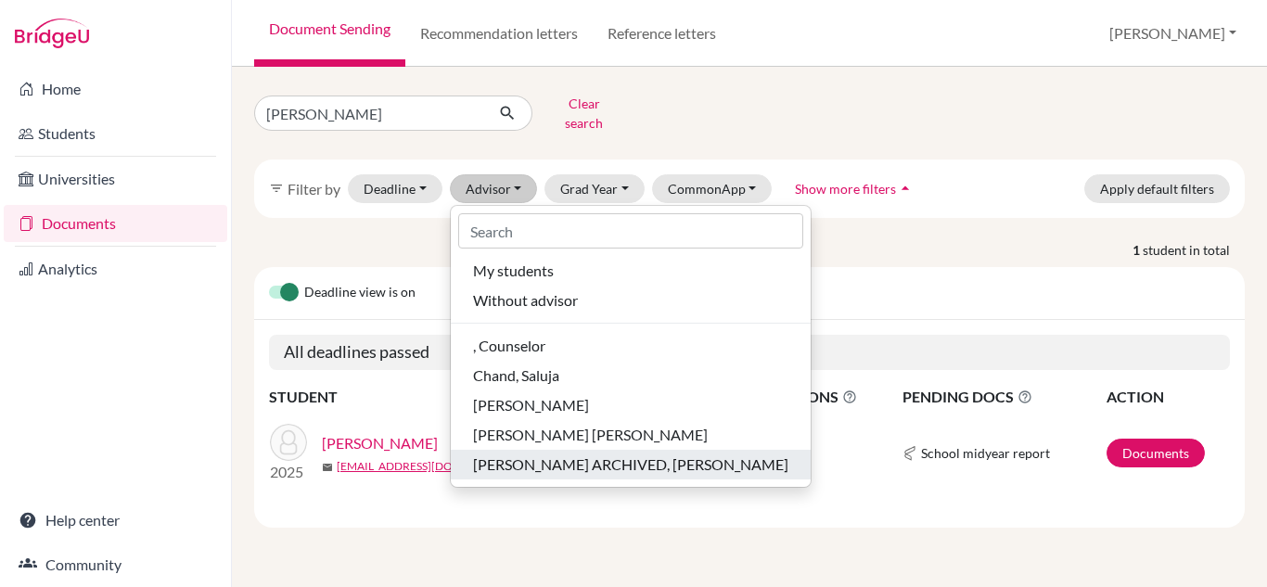
click at [549, 455] on span "Neupane ARCHIVED, Sushma" at bounding box center [630, 464] width 315 height 22
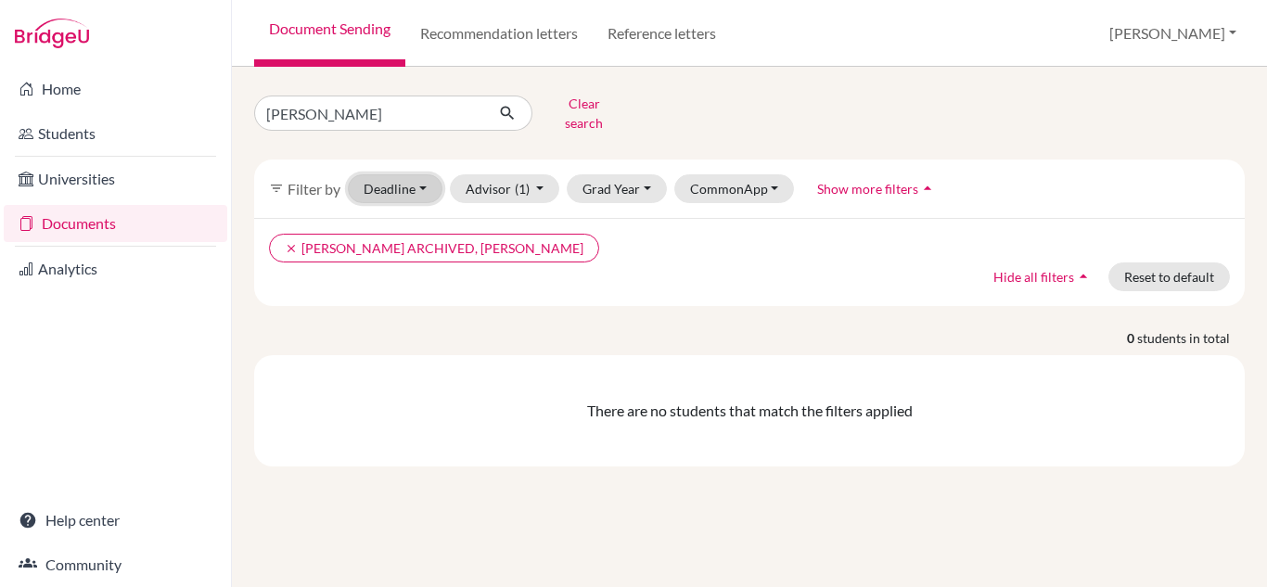
click at [421, 176] on button "Deadline - Select a date range Or double click for a single date selection Toda…" at bounding box center [395, 188] width 95 height 29
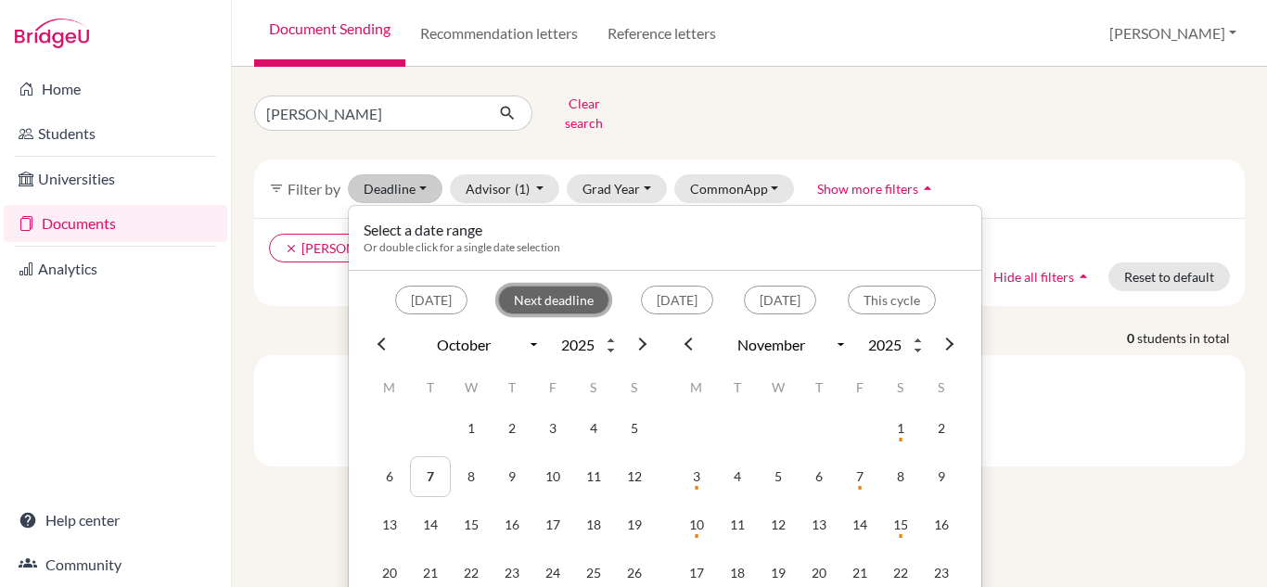
click at [525, 286] on button "Next deadline" at bounding box center [553, 300] width 111 height 29
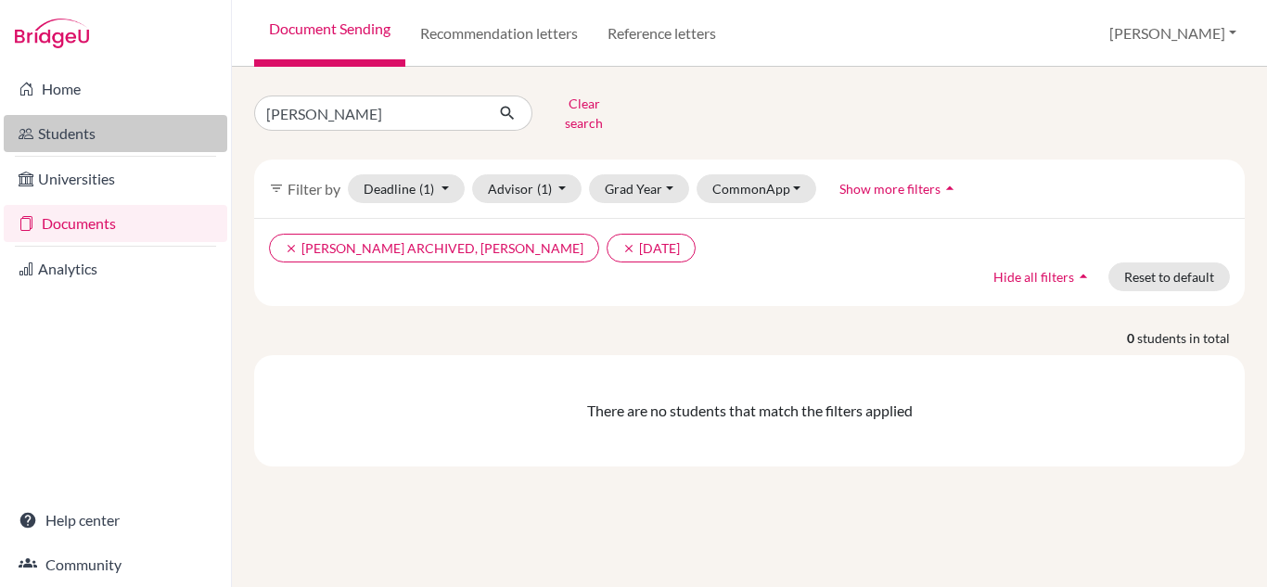
click at [67, 127] on link "Students" at bounding box center [115, 133] width 223 height 37
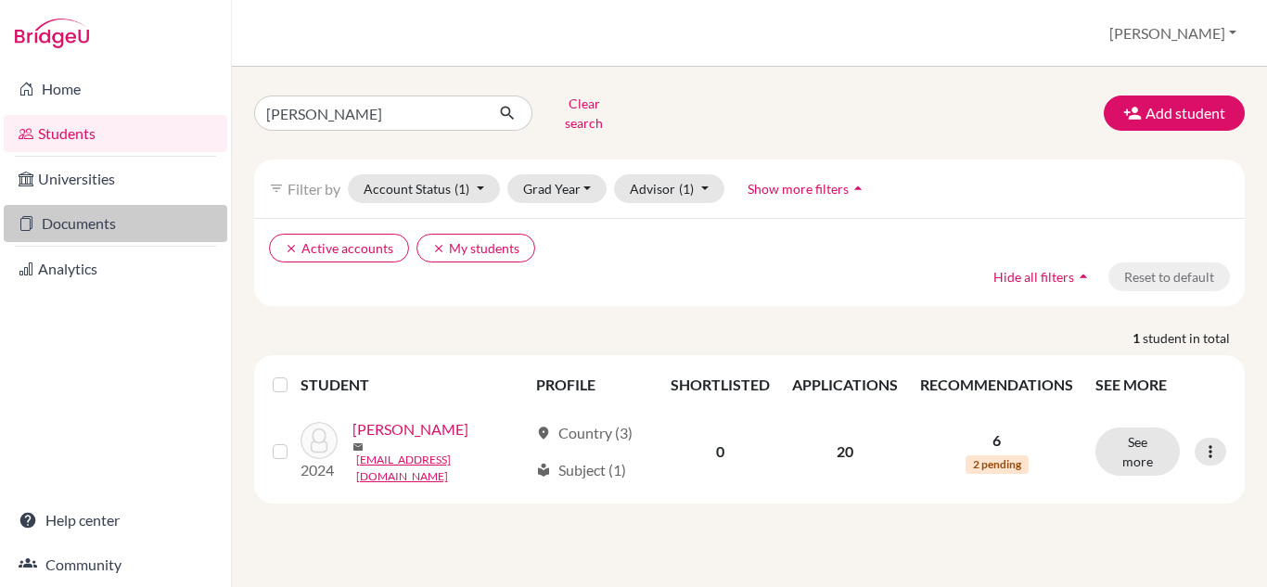
click at [135, 218] on link "Documents" at bounding box center [115, 223] width 223 height 37
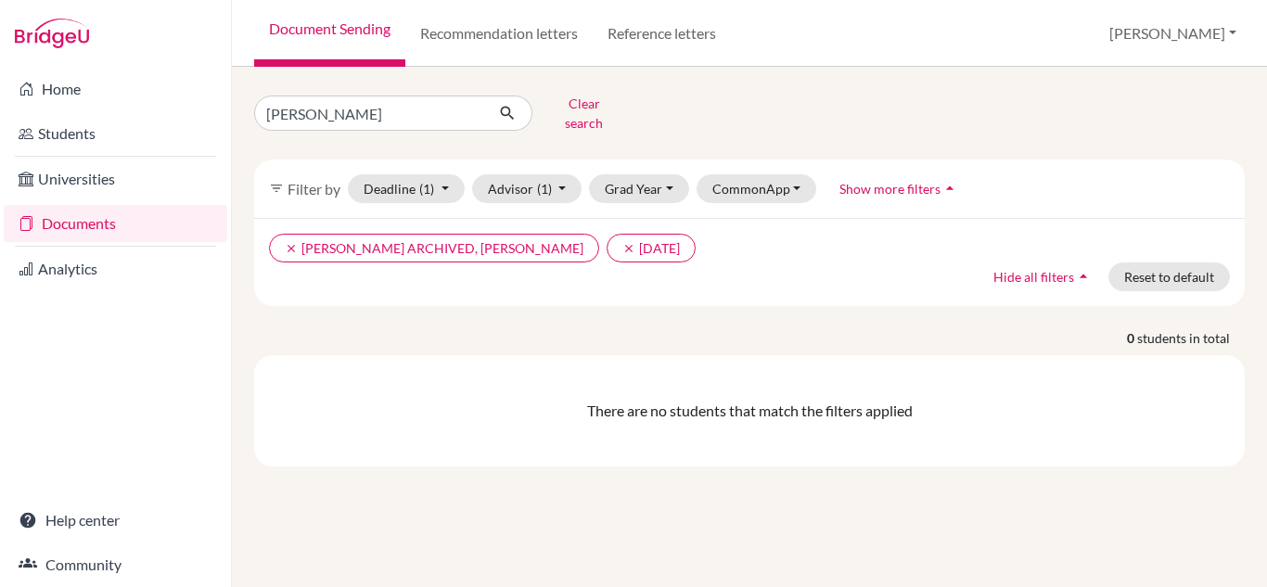
click at [79, 220] on link "Documents" at bounding box center [115, 223] width 223 height 37
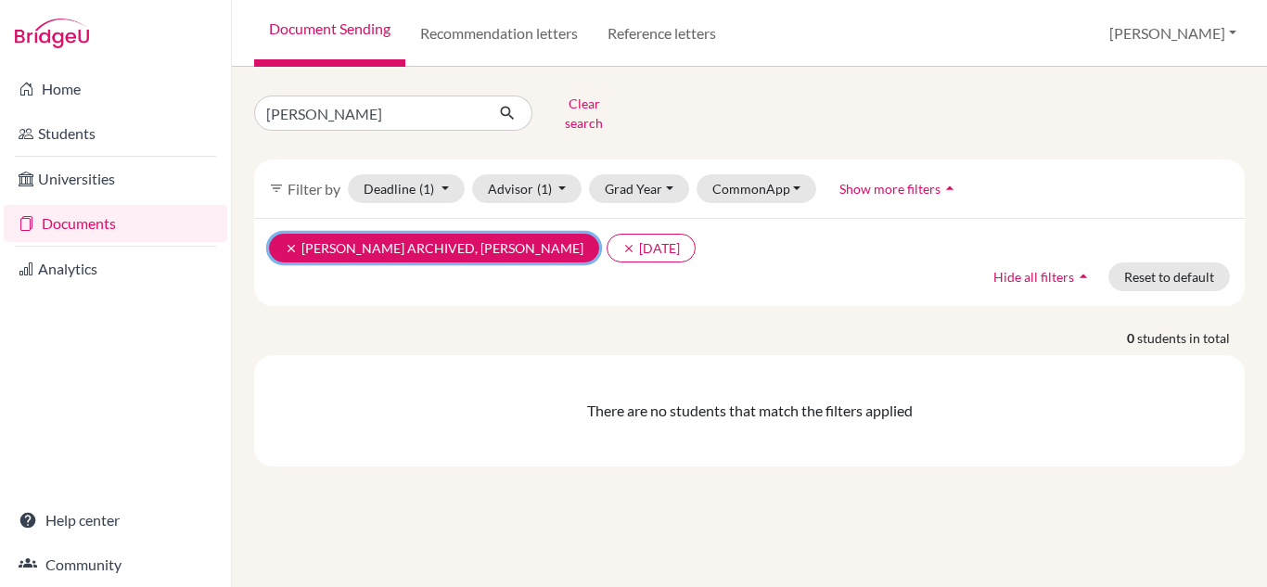
click at [288, 242] on icon "clear" at bounding box center [291, 248] width 13 height 13
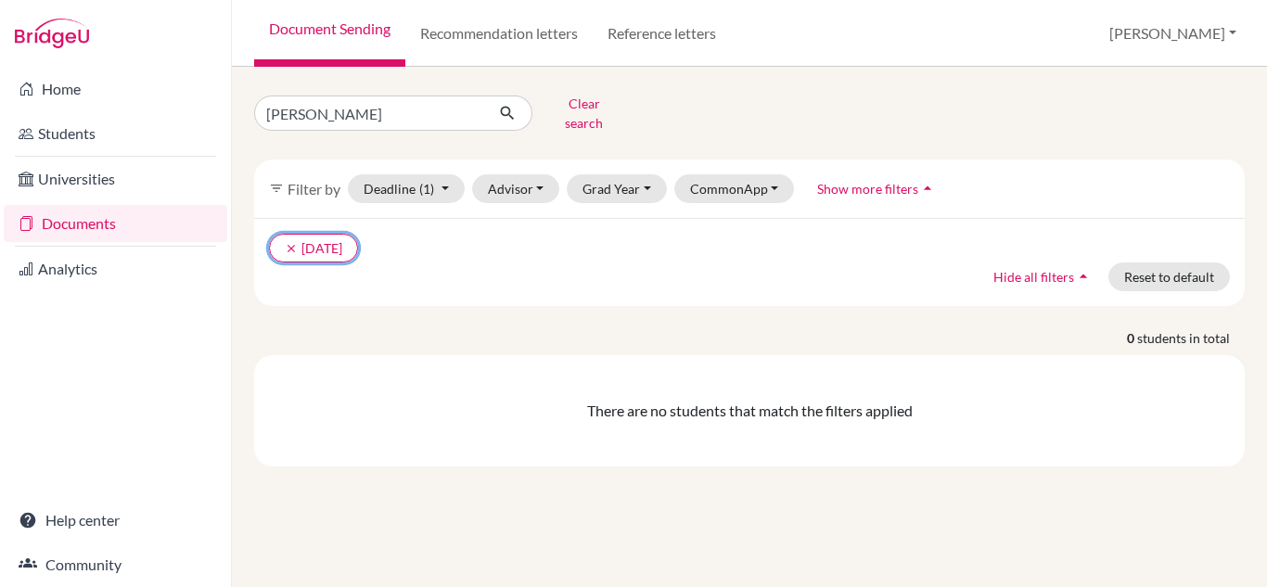
click at [288, 242] on icon "clear" at bounding box center [291, 248] width 13 height 13
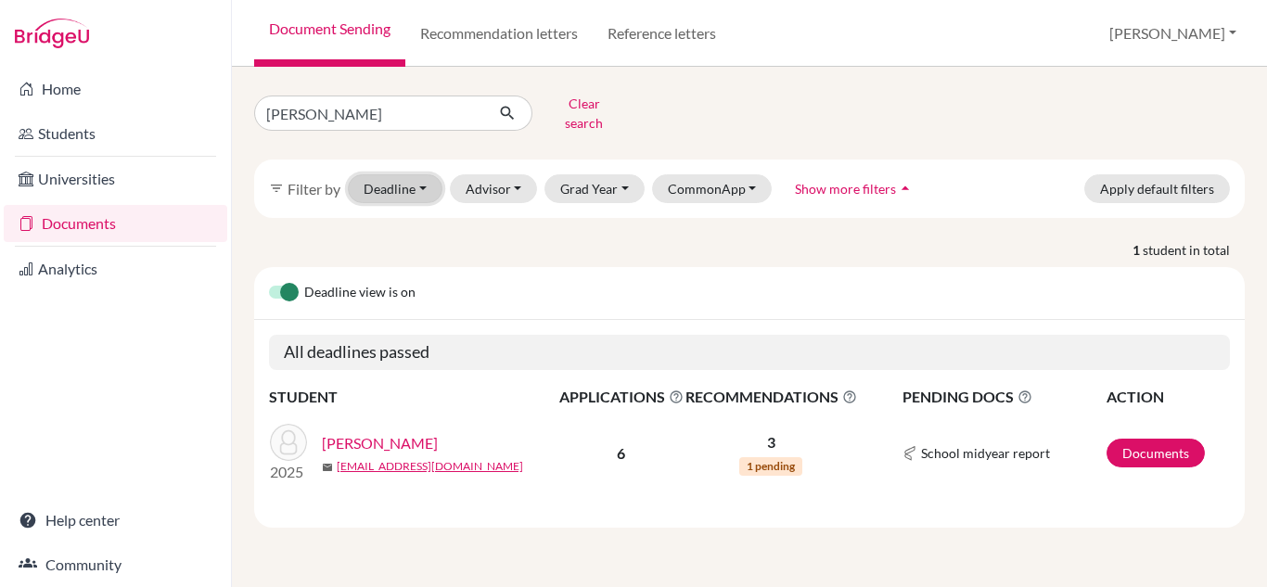
click at [422, 178] on button "Deadline - Select a date range Or double click for a single date selection Toda…" at bounding box center [395, 188] width 95 height 29
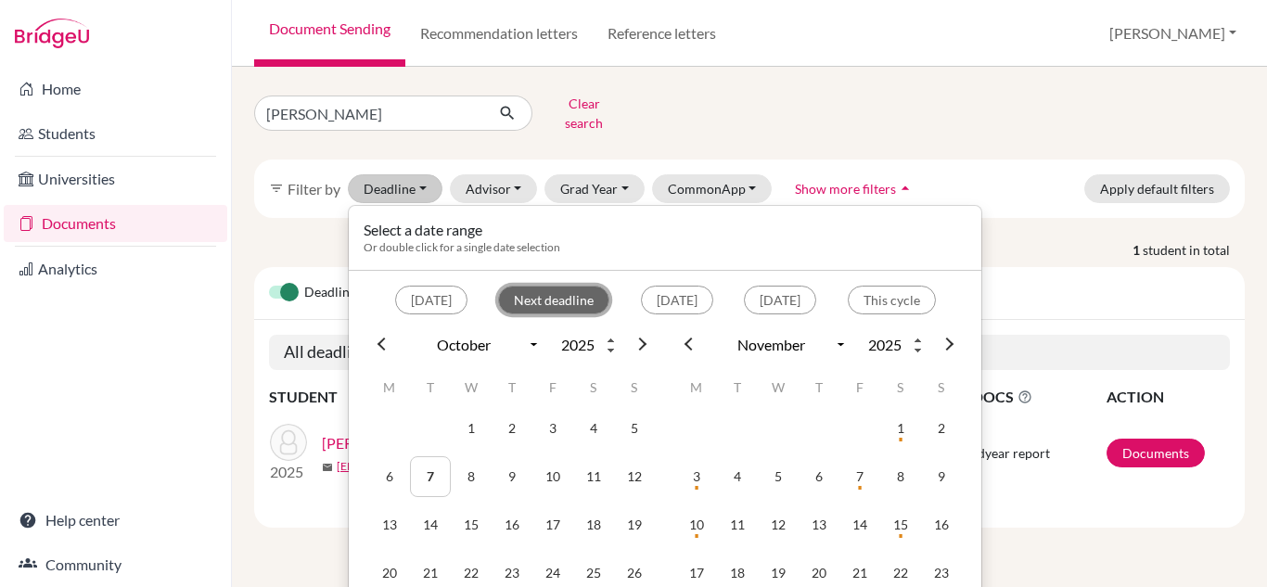
click at [510, 287] on button "Next deadline" at bounding box center [553, 300] width 111 height 29
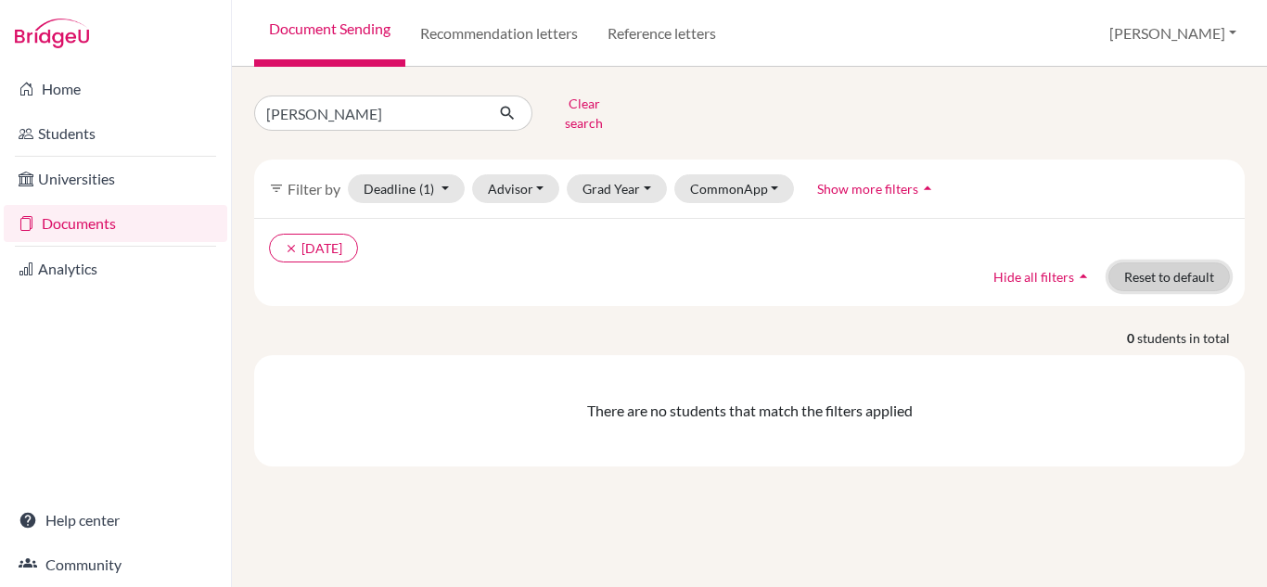
click at [1152, 267] on button "Reset to default" at bounding box center [1168, 276] width 121 height 29
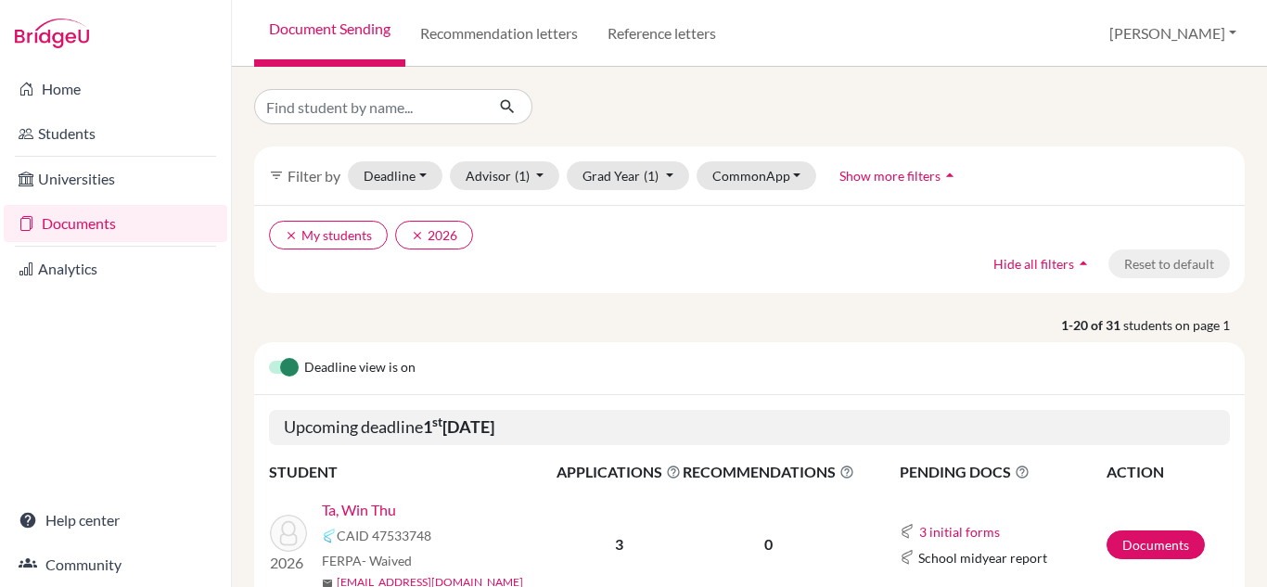
click at [86, 225] on link "Documents" at bounding box center [115, 223] width 223 height 37
click at [796, 179] on button "CommonApp" at bounding box center [756, 175] width 121 height 29
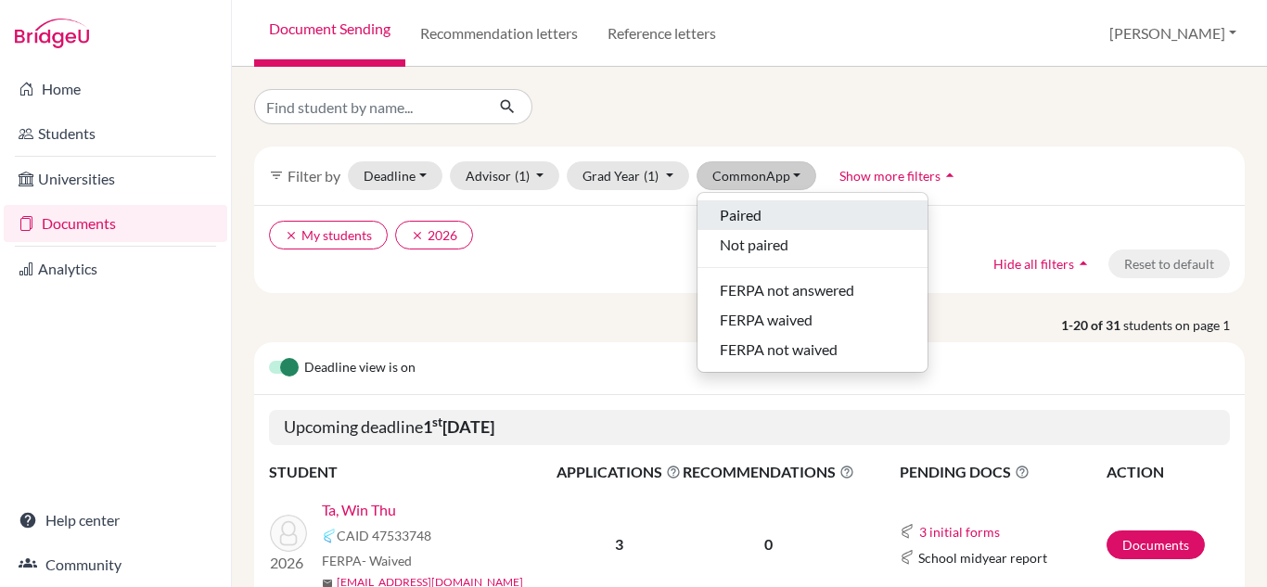
click at [752, 215] on span "Paired" at bounding box center [741, 215] width 42 height 22
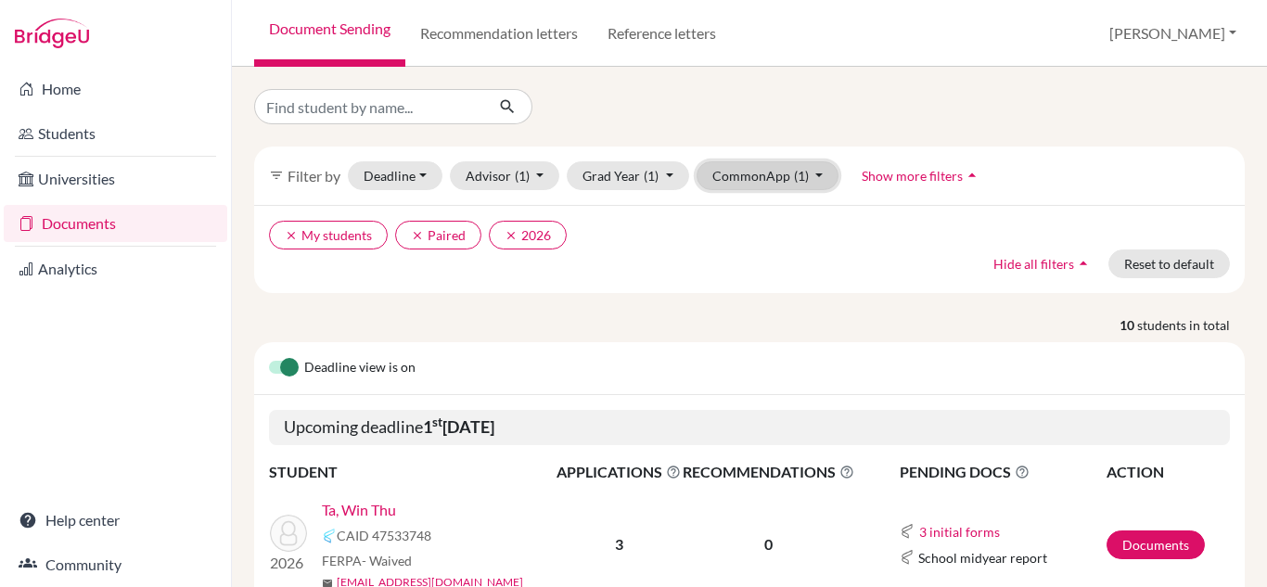
click at [817, 168] on button "CommonApp (1)" at bounding box center [767, 175] width 143 height 29
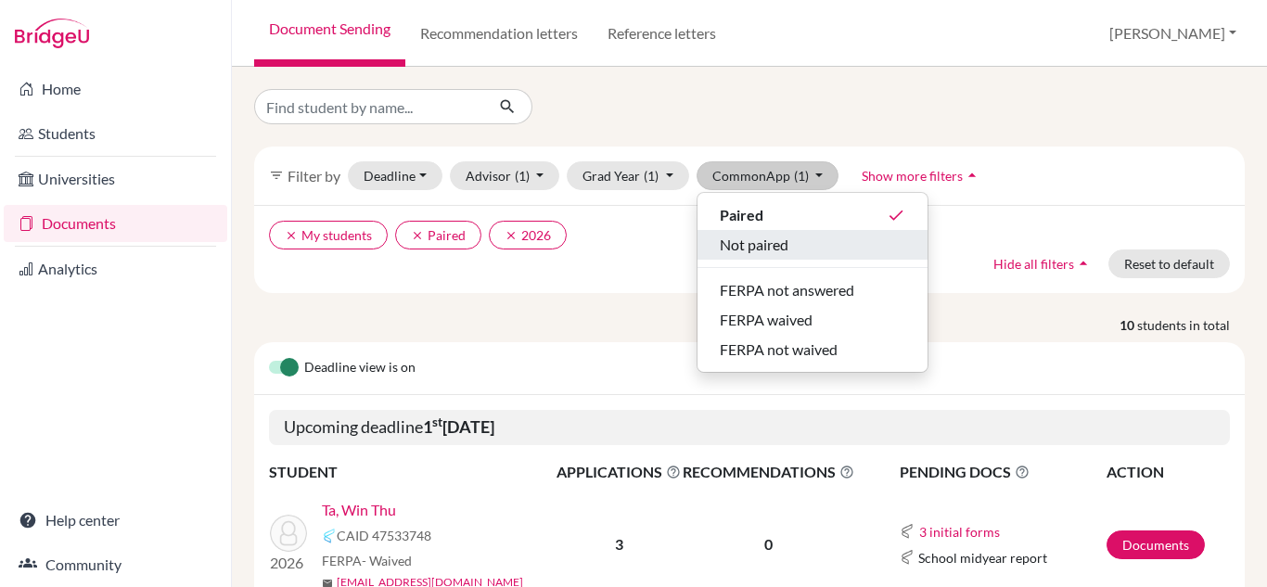
click at [755, 252] on span "Not paired" at bounding box center [754, 245] width 69 height 22
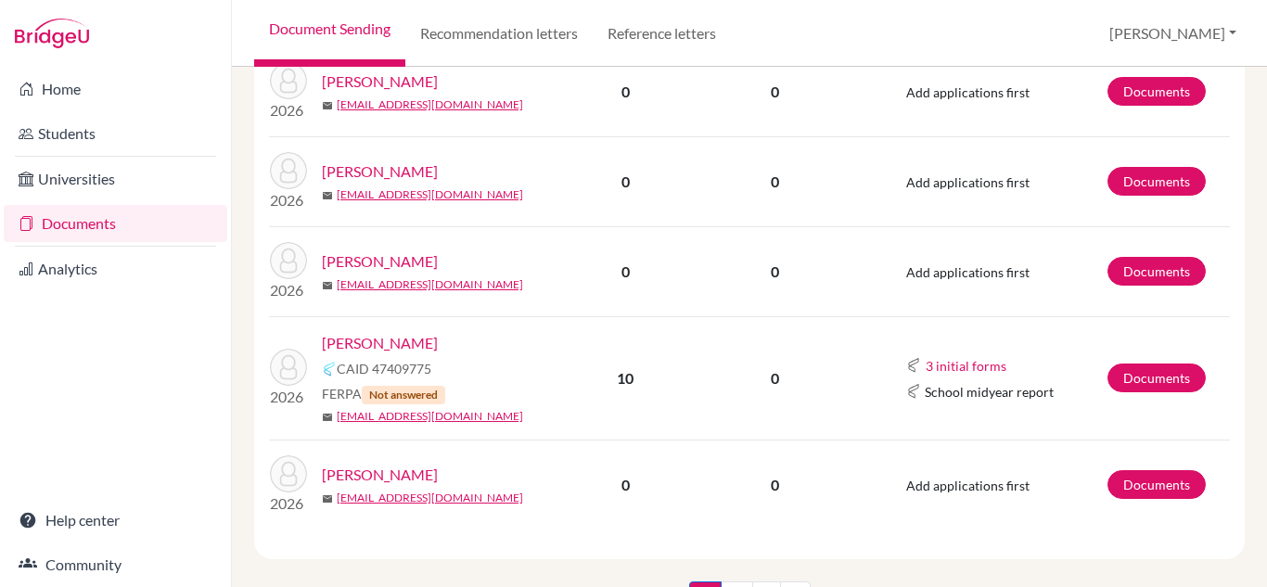
scroll to position [2572, 0]
